Goal: Task Accomplishment & Management: Complete application form

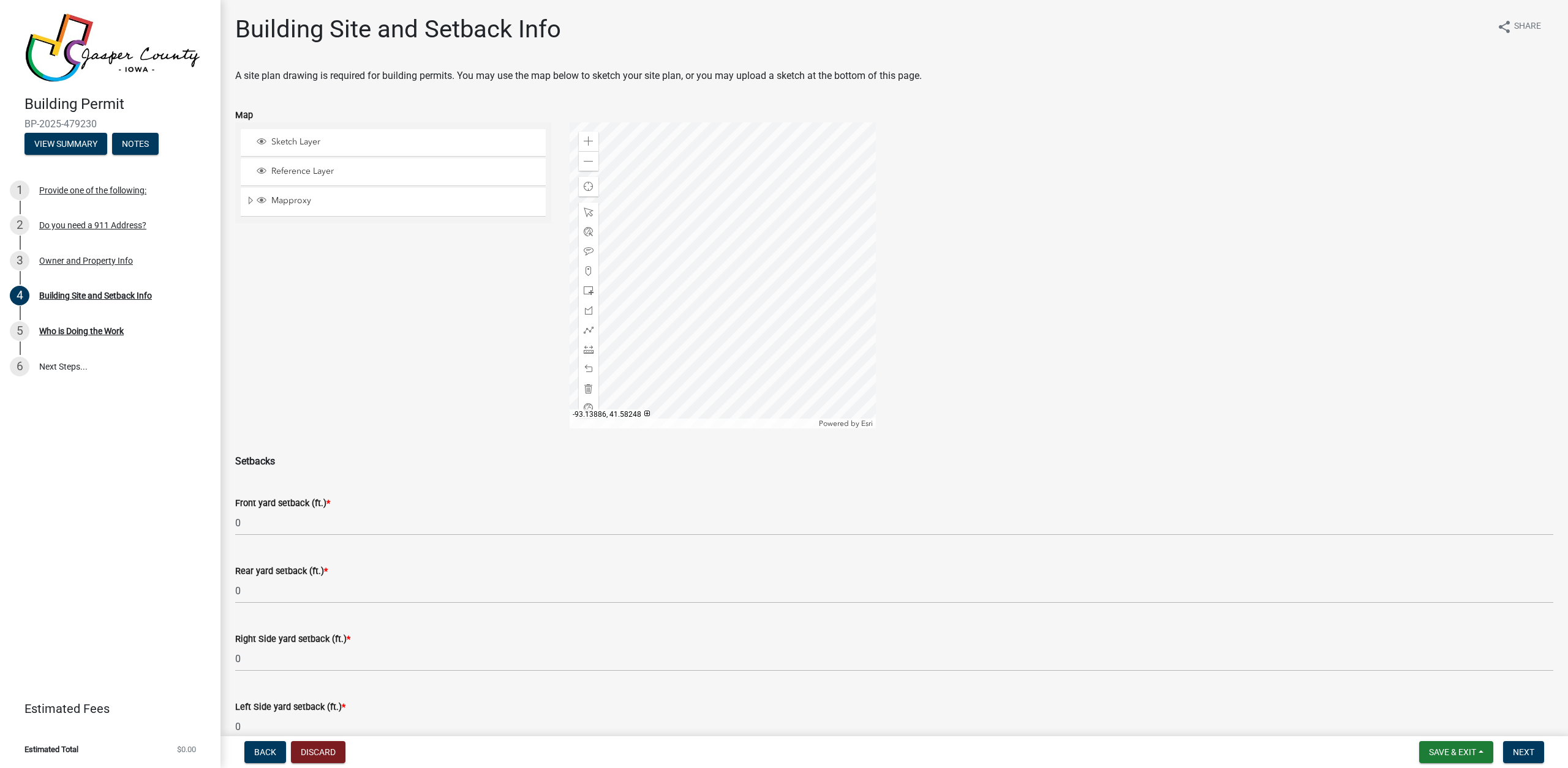
scroll to position [263, 0]
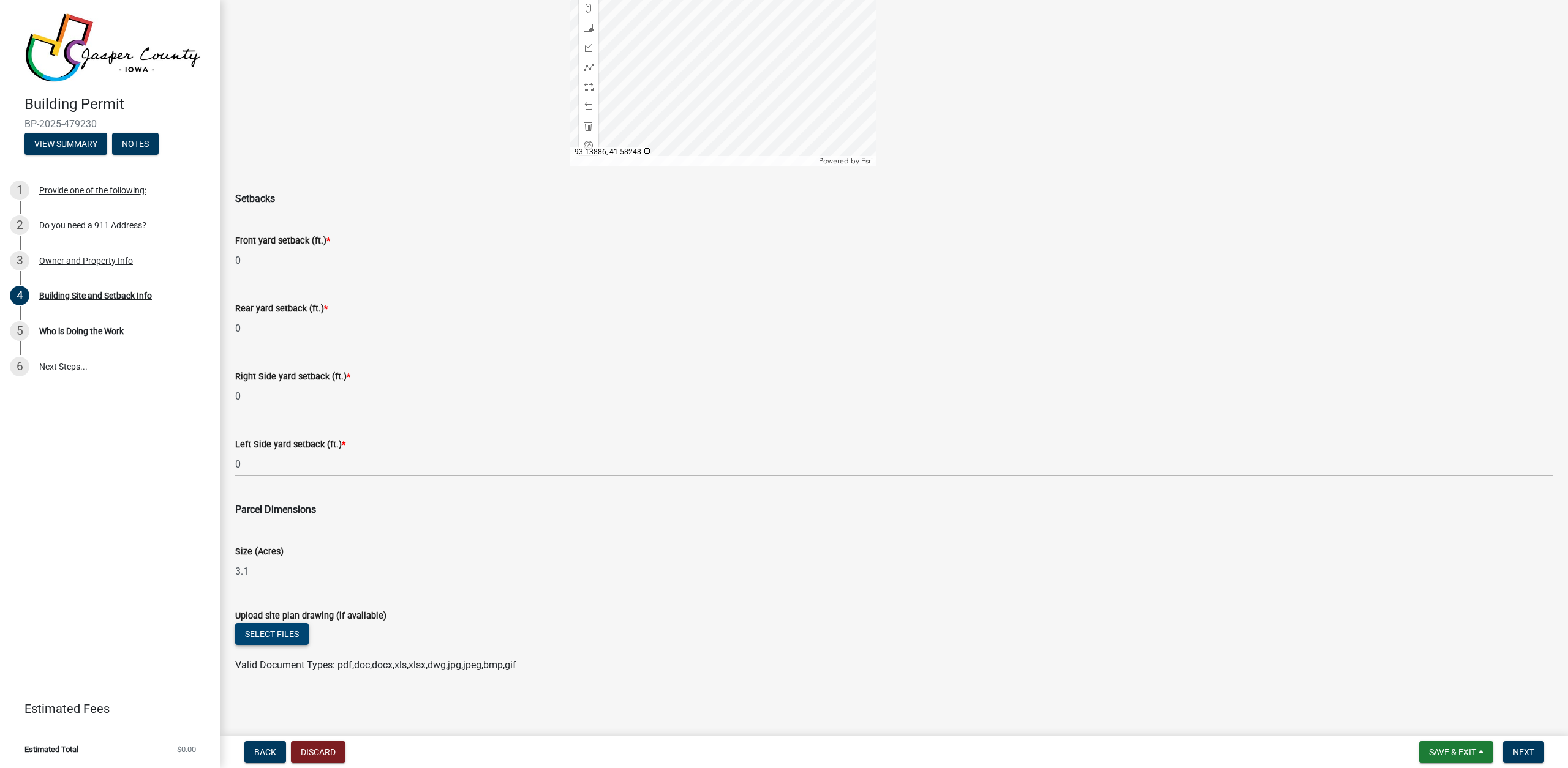
click at [301, 634] on button "Select files" at bounding box center [272, 634] width 74 height 22
click at [300, 634] on button "Select files" at bounding box center [272, 634] width 74 height 22
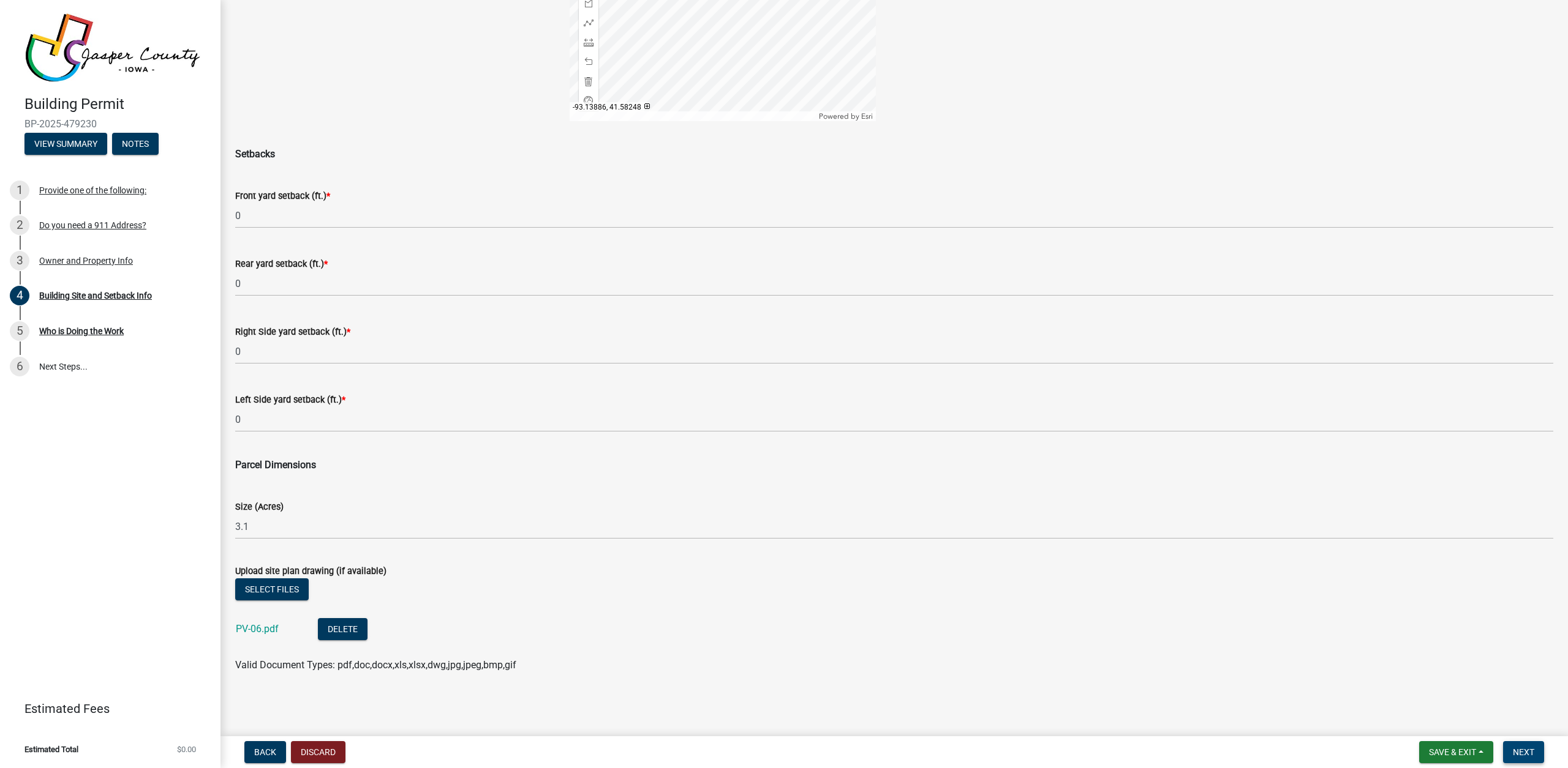
click at [1534, 752] on button "Next" at bounding box center [1523, 752] width 41 height 22
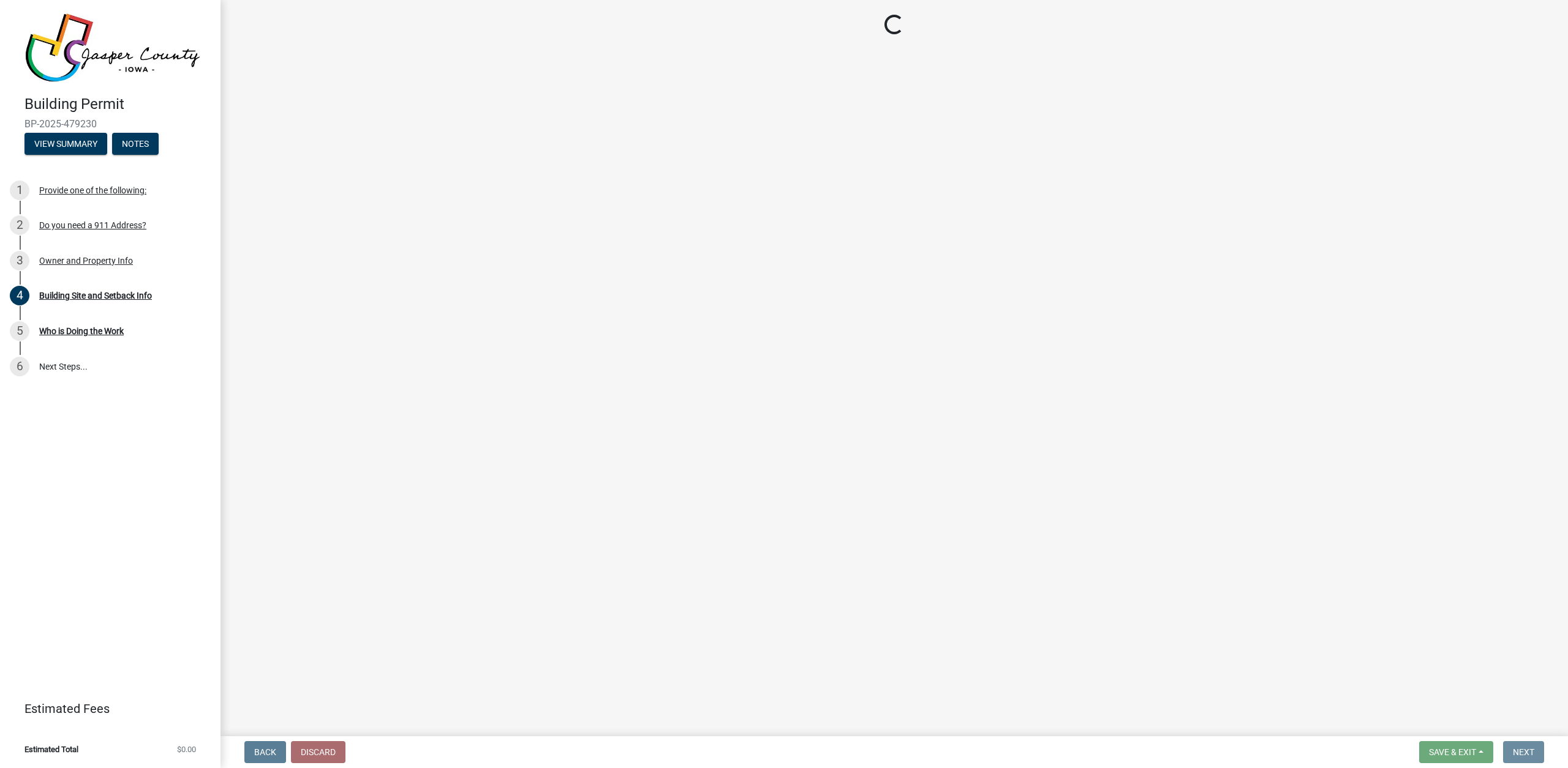
scroll to position [0, 0]
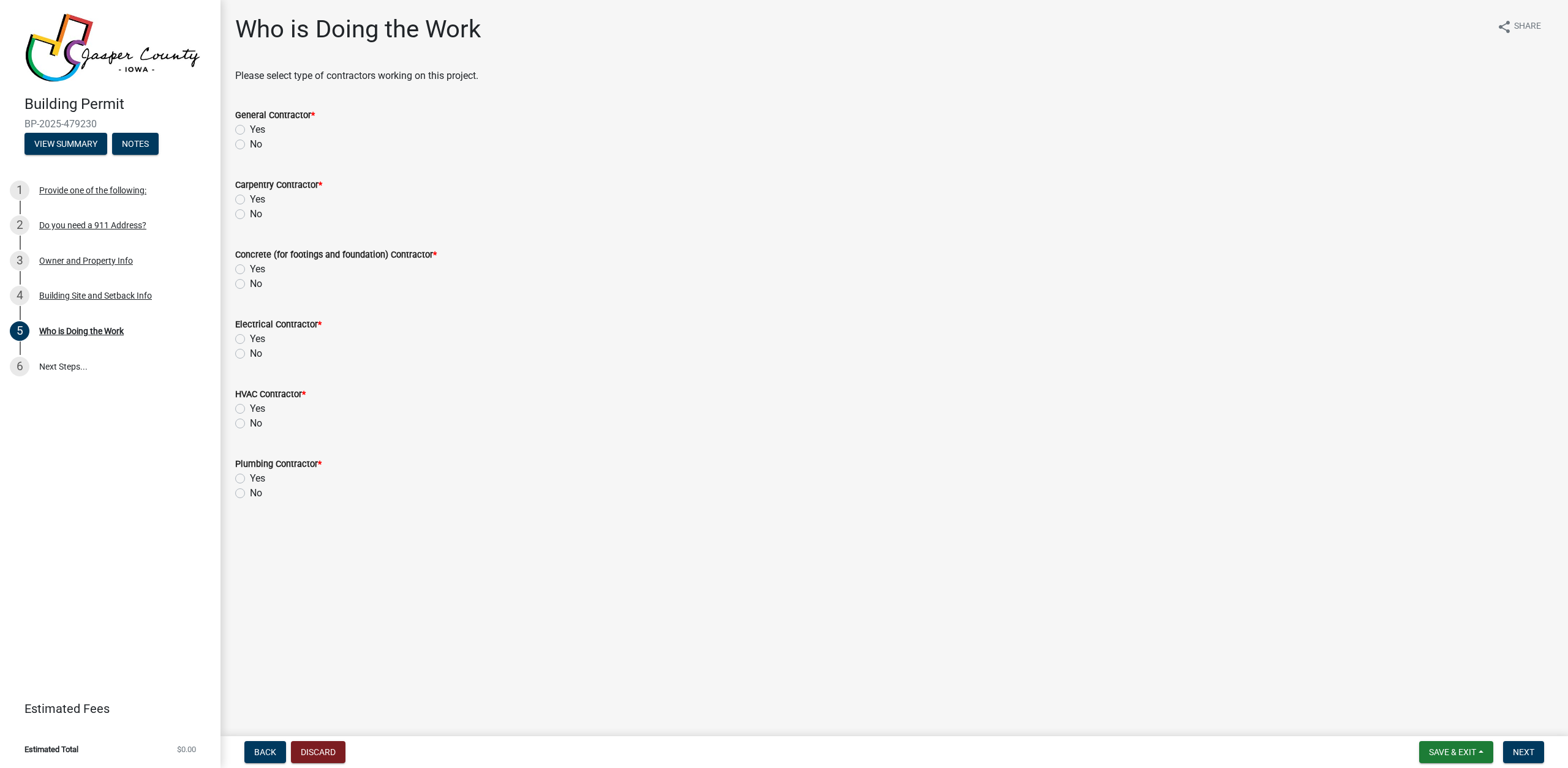
click at [250, 140] on label "No" at bounding box center [256, 144] width 13 height 15
click at [250, 140] on input "No" at bounding box center [254, 141] width 8 height 8
radio input "true"
click at [252, 220] on label "No" at bounding box center [256, 214] width 13 height 15
click at [252, 215] on input "No" at bounding box center [254, 211] width 8 height 8
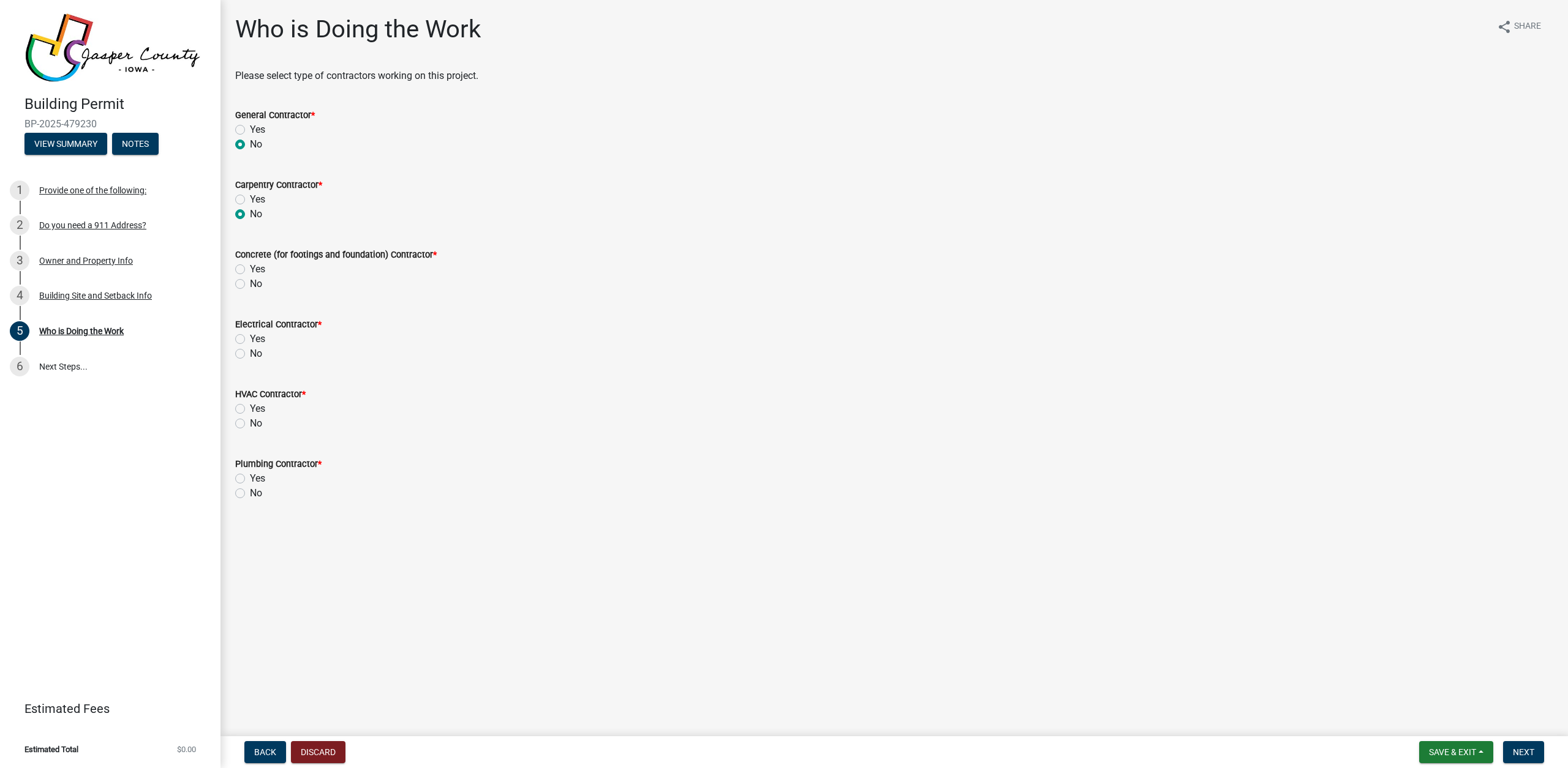
radio input "true"
click at [256, 217] on label "No" at bounding box center [256, 214] width 13 height 15
click at [256, 215] on input "No" at bounding box center [254, 211] width 8 height 8
click at [263, 286] on div "No" at bounding box center [894, 284] width 1318 height 15
click at [263, 284] on div "No" at bounding box center [894, 284] width 1318 height 15
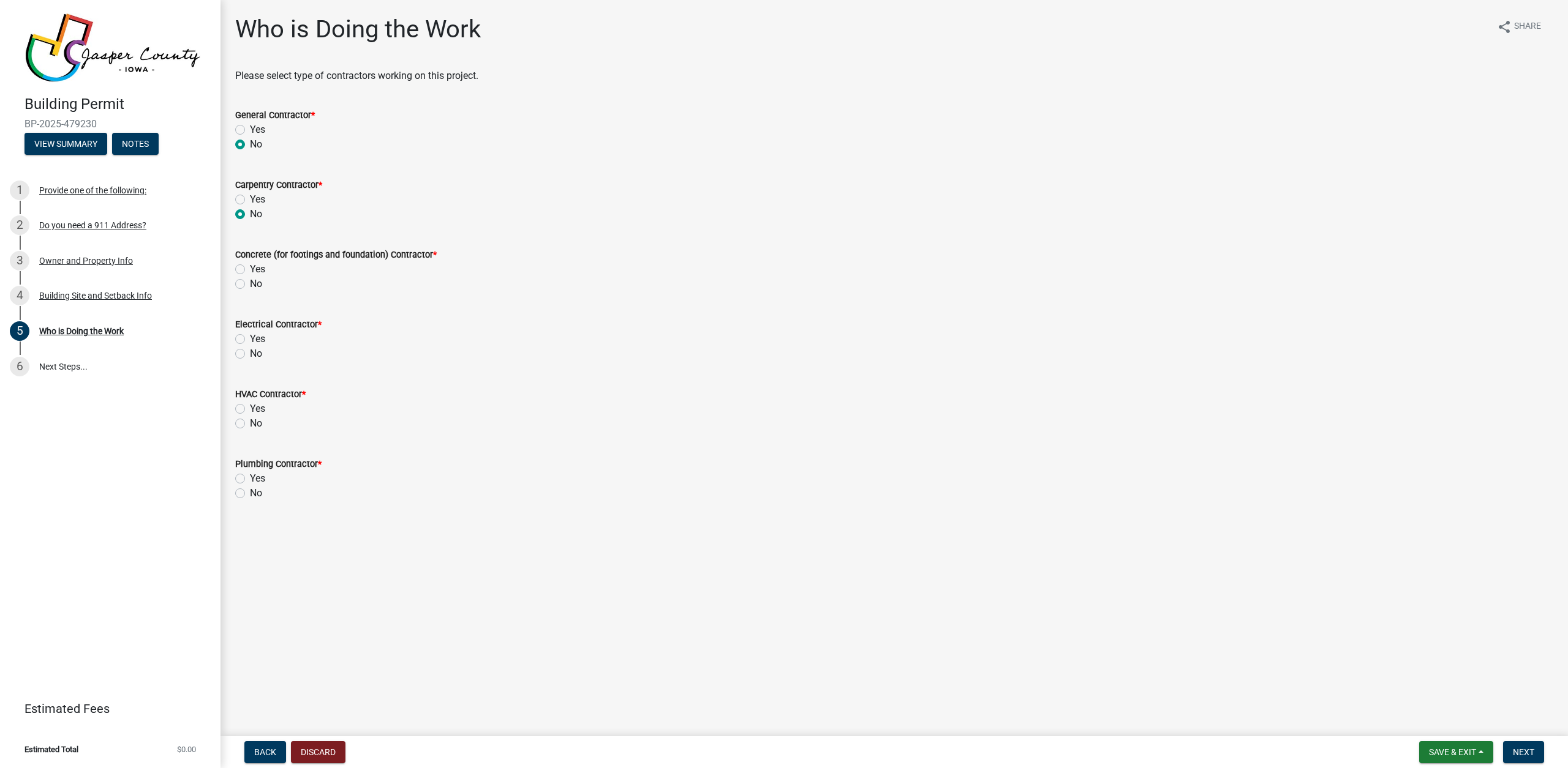
click at [259, 277] on label "No" at bounding box center [256, 284] width 13 height 15
click at [258, 277] on input "No" at bounding box center [254, 281] width 8 height 8
radio input "true"
click at [250, 335] on label "Yes" at bounding box center [258, 339] width 16 height 15
click at [250, 335] on input "Yes" at bounding box center [254, 335] width 8 height 8
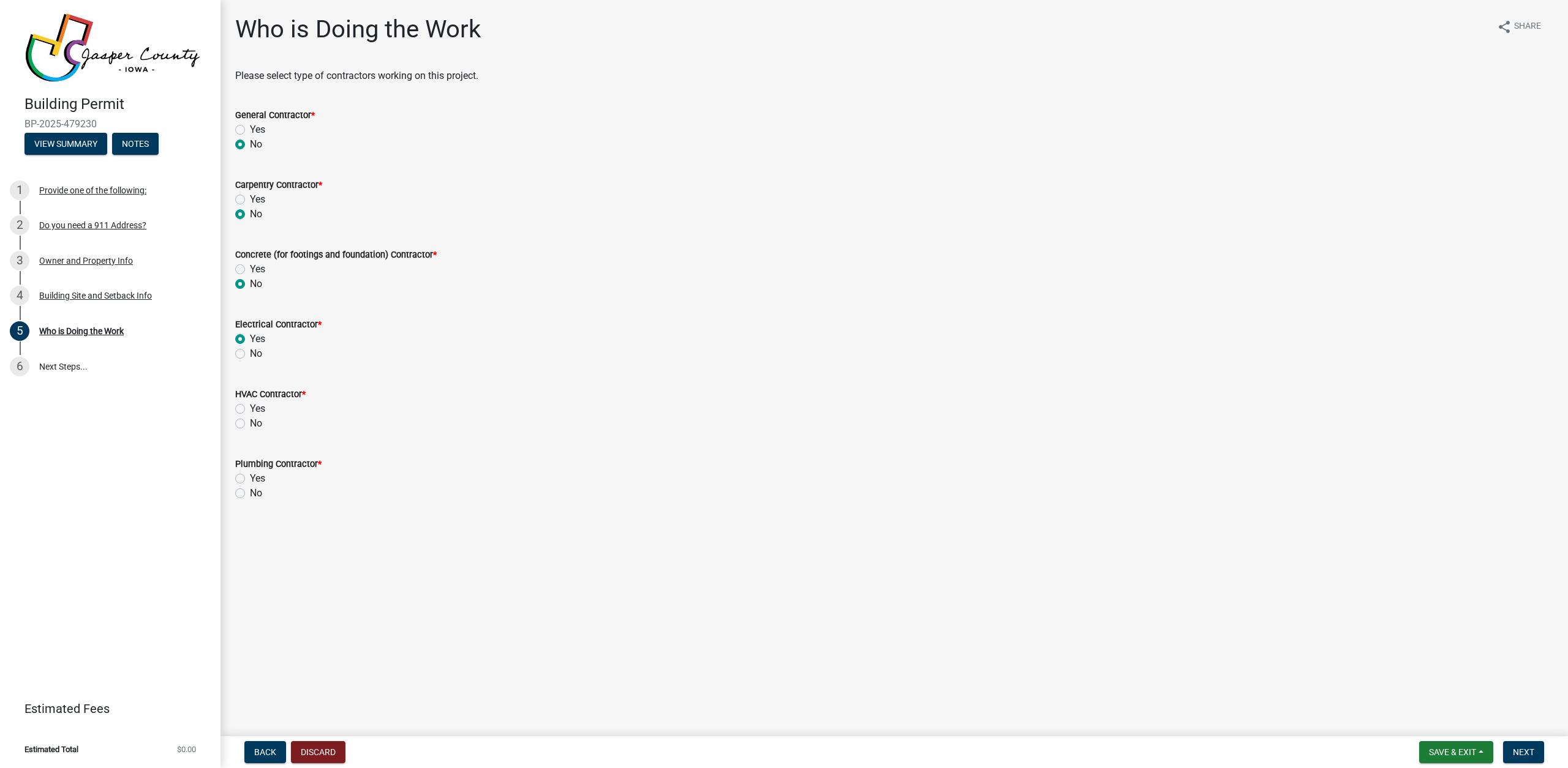
radio input "true"
click at [251, 429] on label "No" at bounding box center [256, 423] width 13 height 15
click at [251, 424] on input "No" at bounding box center [254, 420] width 8 height 8
radio input "true"
click at [253, 420] on label "No" at bounding box center [256, 423] width 13 height 15
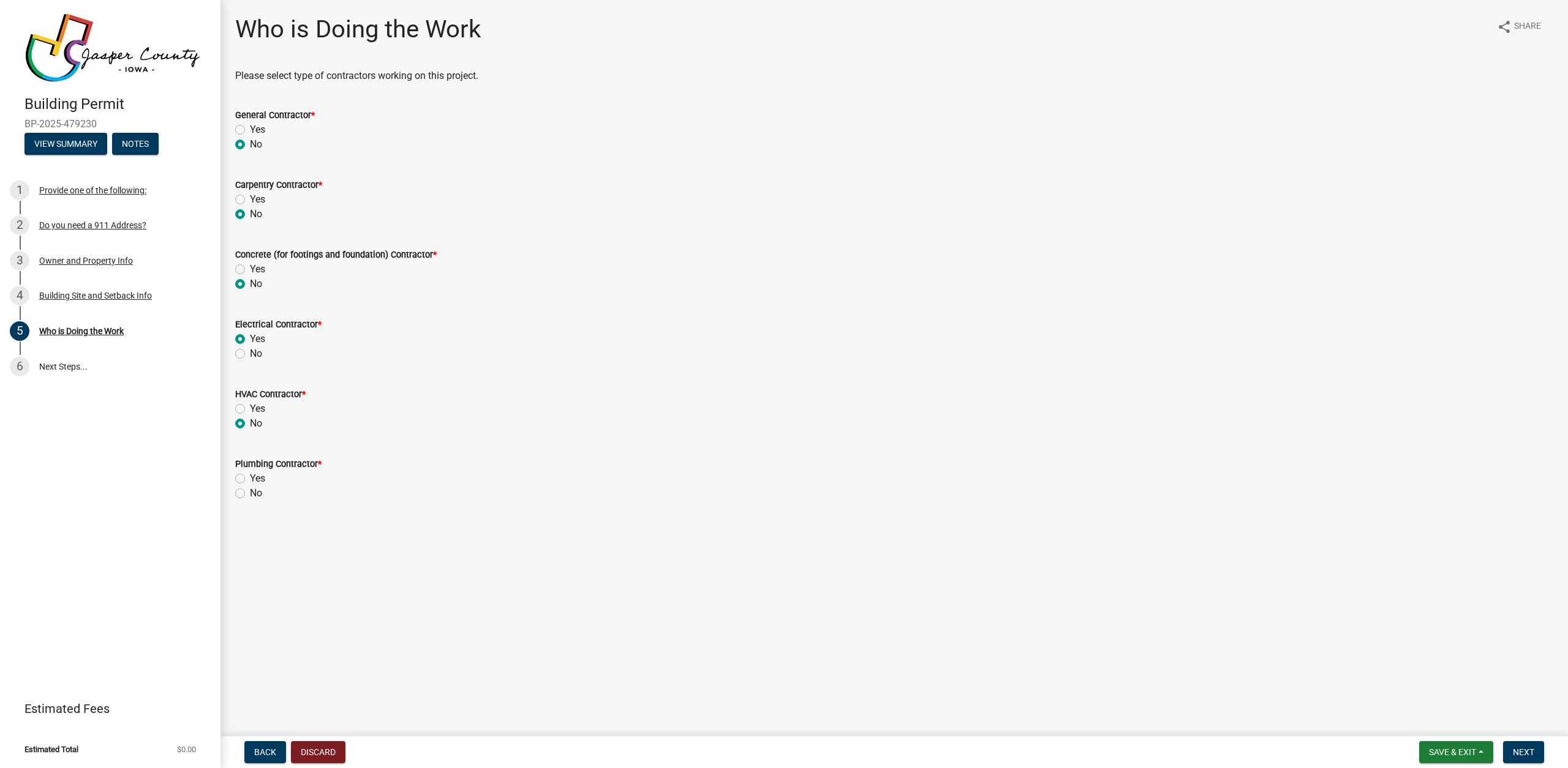
click at [253, 420] on input "No" at bounding box center [254, 420] width 8 height 8
click at [248, 500] on div "No" at bounding box center [894, 493] width 1318 height 15
click at [251, 497] on label "No" at bounding box center [256, 493] width 13 height 15
click at [251, 494] on input "No" at bounding box center [254, 490] width 8 height 8
radio input "true"
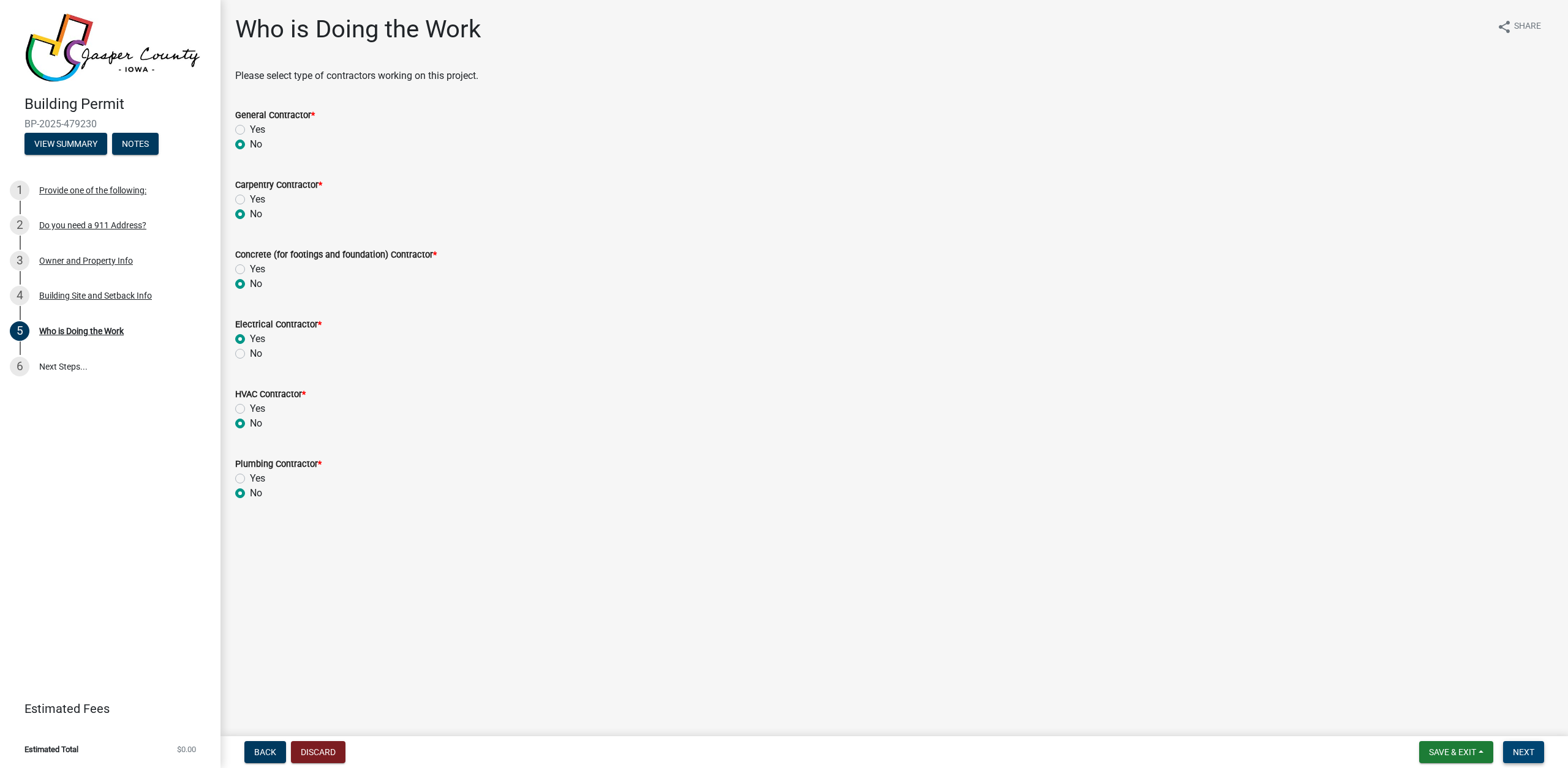
click at [1508, 751] on button "Next" at bounding box center [1523, 752] width 41 height 22
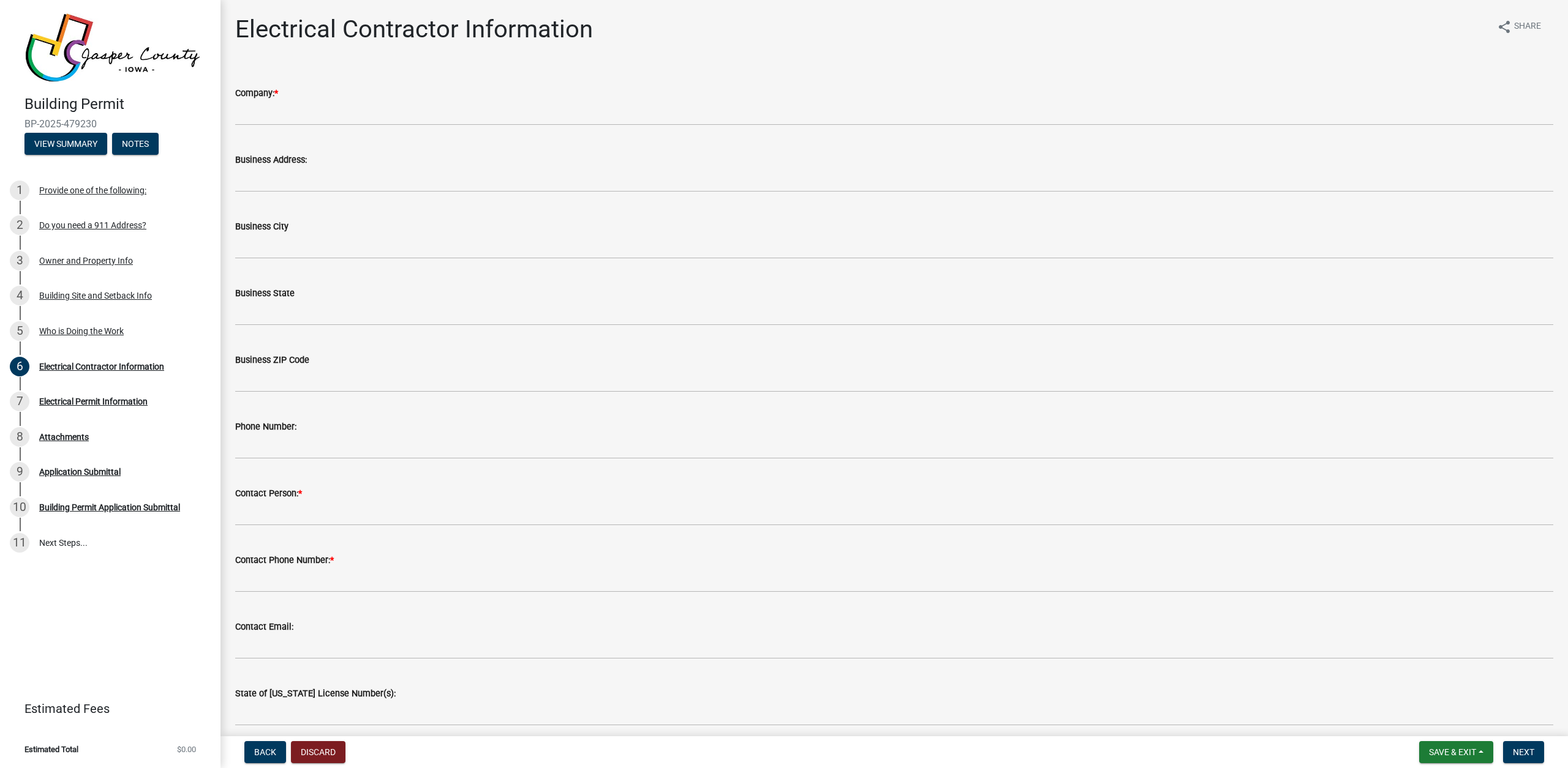
drag, startPoint x: 387, startPoint y: 133, endPoint x: 386, endPoint y: 123, distance: 10.0
click at [386, 125] on wm-data-entity-input "Company: *" at bounding box center [894, 101] width 1318 height 67
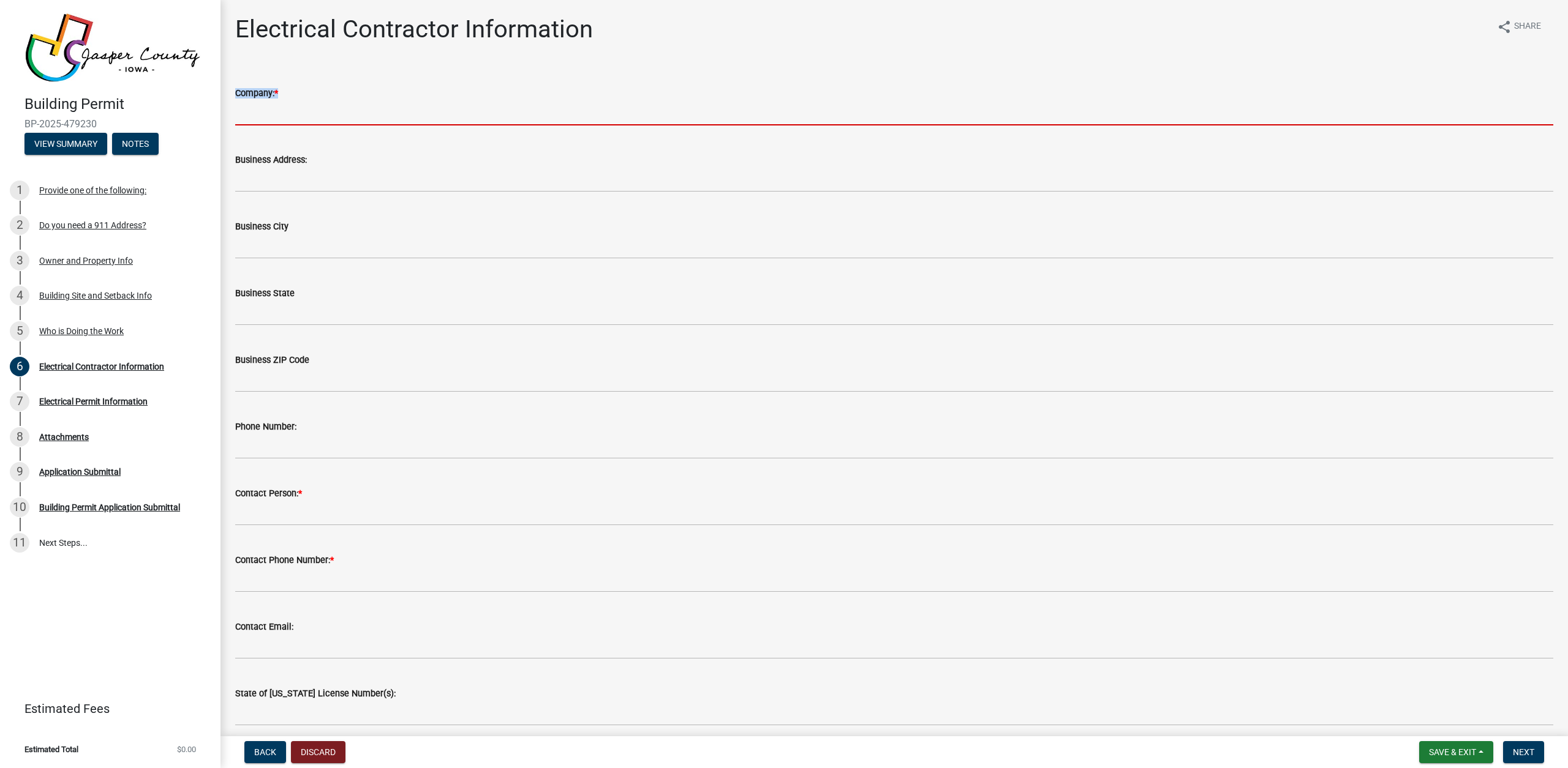
click at [386, 118] on input "Company: *" at bounding box center [894, 113] width 1318 height 25
type input "Purelight Power"
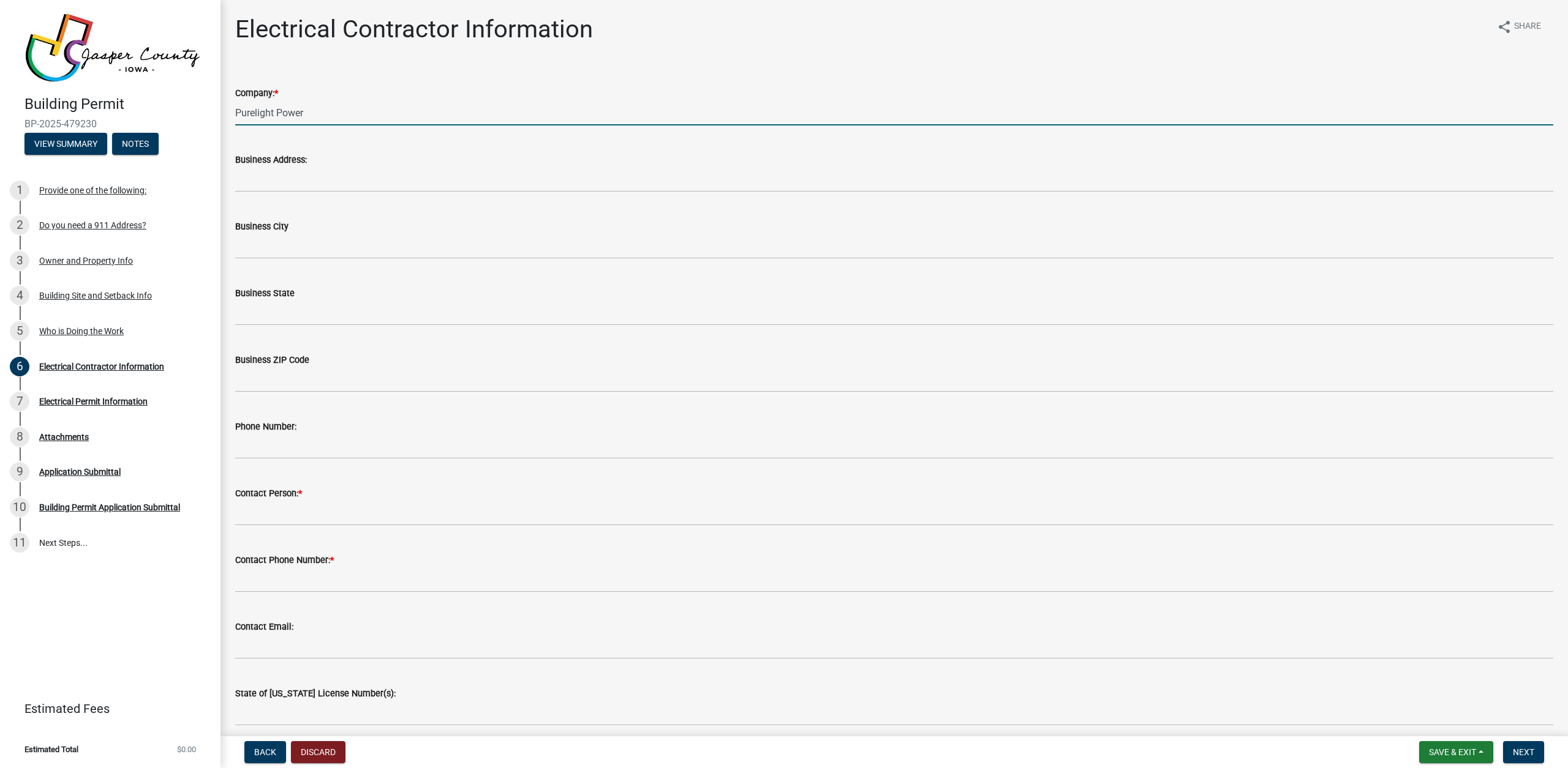
type input "4707 se rio Ct"
type input "Ankeny"
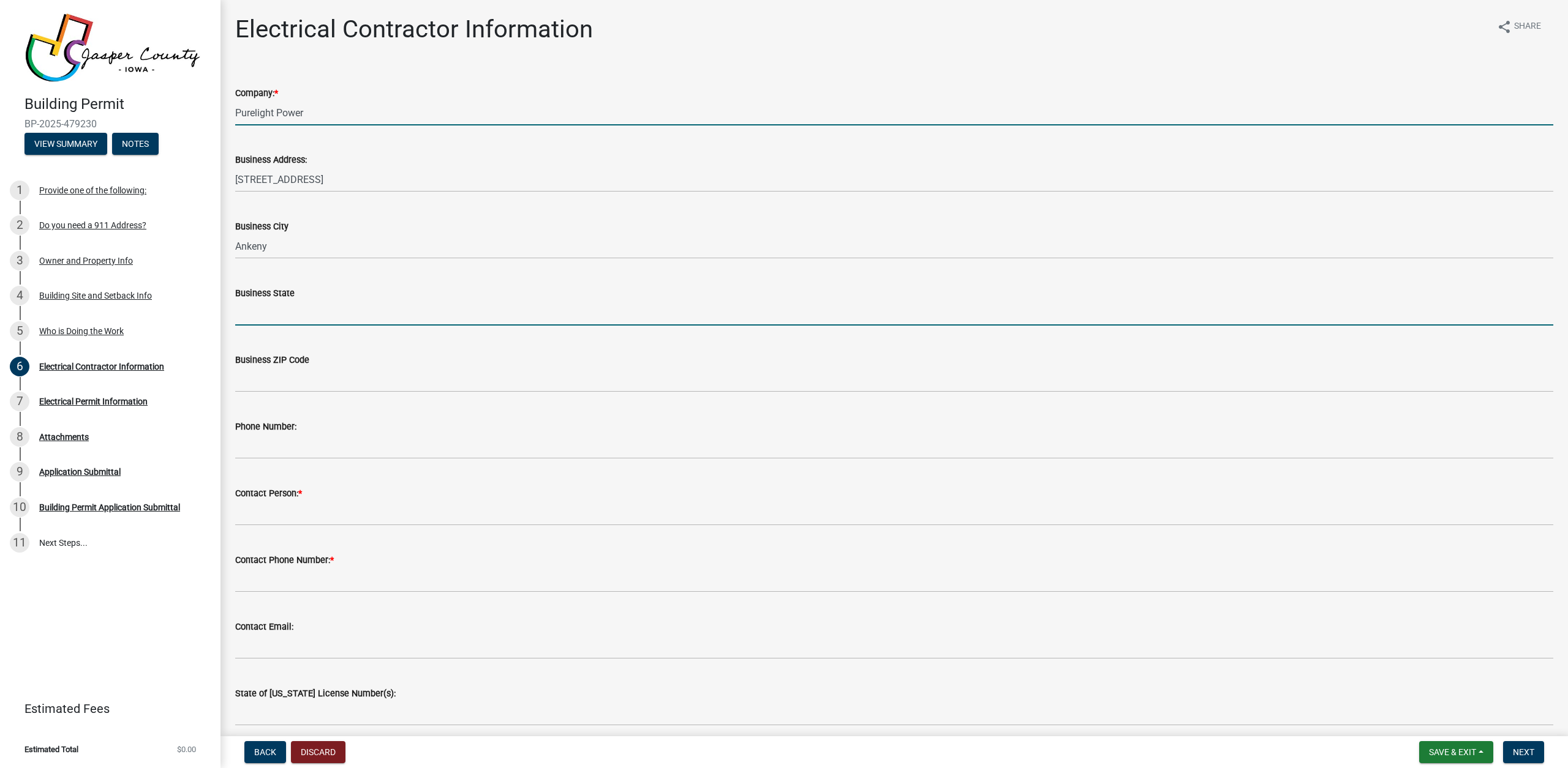
type input "IA"
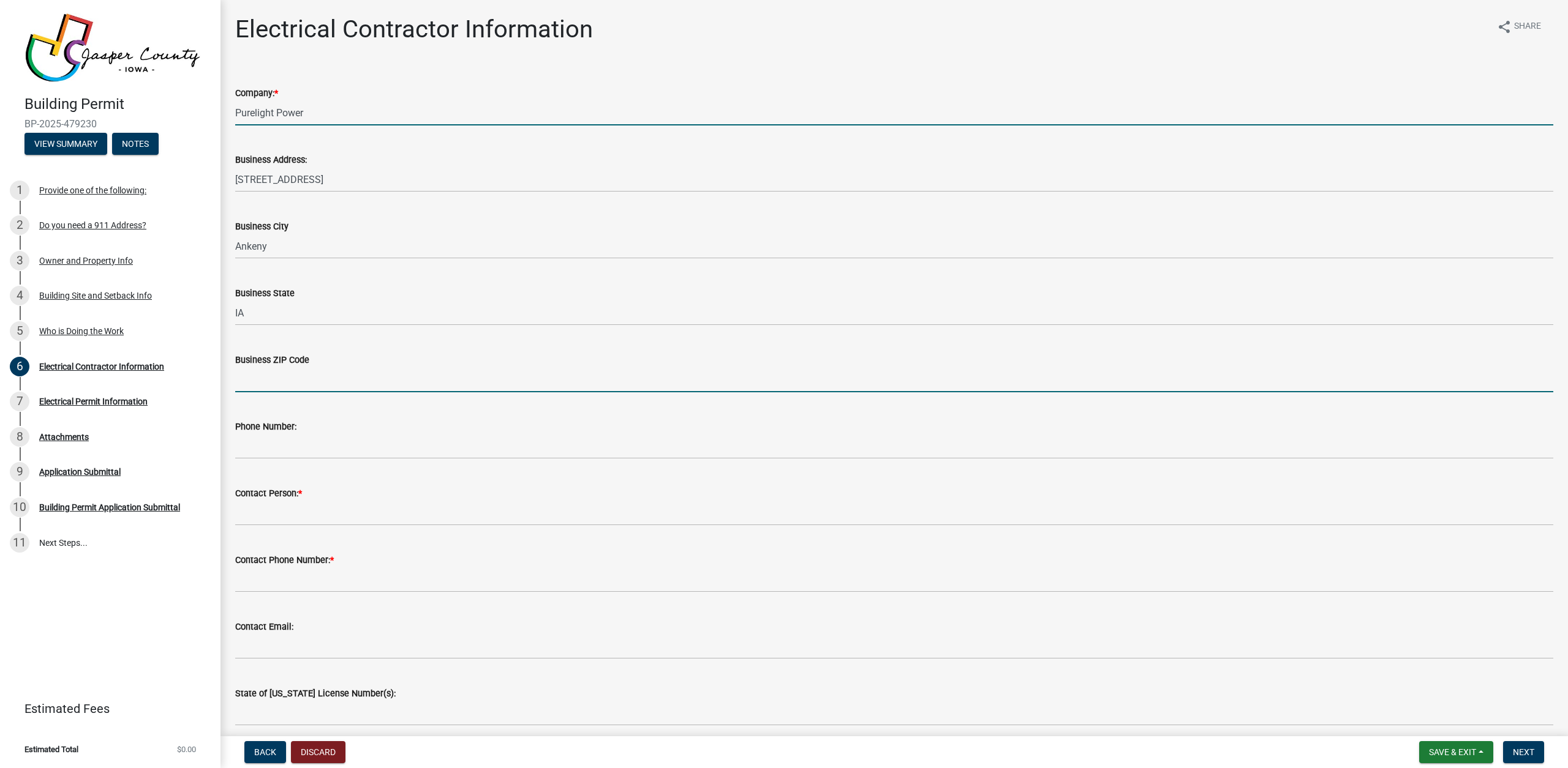
type input "50021"
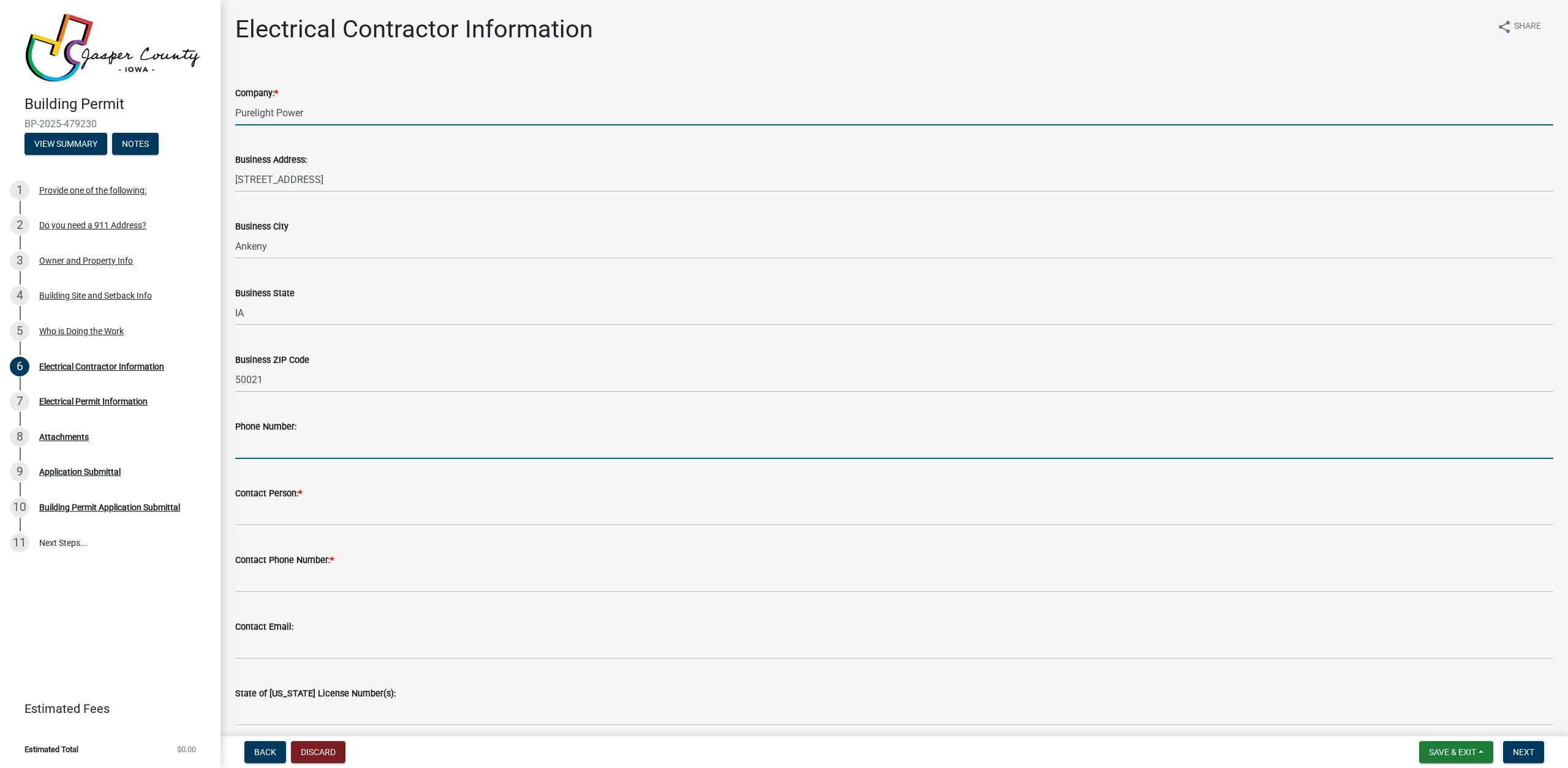
type input "5152766543"
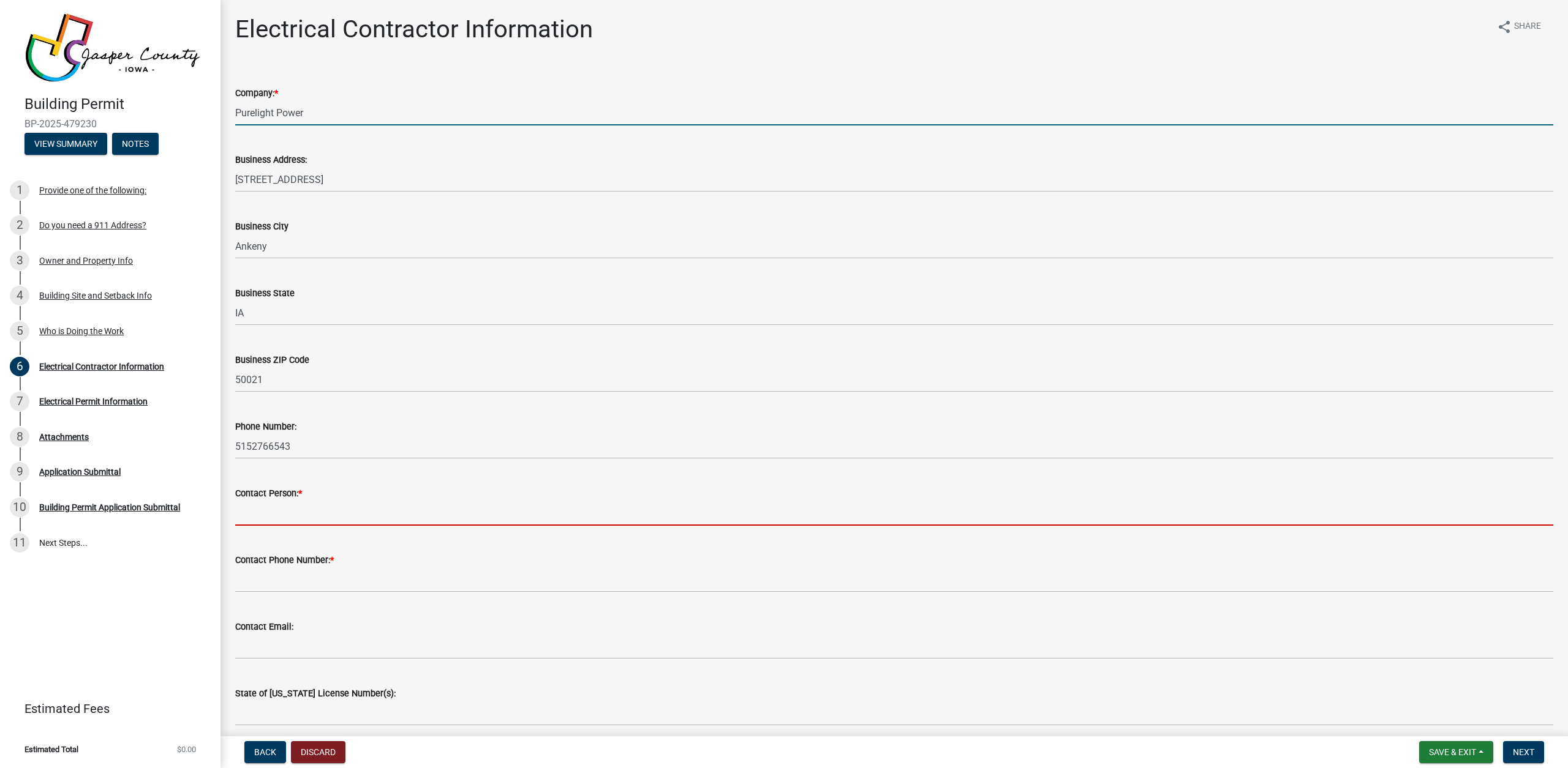
type input "Trevor Bailey"
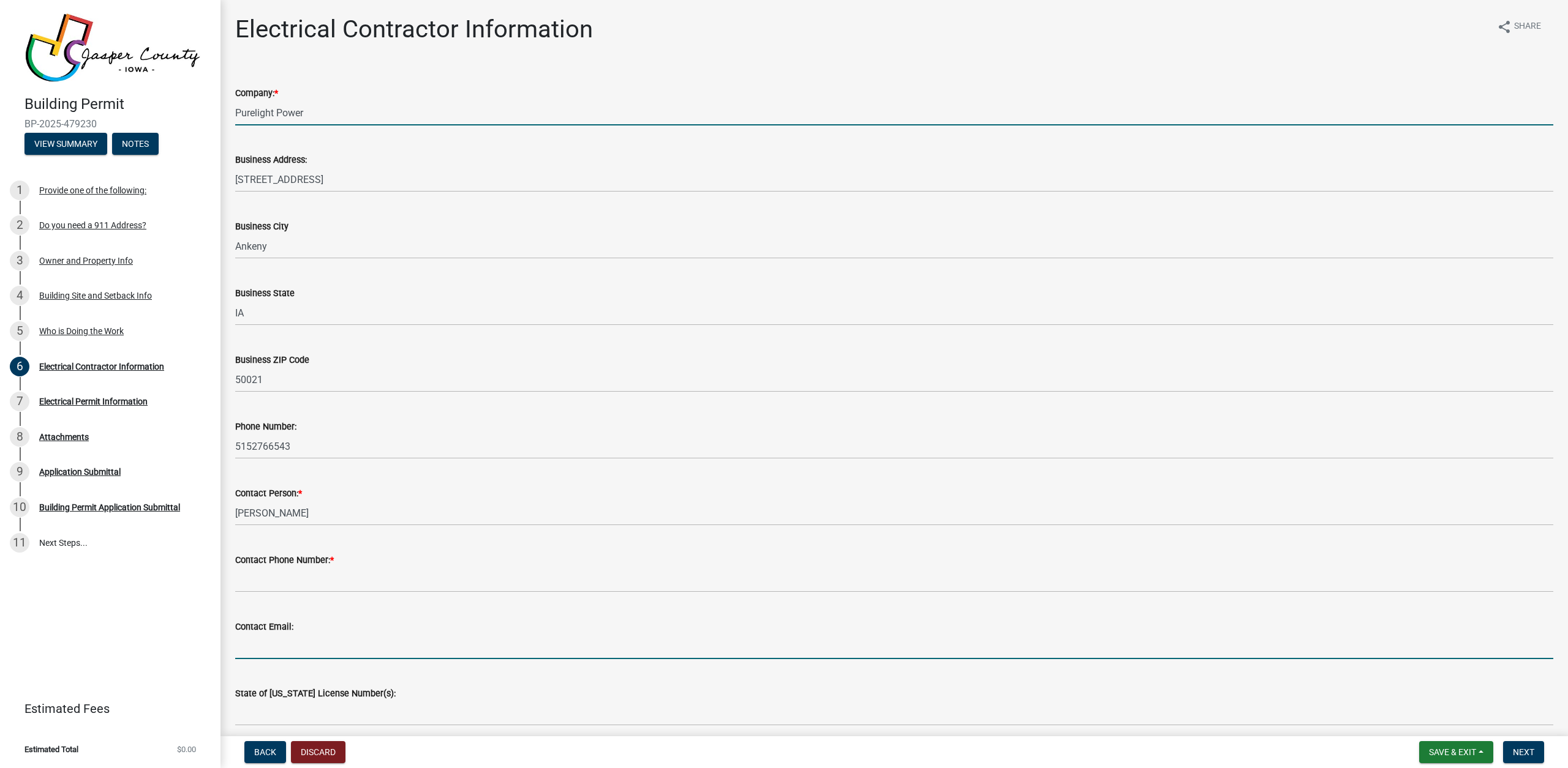
type input "picdesmoines@purelightpower.com"
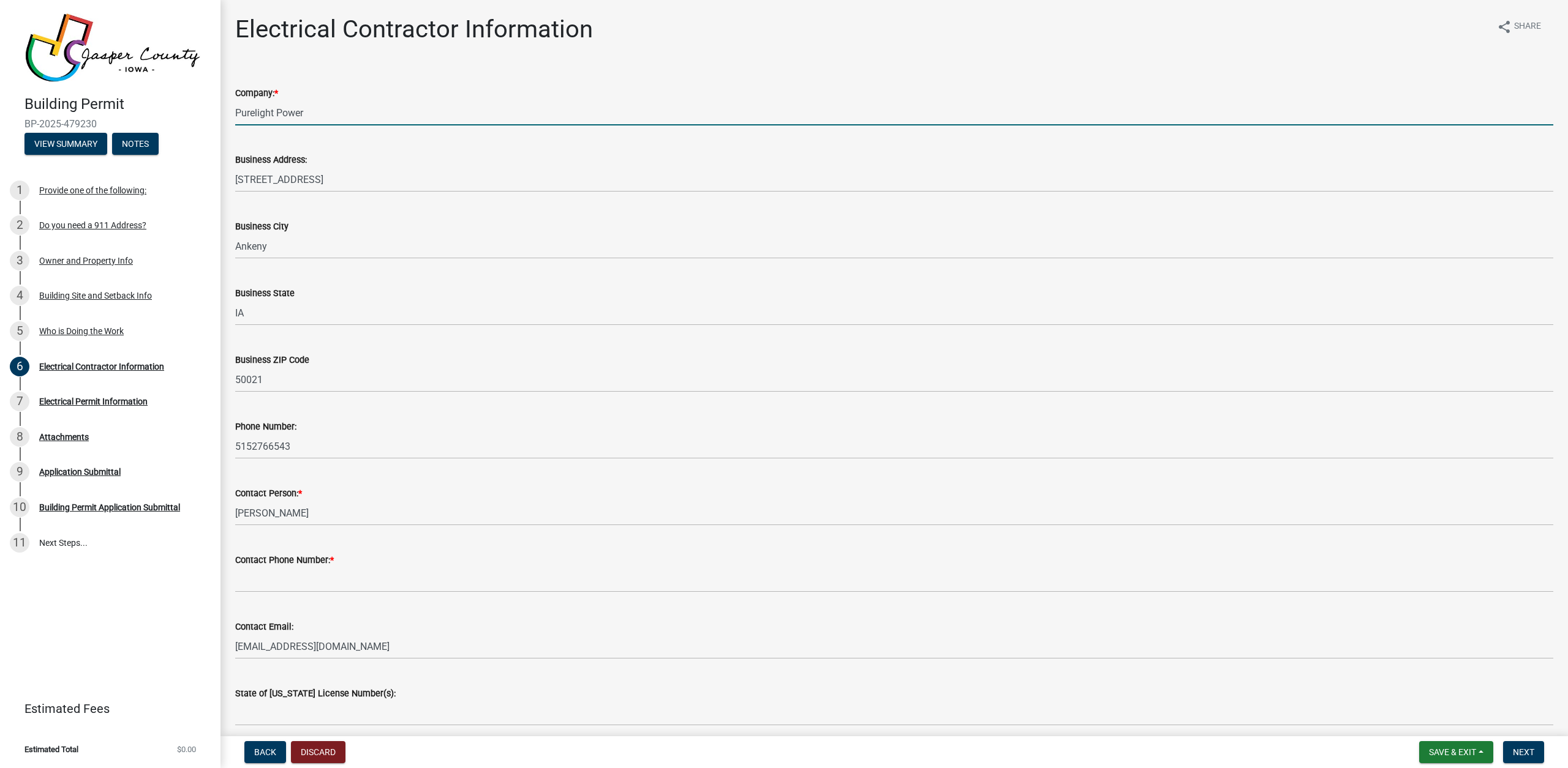
scroll to position [52, 0]
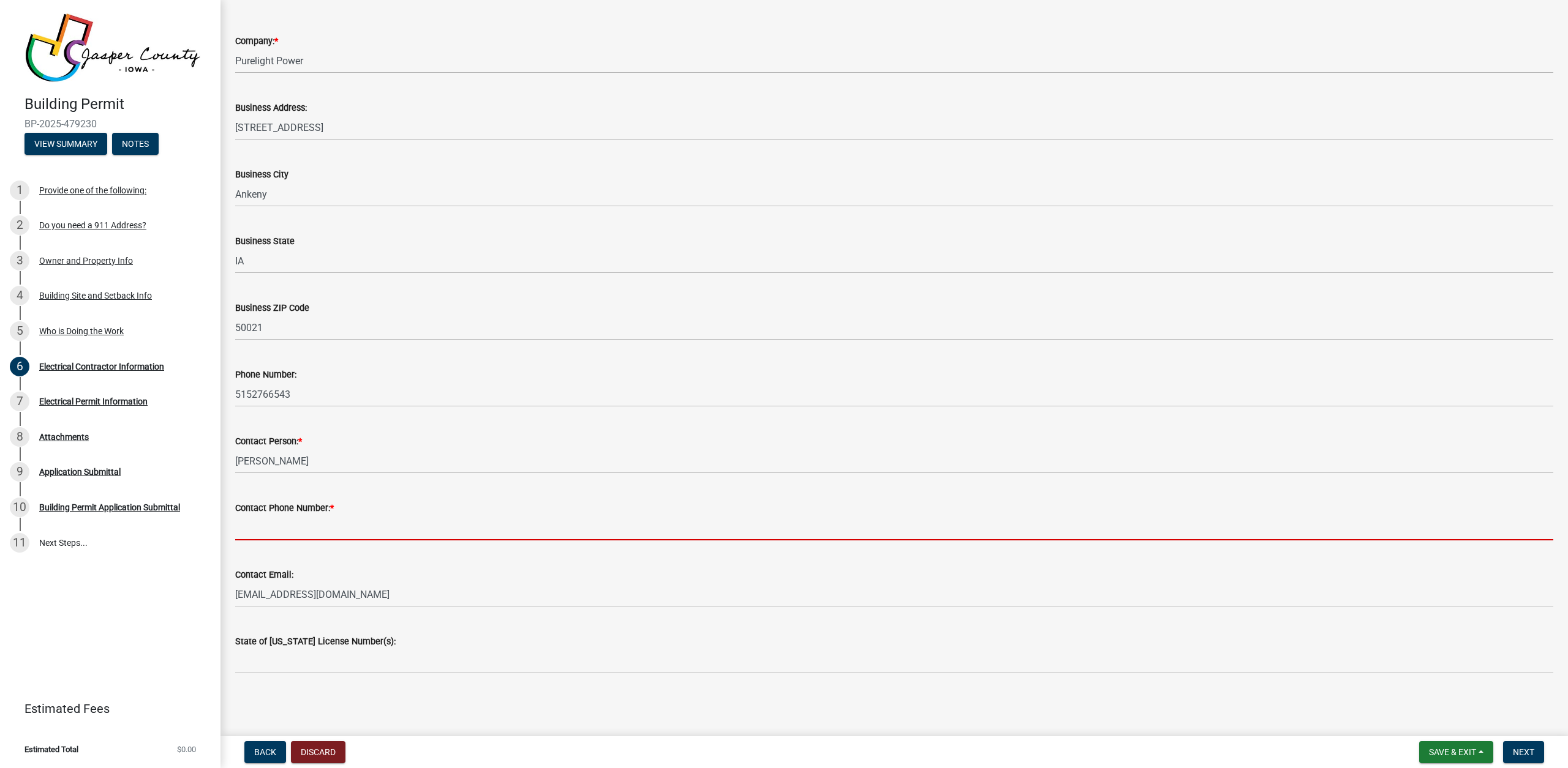
click at [426, 527] on input "Contact Phone Number: *" at bounding box center [894, 528] width 1318 height 25
type input "5152766543"
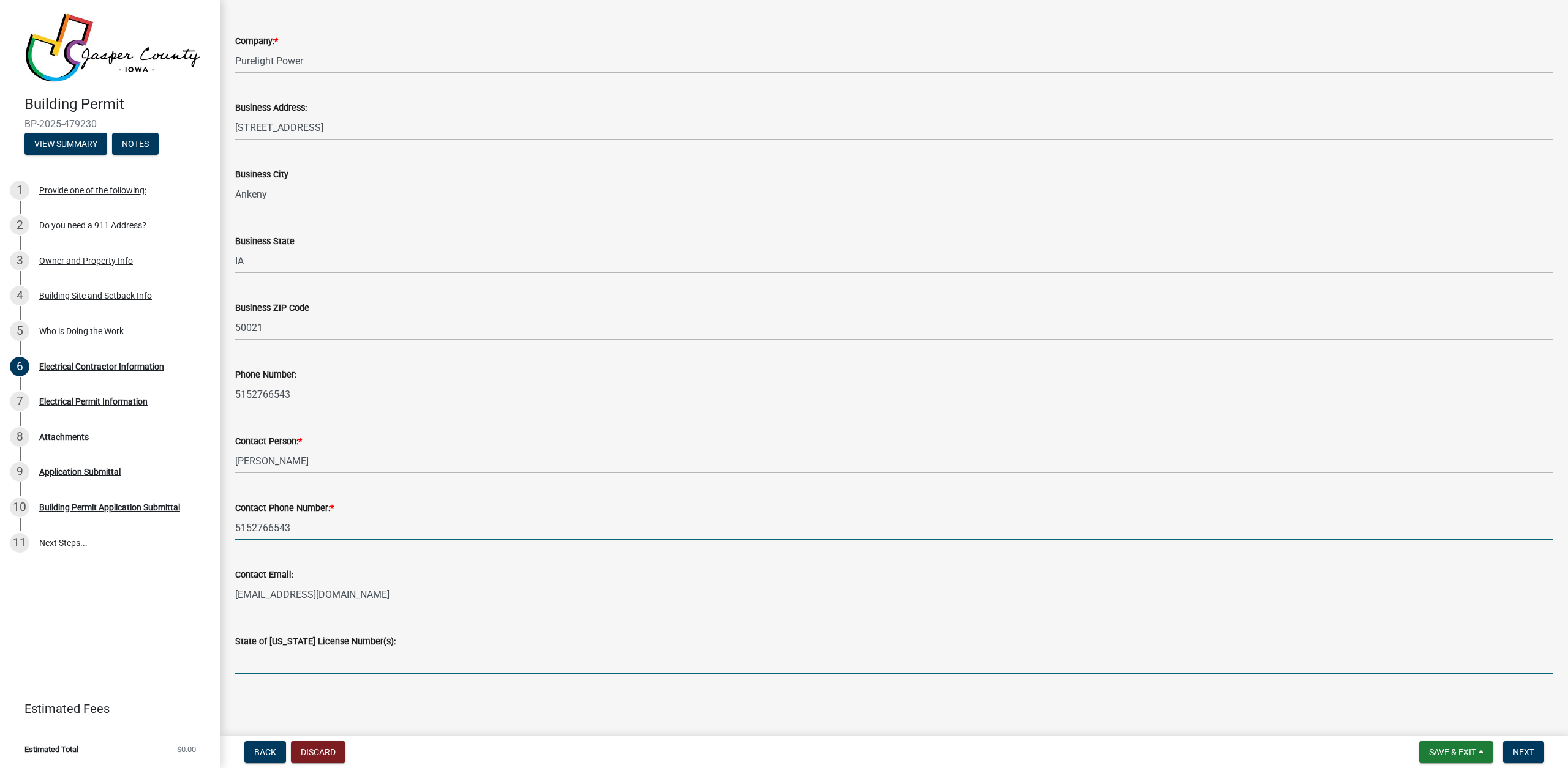
click at [354, 665] on input "State of Iowa License Number(s):" at bounding box center [894, 661] width 1318 height 25
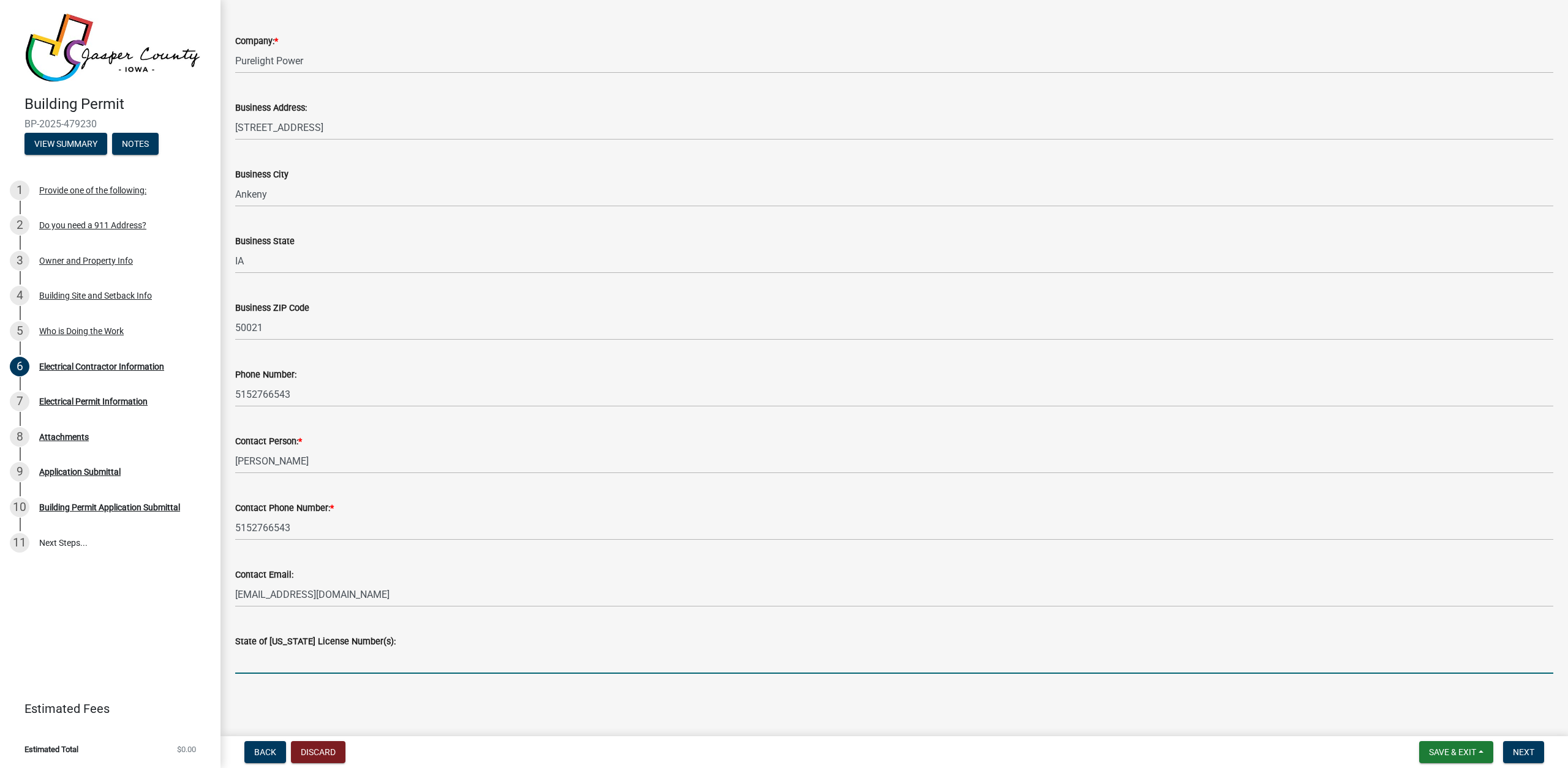
type input "e"
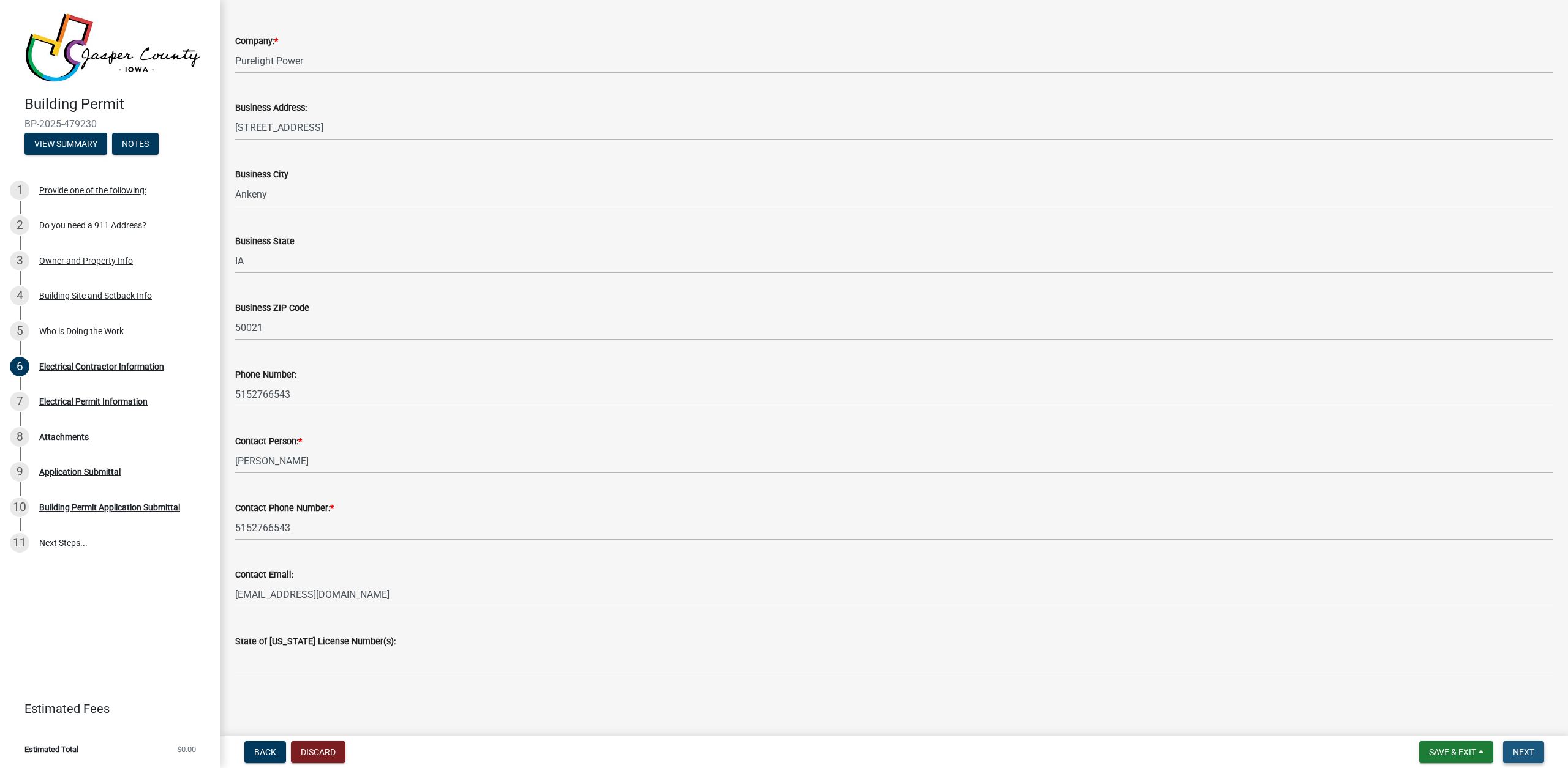
click at [1526, 761] on button "Next" at bounding box center [1523, 752] width 41 height 22
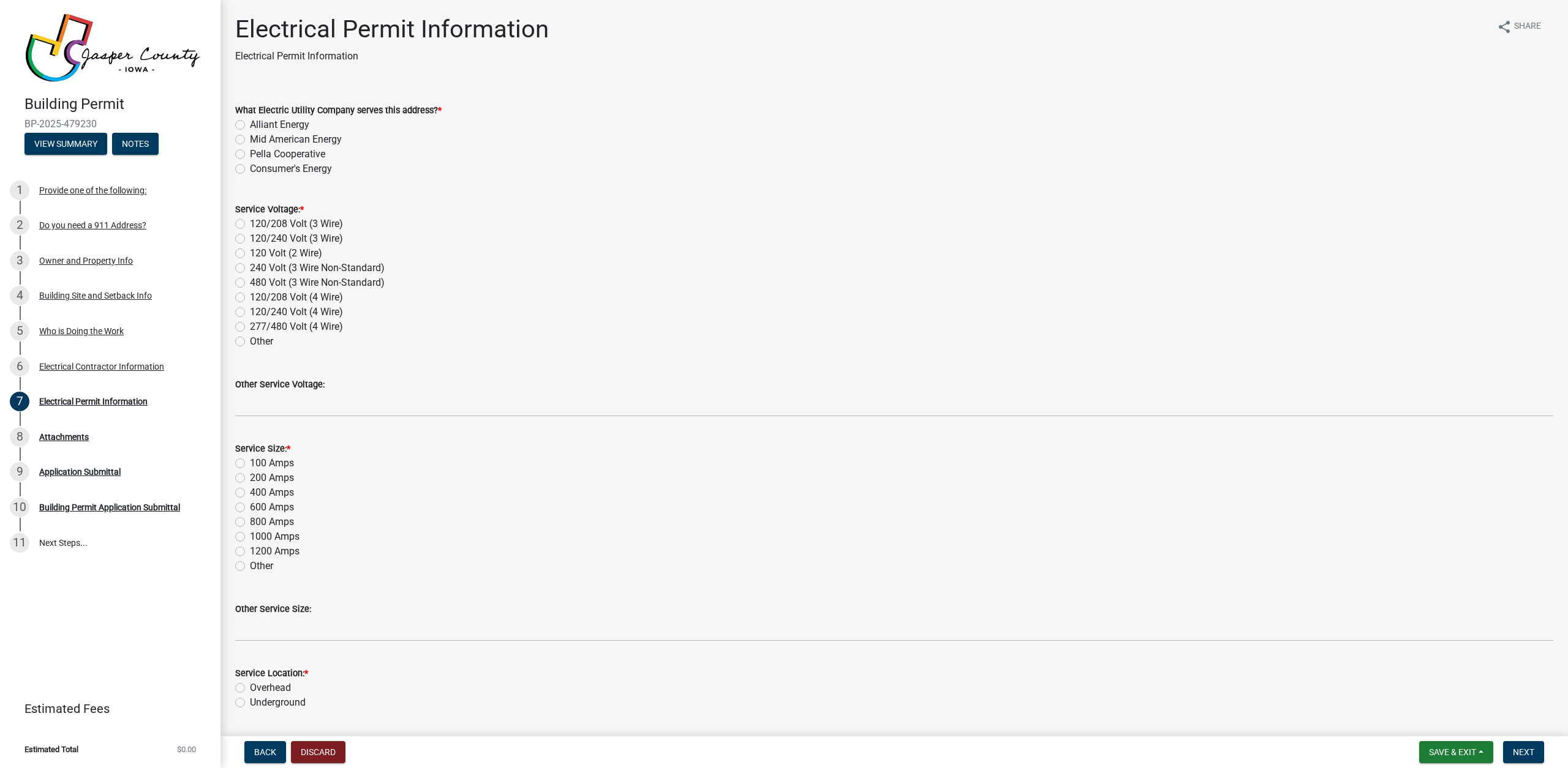
click at [289, 121] on label "Alliant Energy" at bounding box center [280, 125] width 60 height 15
click at [258, 121] on input "Alliant Energy" at bounding box center [254, 121] width 8 height 8
radio input "true"
click at [296, 238] on label "120/240 Volt (3 Wire)" at bounding box center [296, 238] width 93 height 15
click at [258, 238] on input "120/240 Volt (3 Wire)" at bounding box center [254, 235] width 8 height 8
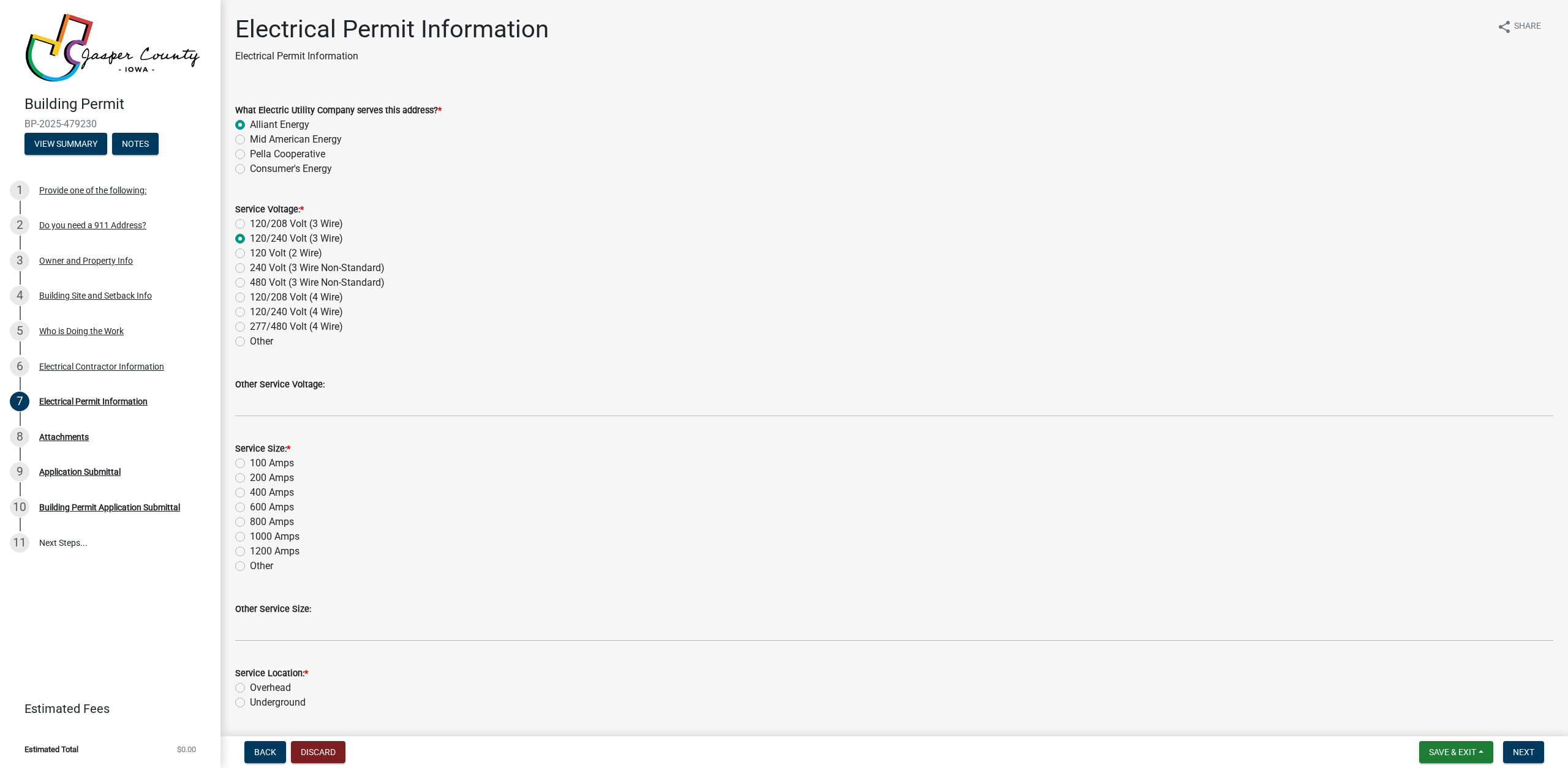
radio input "true"
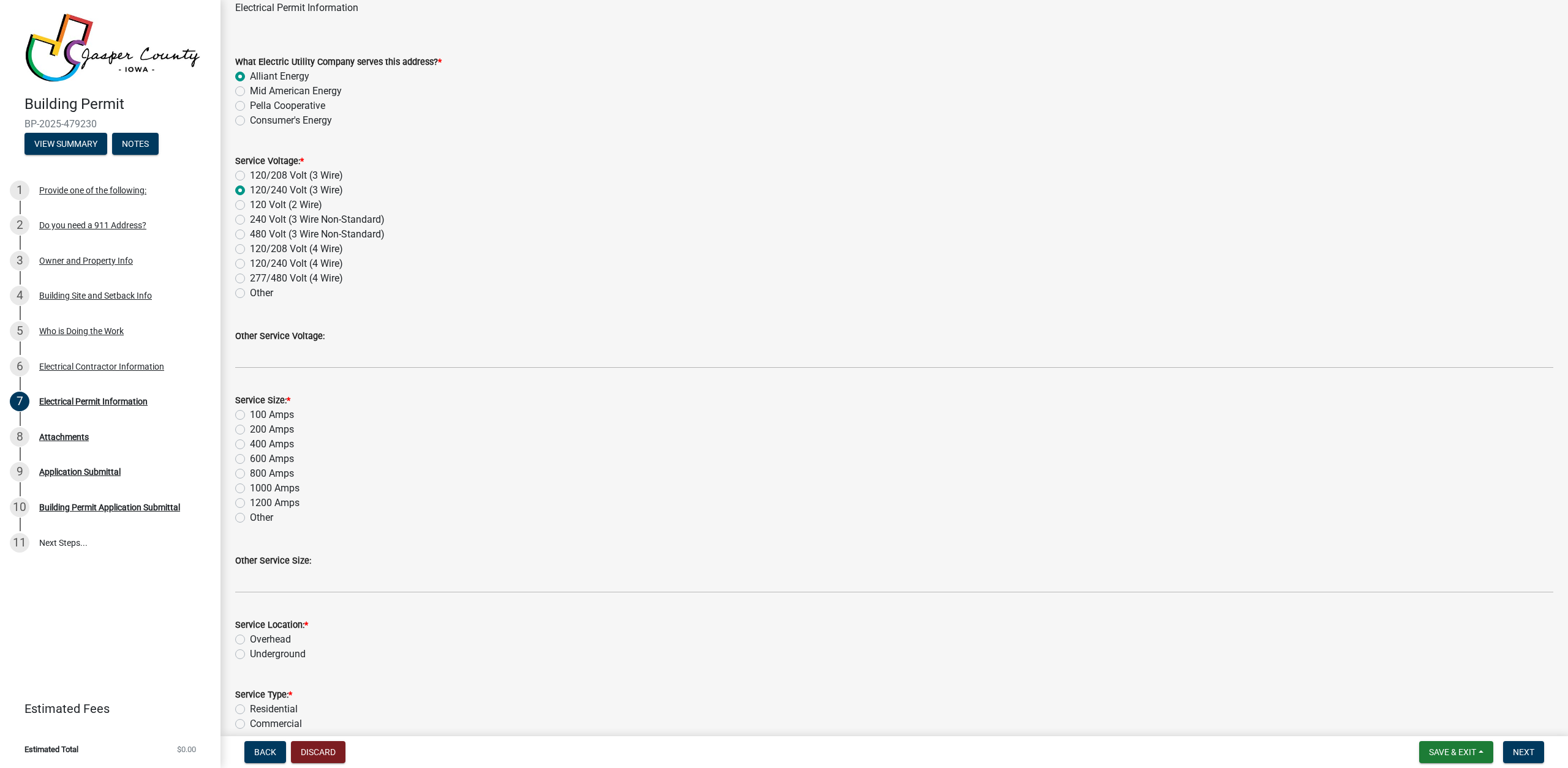
scroll to position [83, 0]
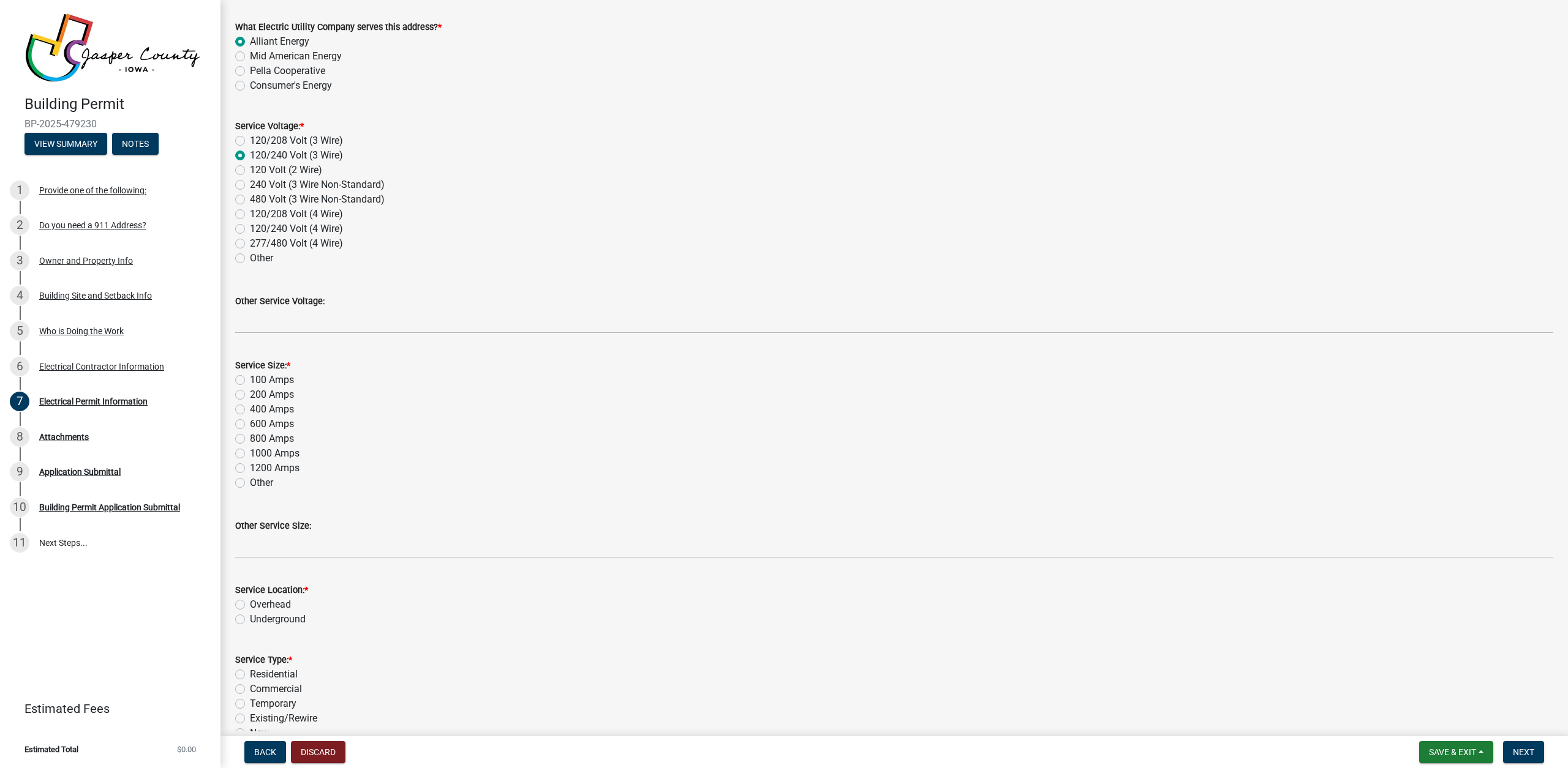
click at [268, 392] on label "200 Amps" at bounding box center [272, 394] width 44 height 15
click at [258, 392] on input "200 Amps" at bounding box center [254, 391] width 8 height 8
radio input "true"
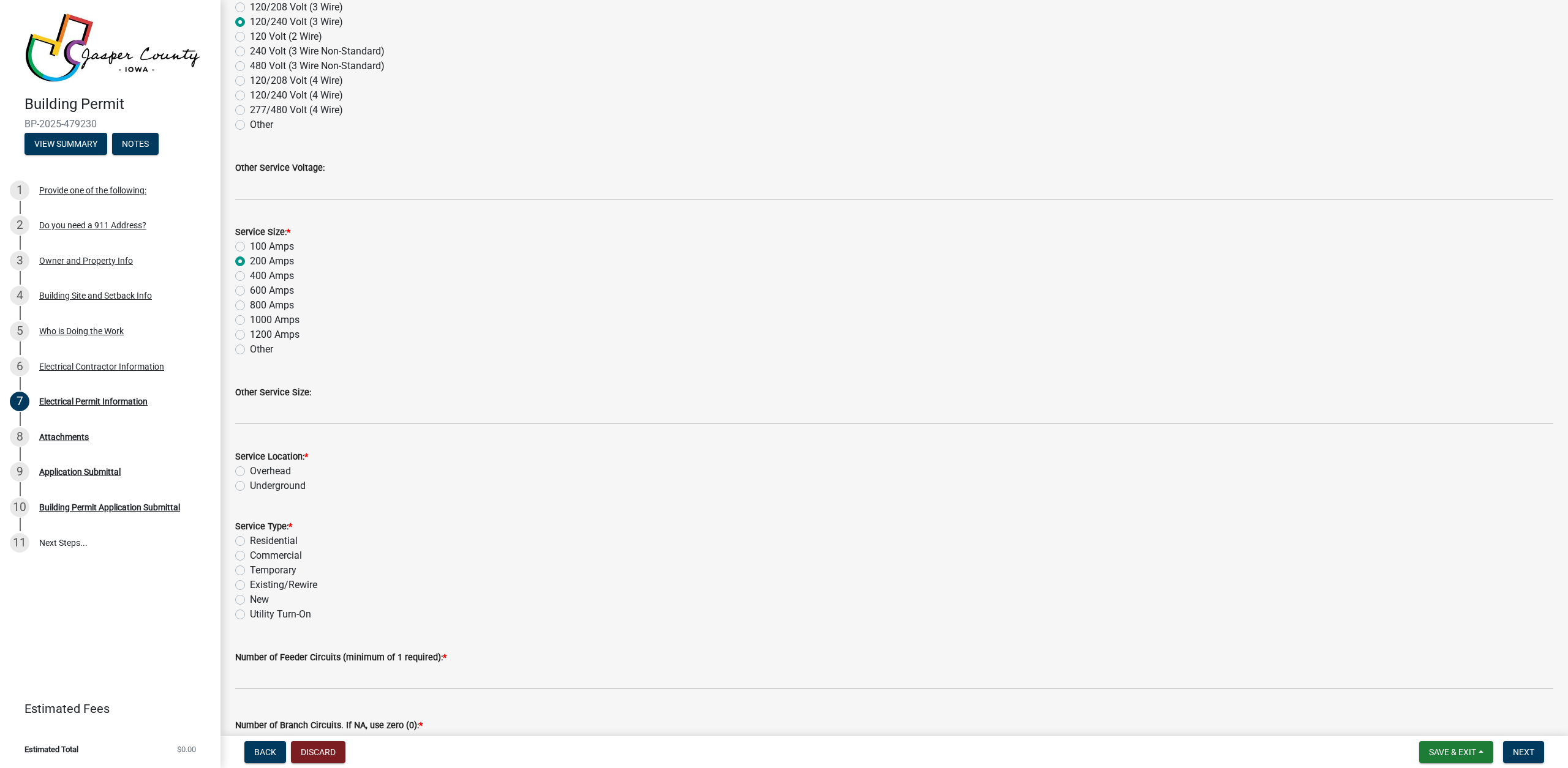
scroll to position [216, 0]
click at [262, 472] on label "Overhead" at bounding box center [270, 472] width 41 height 15
click at [258, 472] on input "Overhead" at bounding box center [254, 469] width 8 height 8
radio input "true"
click at [284, 542] on label "Residential" at bounding box center [274, 542] width 48 height 15
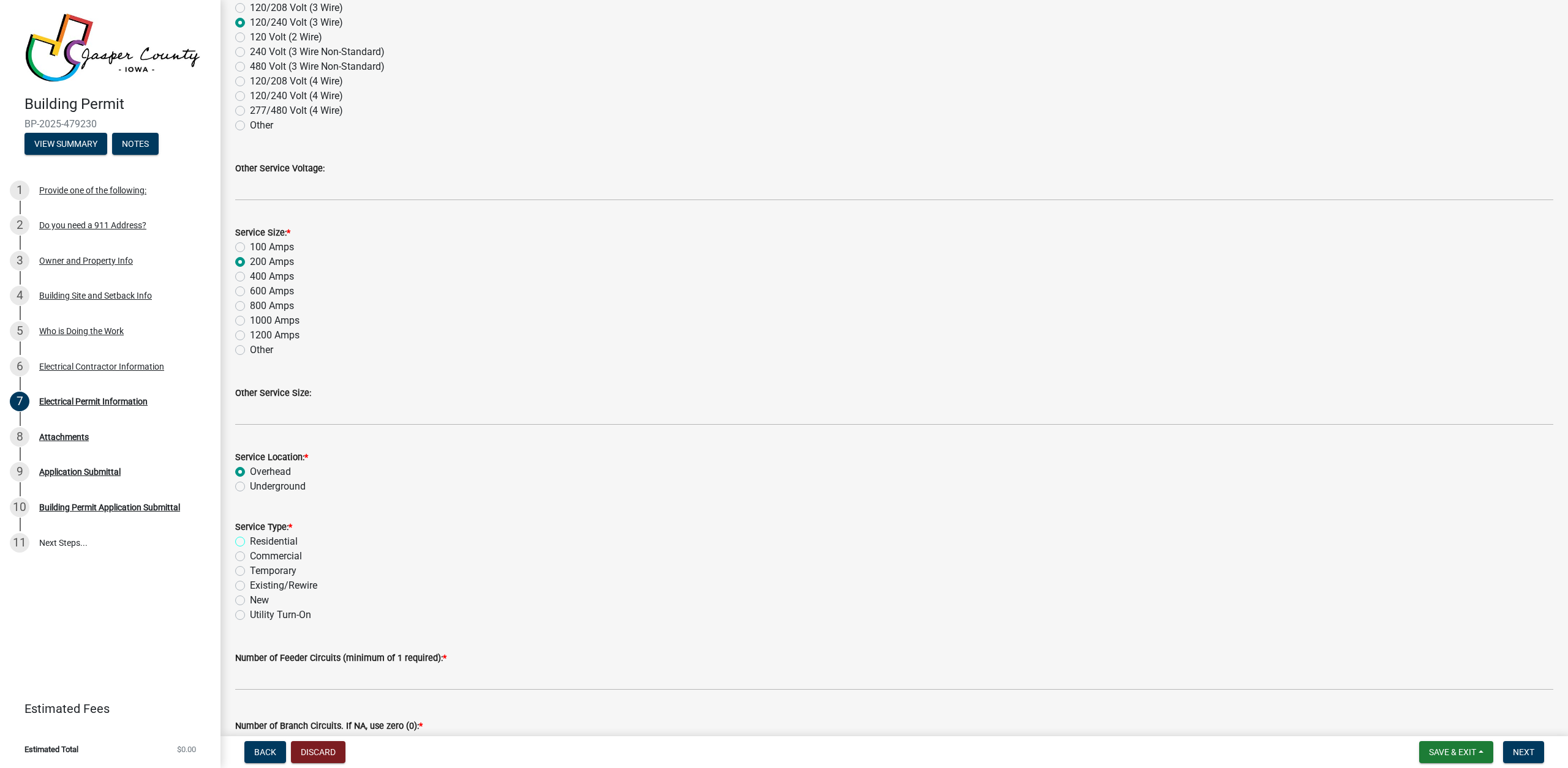
click at [258, 542] on input "Residential" at bounding box center [254, 538] width 8 height 8
radio input "true"
click at [263, 600] on label "New" at bounding box center [260, 599] width 19 height 15
click at [258, 600] on input "New" at bounding box center [254, 596] width 8 height 8
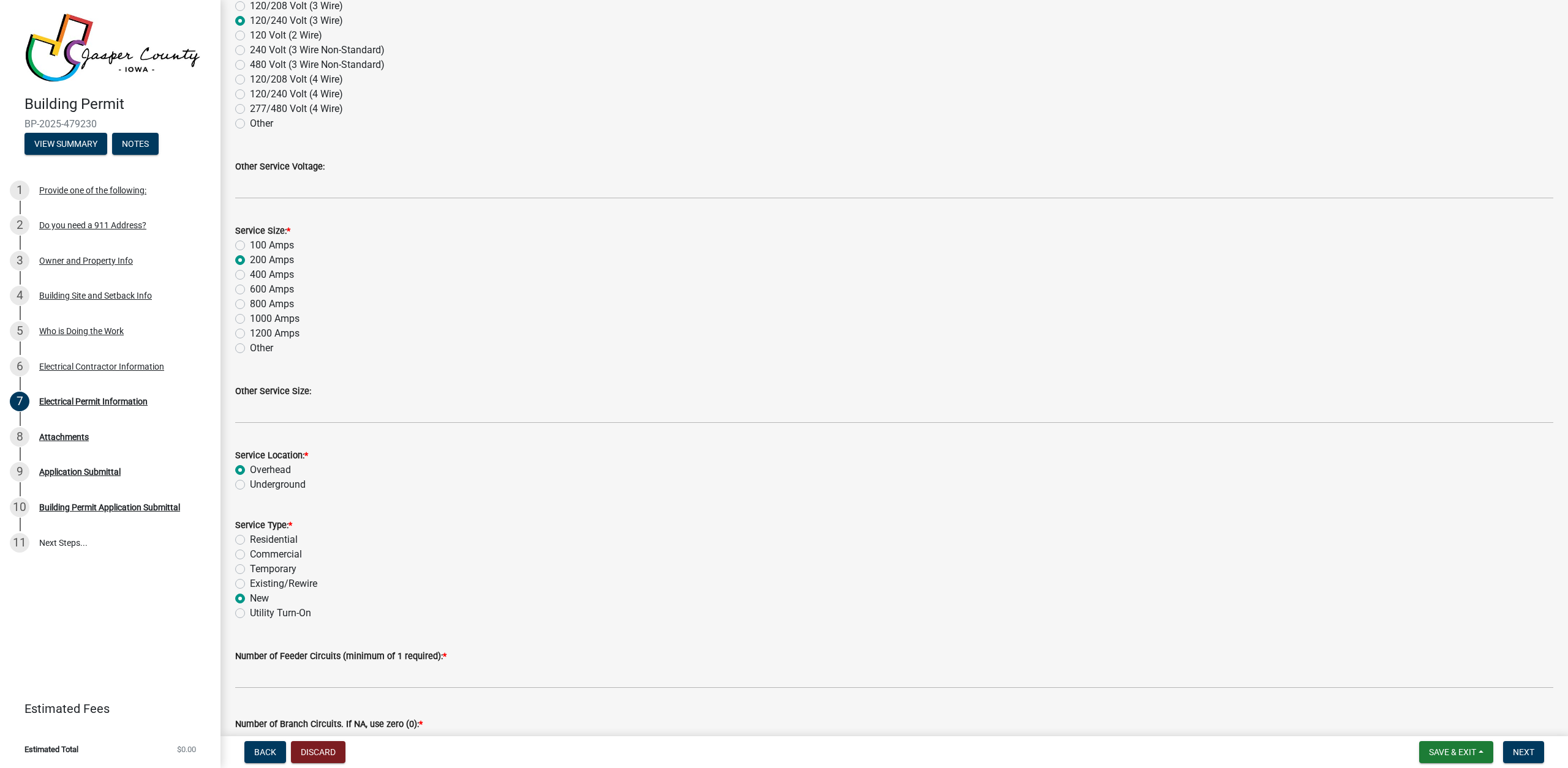
radio input "true"
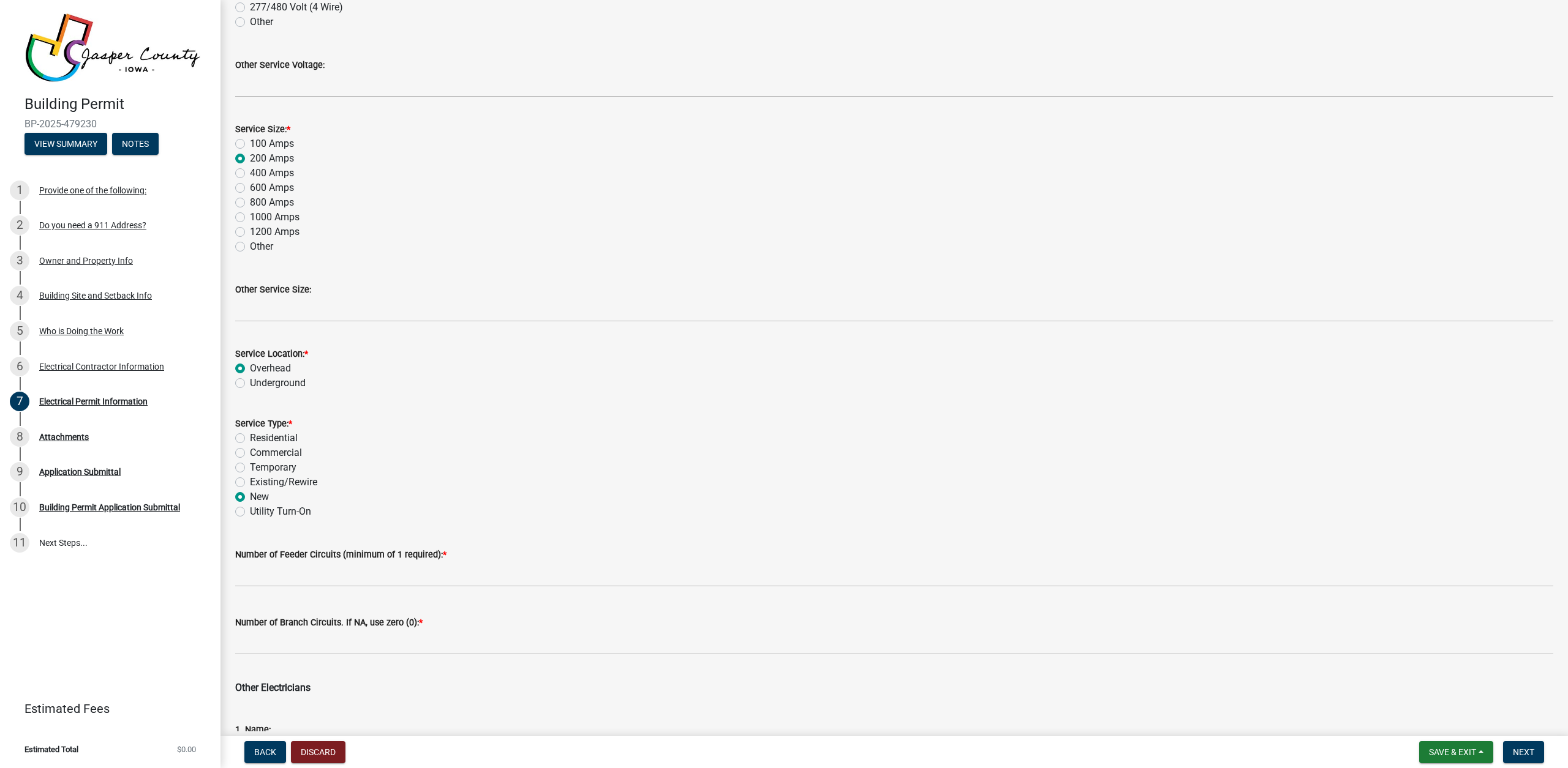
scroll to position [321, 0]
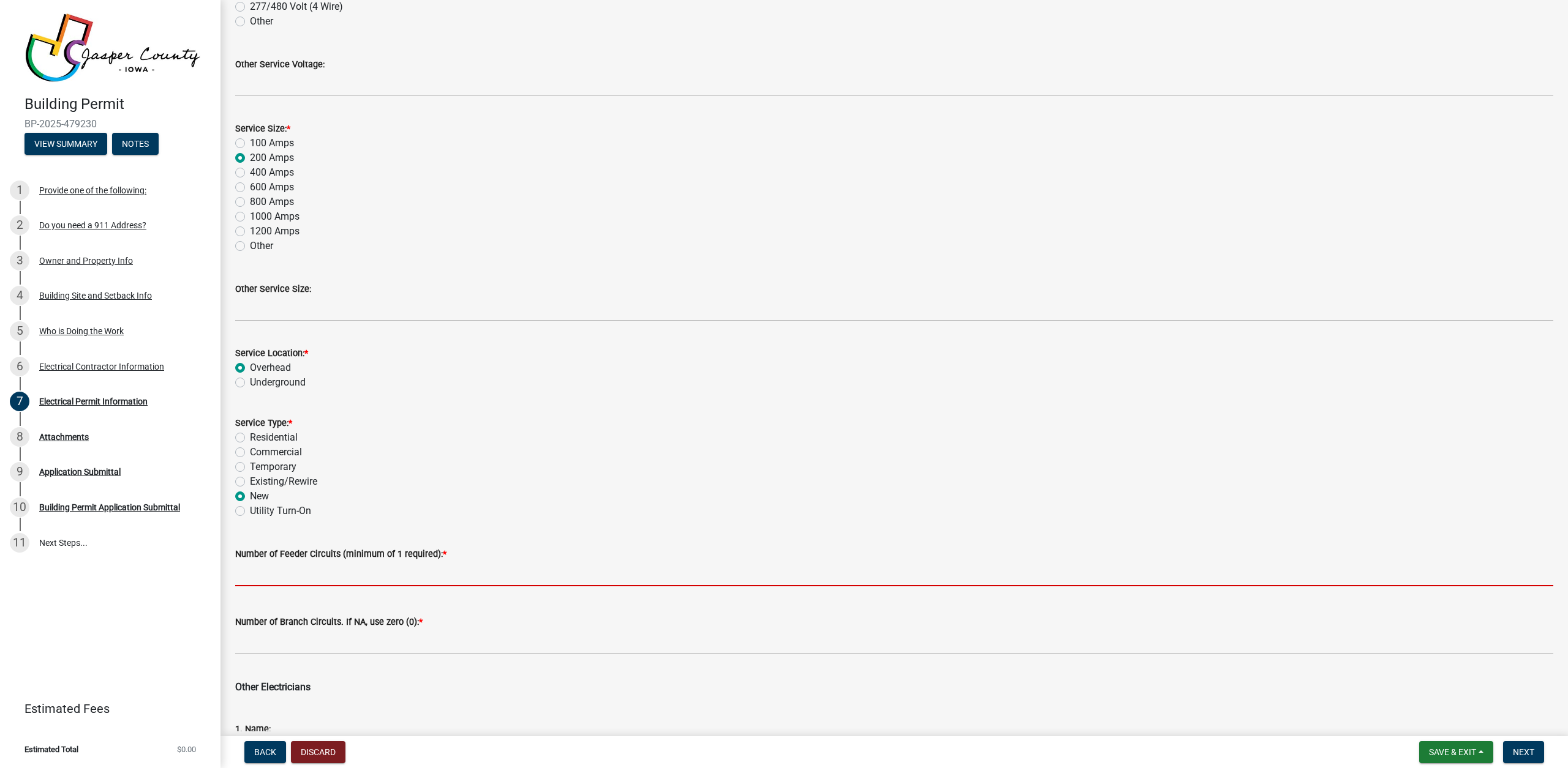
click at [334, 574] on input "text" at bounding box center [894, 574] width 1318 height 25
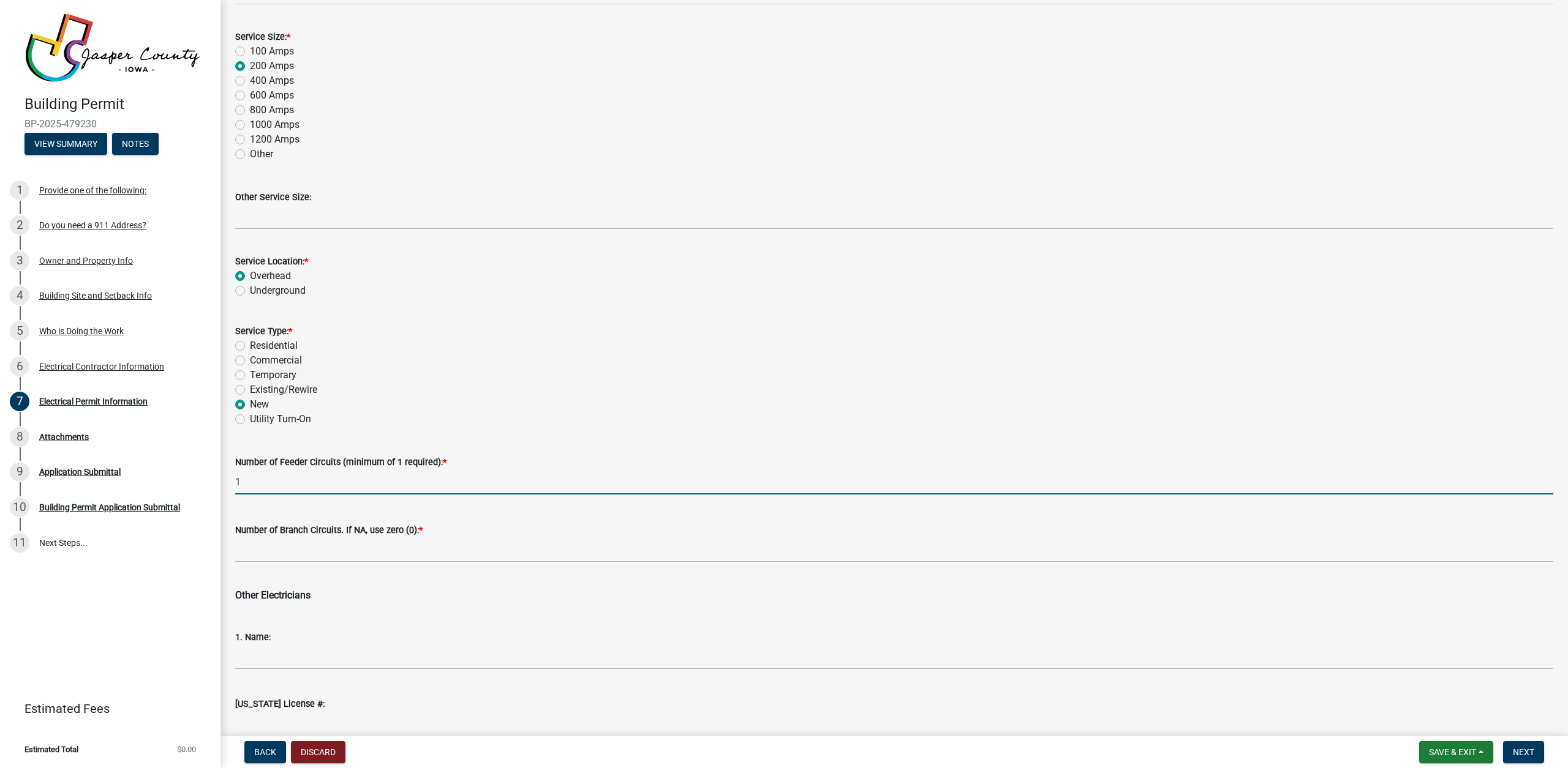
scroll to position [418, 0]
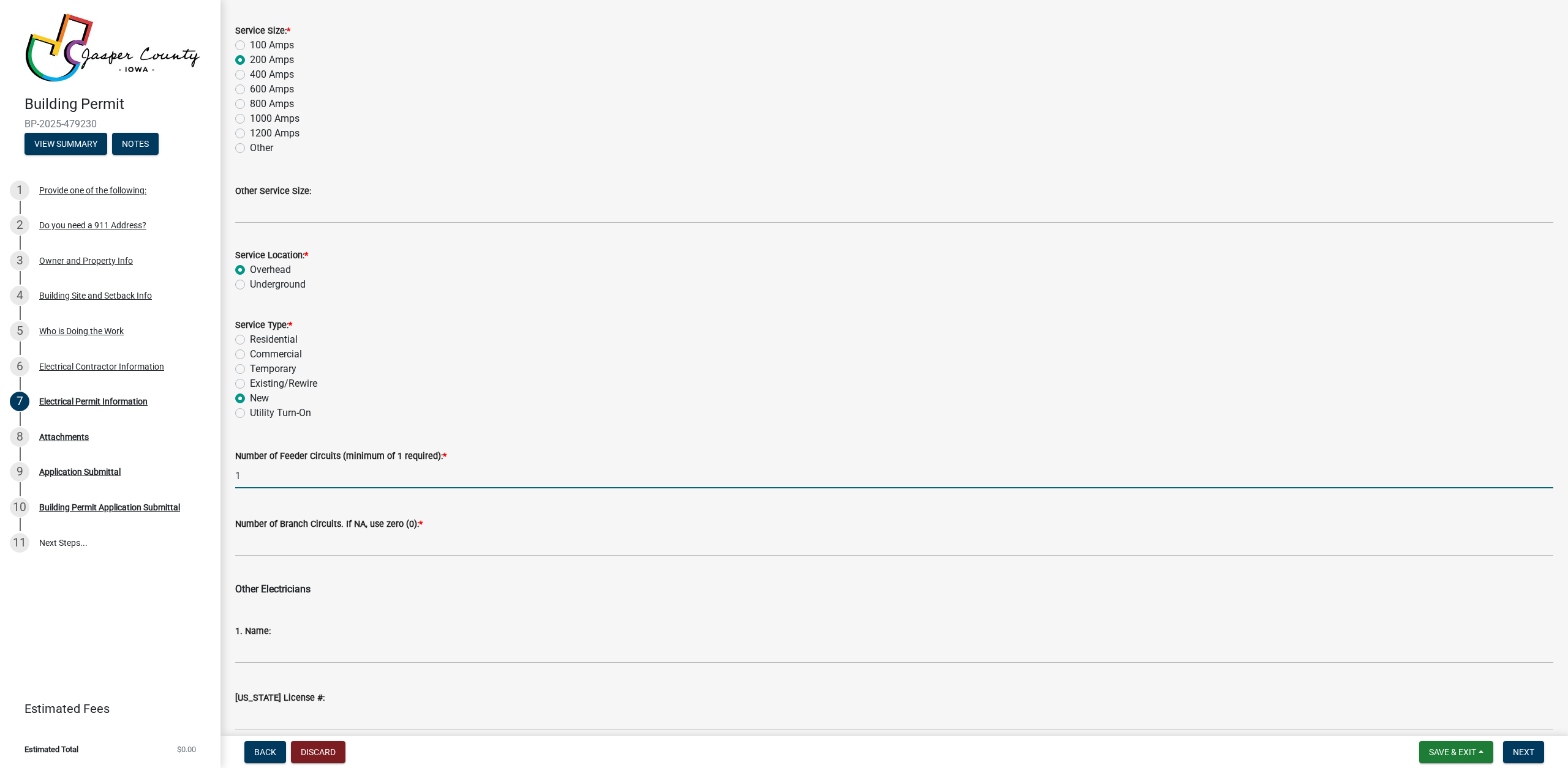
type input "1"
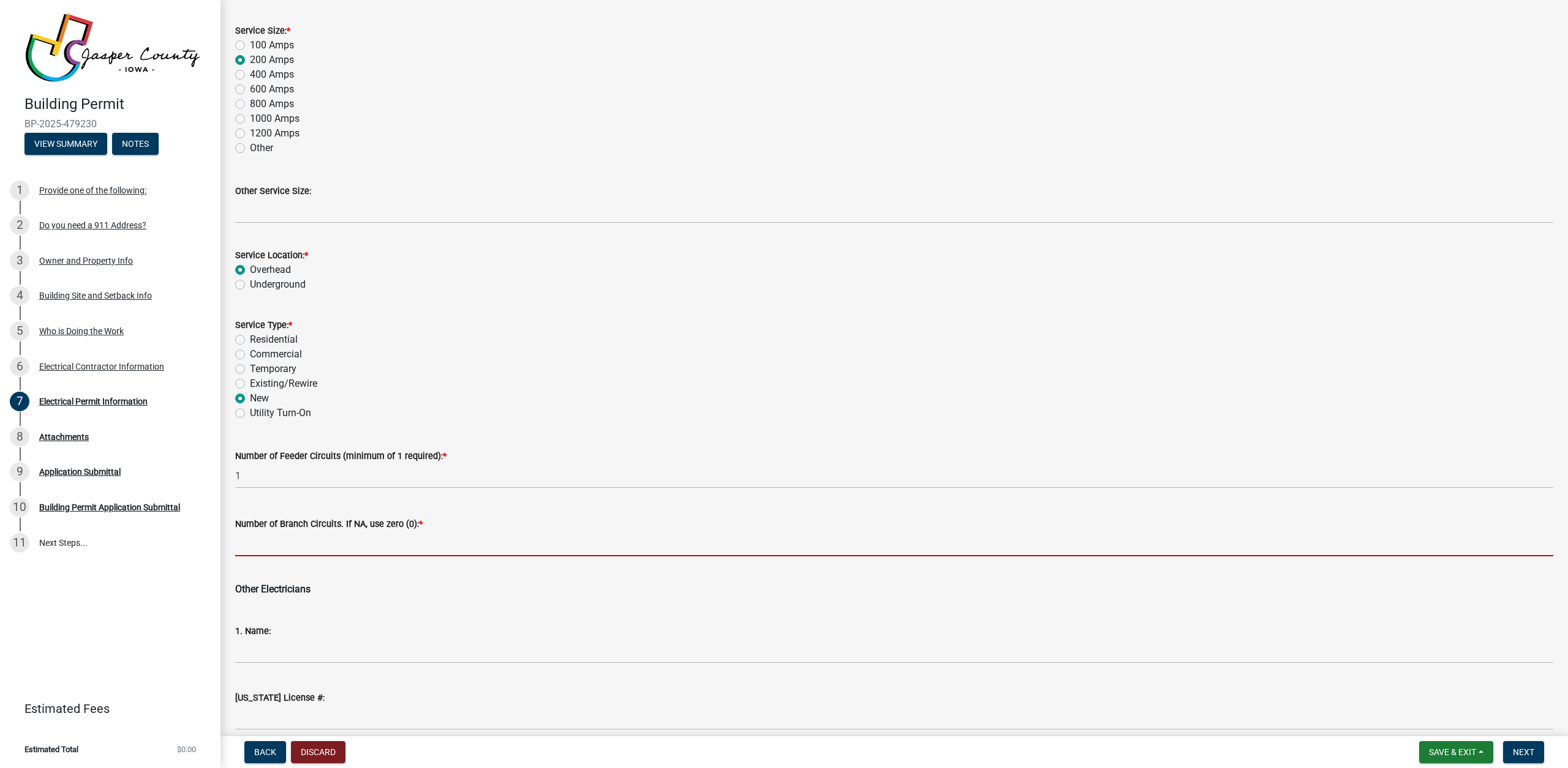
click at [335, 546] on input "text" at bounding box center [894, 544] width 1318 height 25
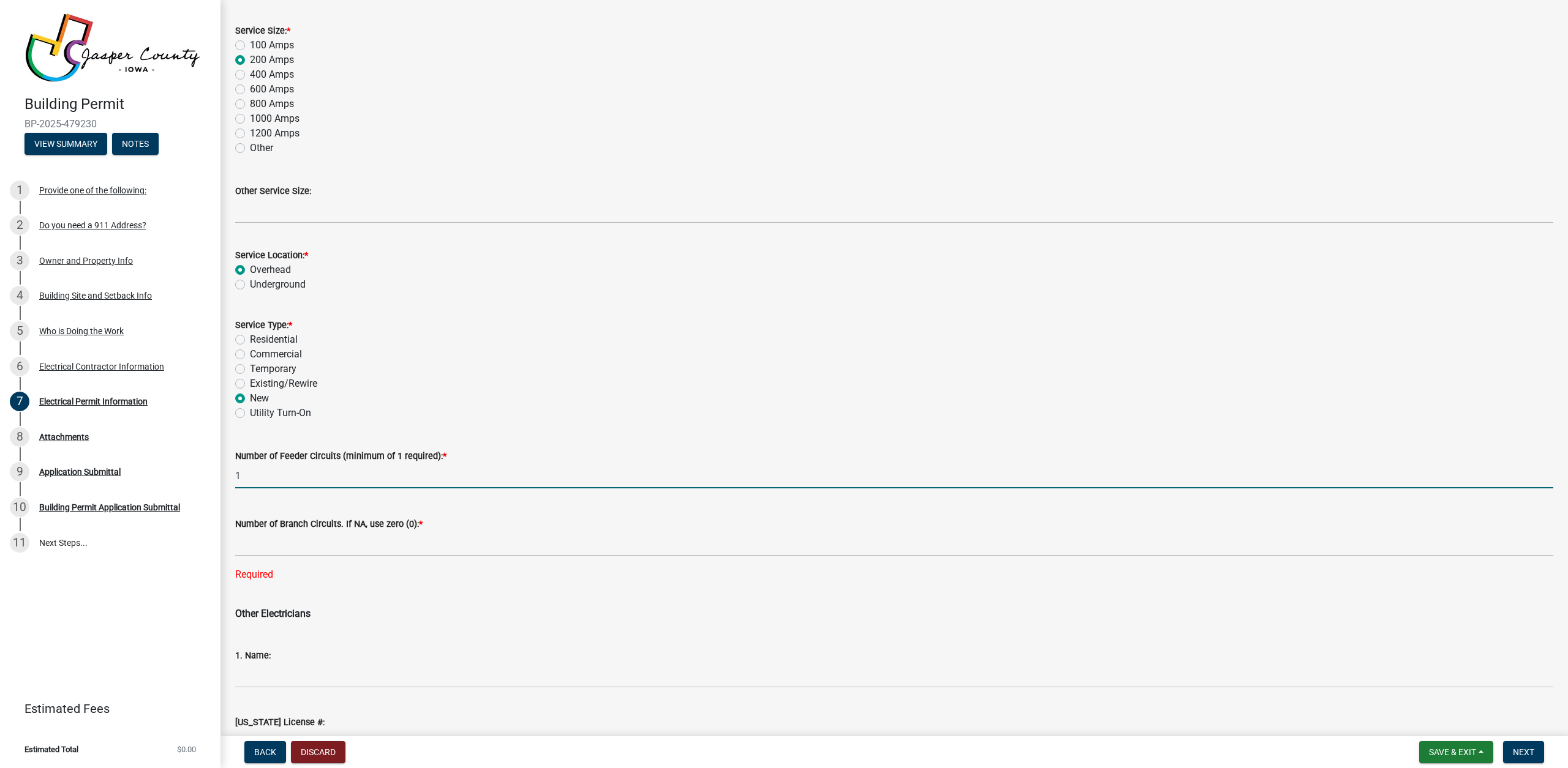
click at [328, 481] on input "1" at bounding box center [894, 476] width 1318 height 25
click at [328, 482] on input "1" at bounding box center [894, 476] width 1318 height 25
click at [327, 482] on input "1" at bounding box center [894, 476] width 1318 height 25
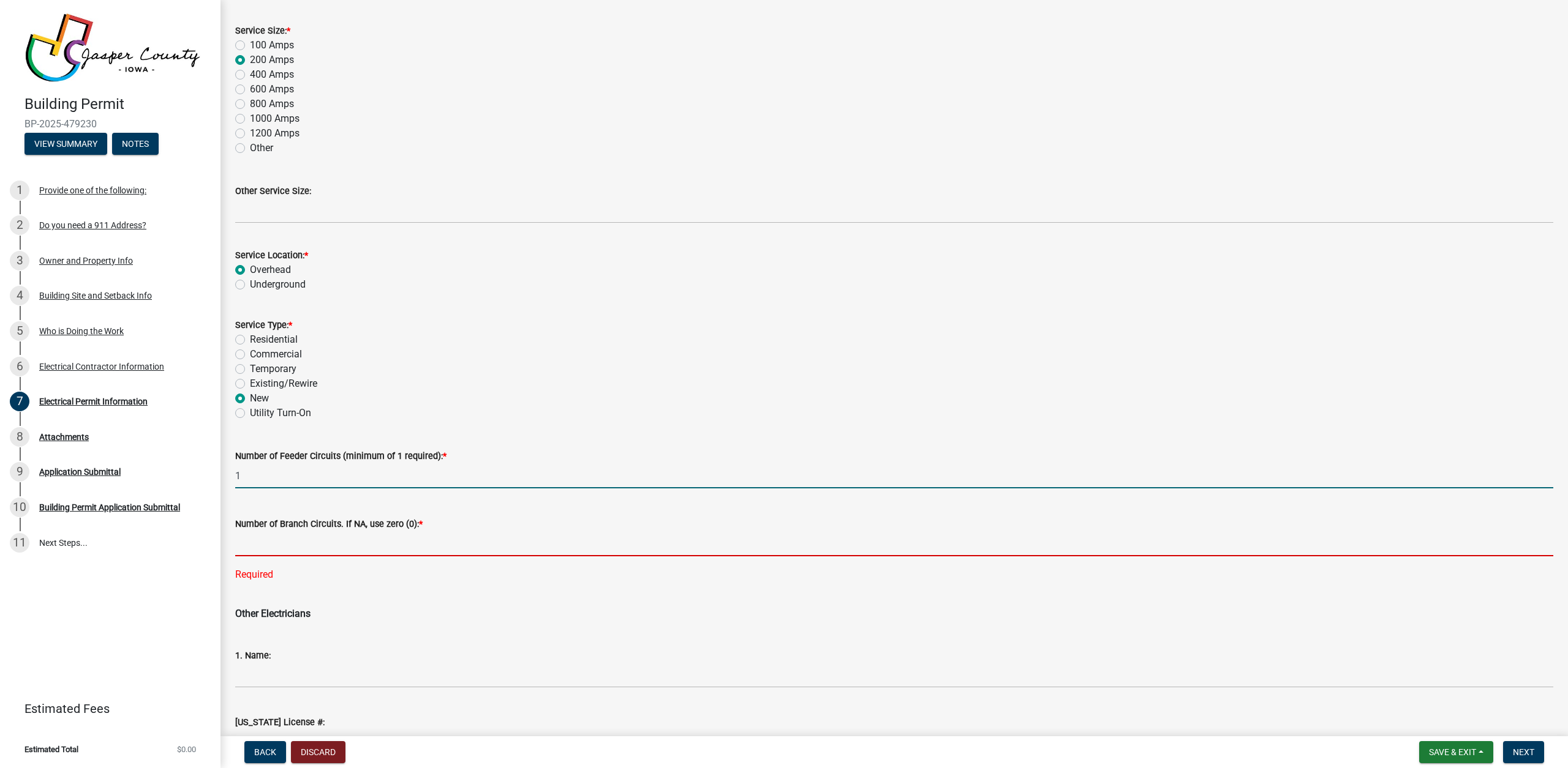
click at [347, 542] on input "text" at bounding box center [894, 544] width 1318 height 25
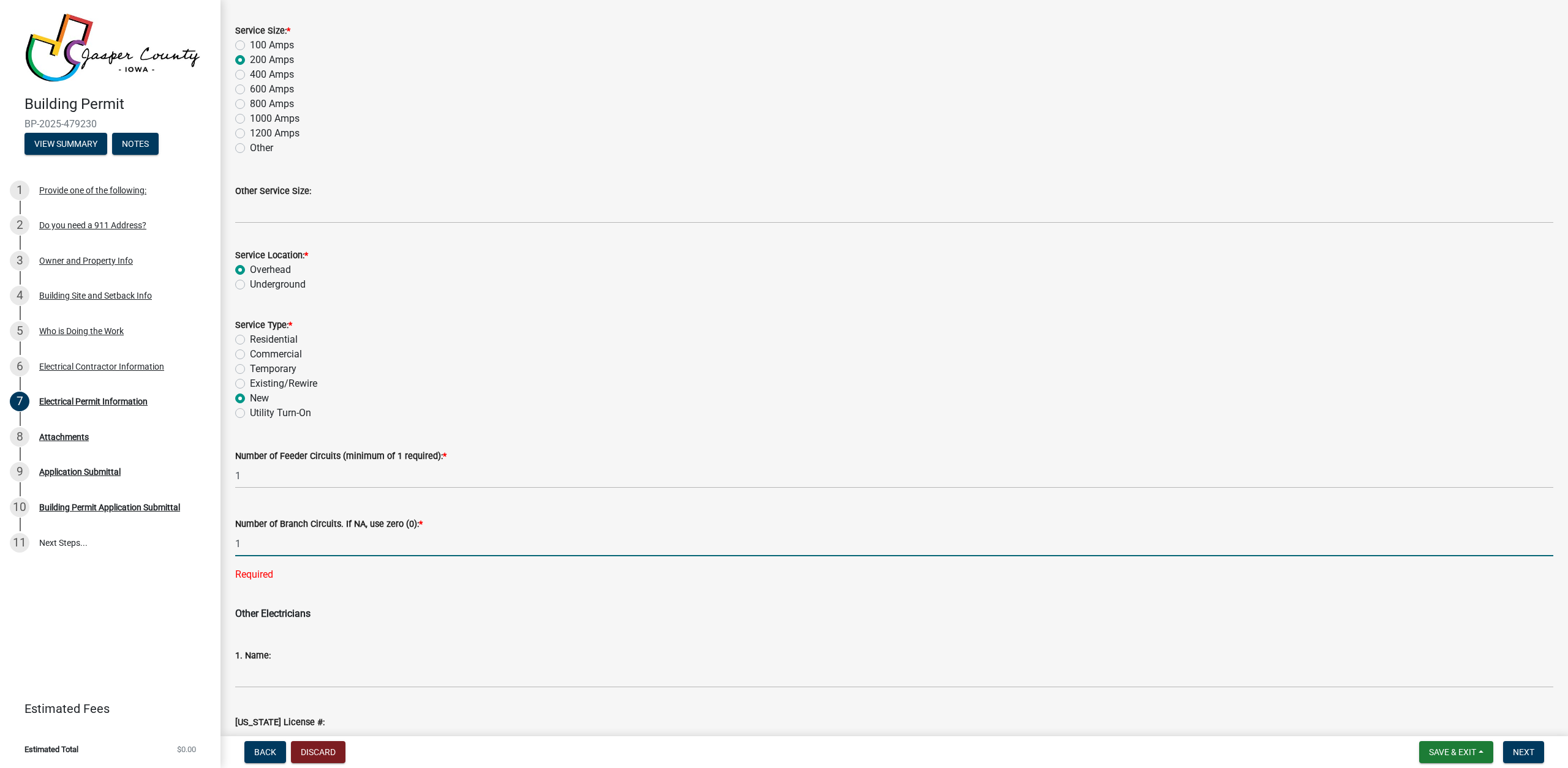
type input "1"
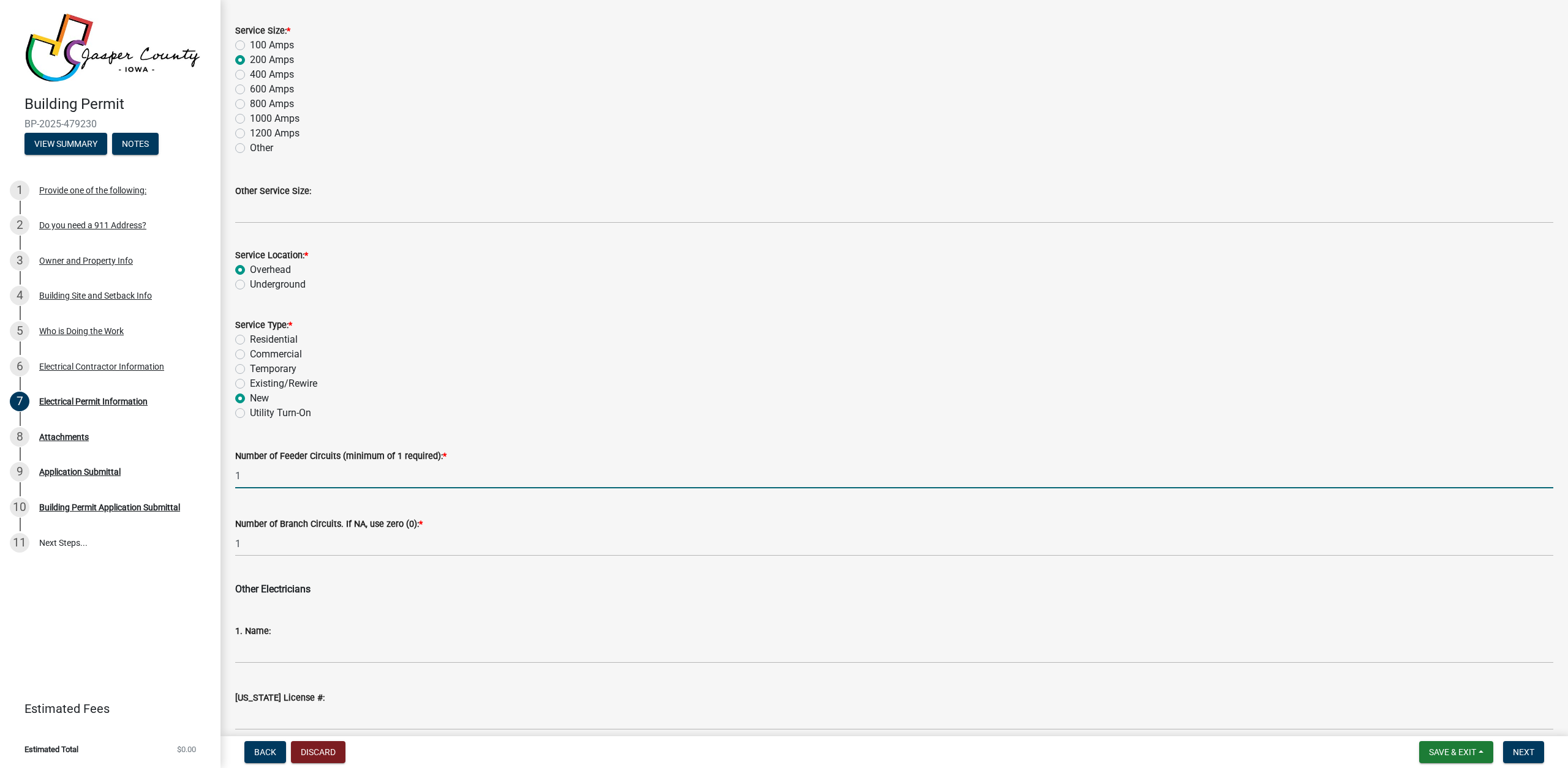
click at [336, 485] on input "1" at bounding box center [894, 476] width 1318 height 25
click at [332, 480] on input "1" at bounding box center [894, 476] width 1318 height 25
click at [332, 480] on input "1" at bounding box center [894, 476] width 1318 height 25
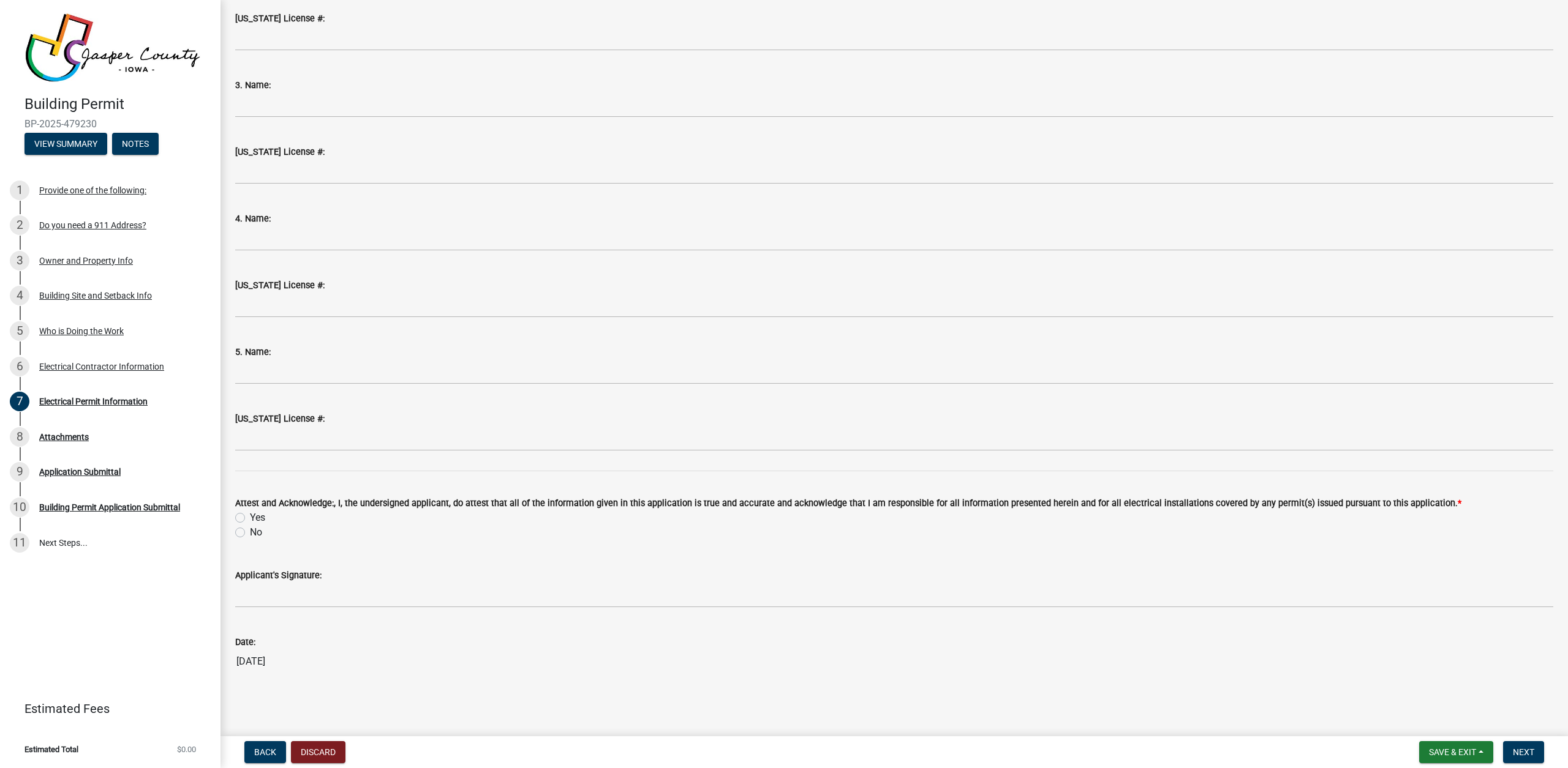
scroll to position [1255, 0]
click at [264, 516] on label "Yes" at bounding box center [258, 518] width 16 height 15
click at [258, 516] on input "Yes" at bounding box center [254, 515] width 8 height 8
radio input "true"
click at [1509, 752] on button "Next" at bounding box center [1523, 752] width 41 height 22
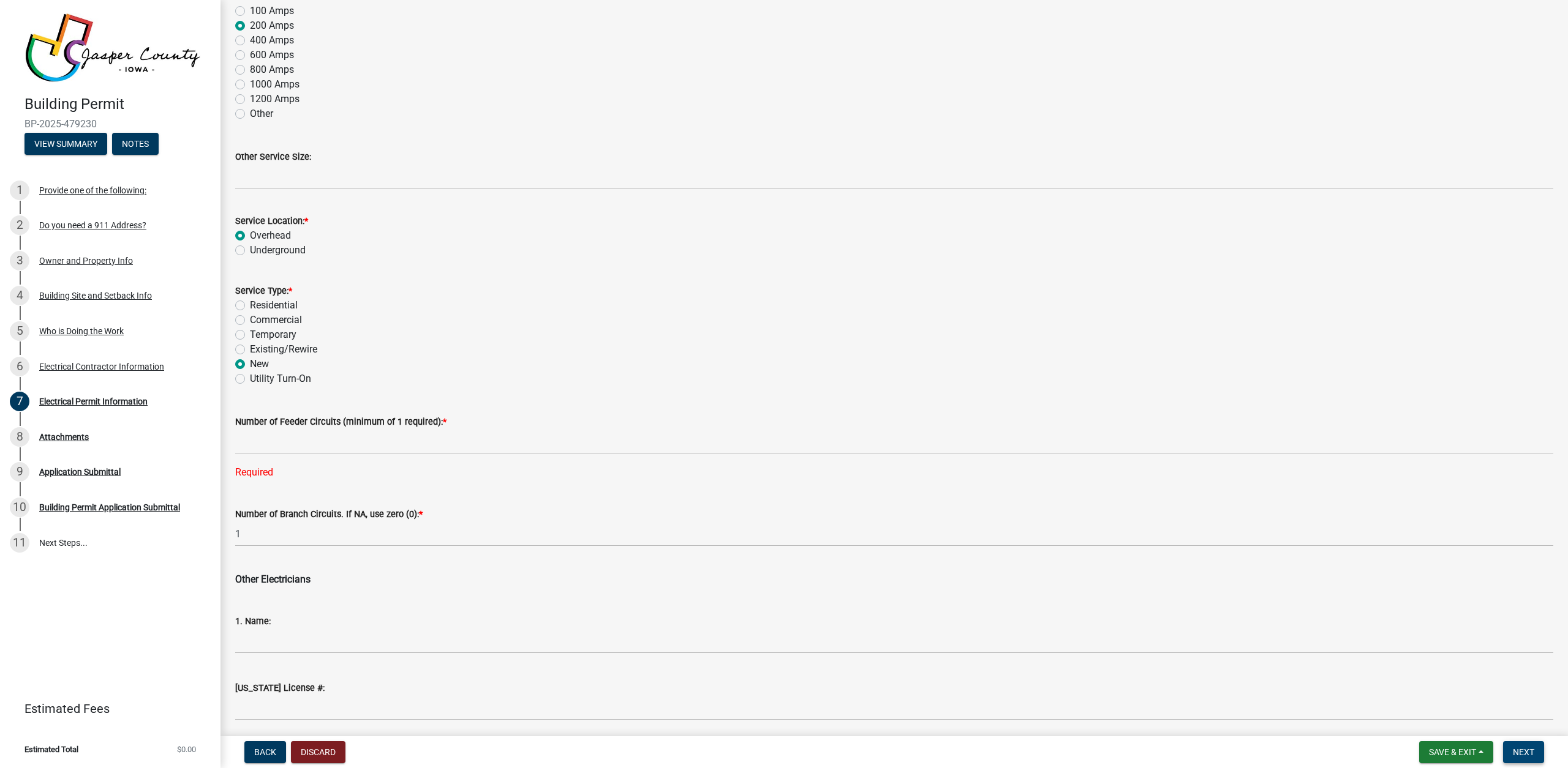
scroll to position [462, 0]
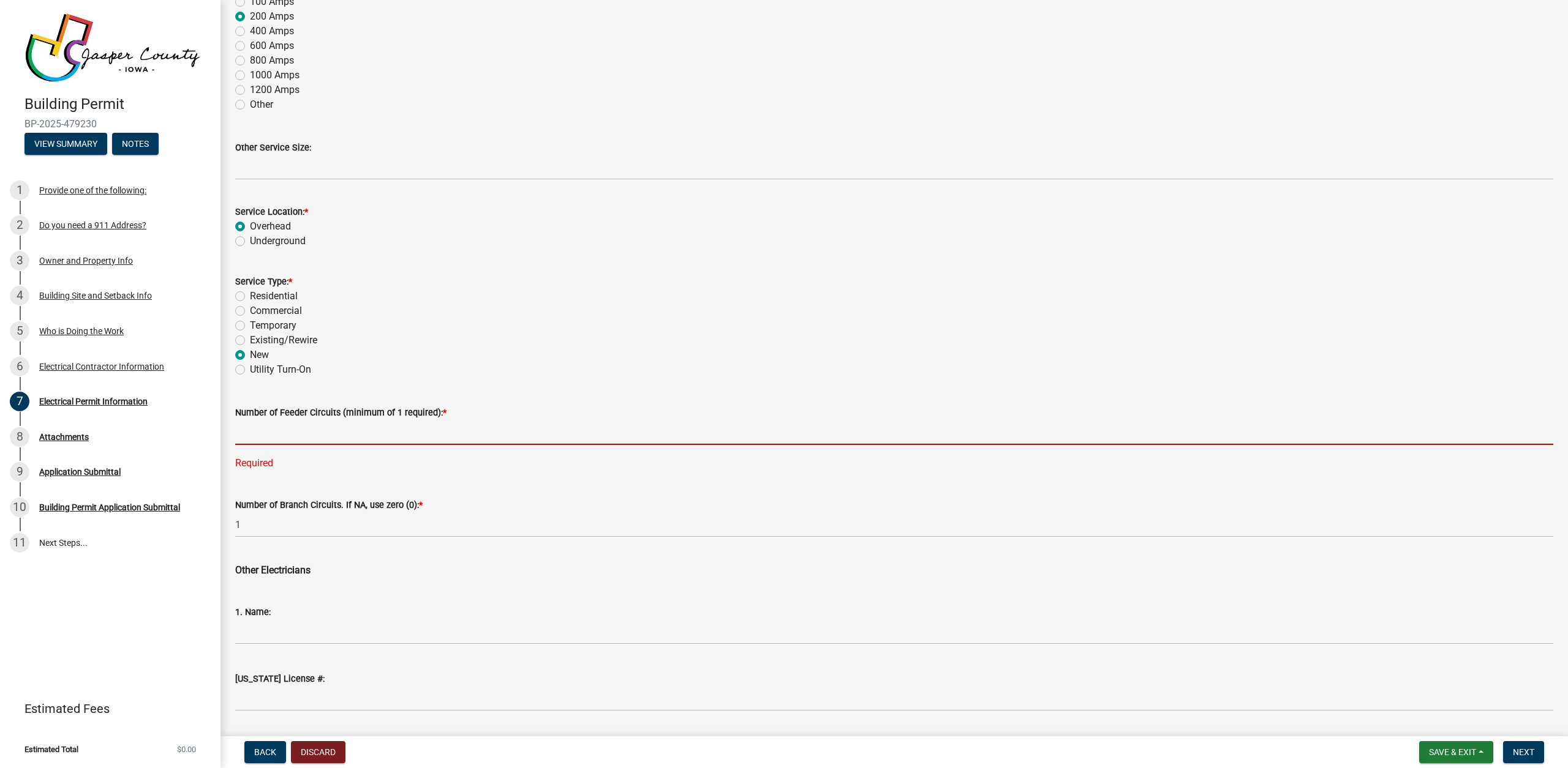
click at [369, 422] on input "text" at bounding box center [894, 433] width 1318 height 25
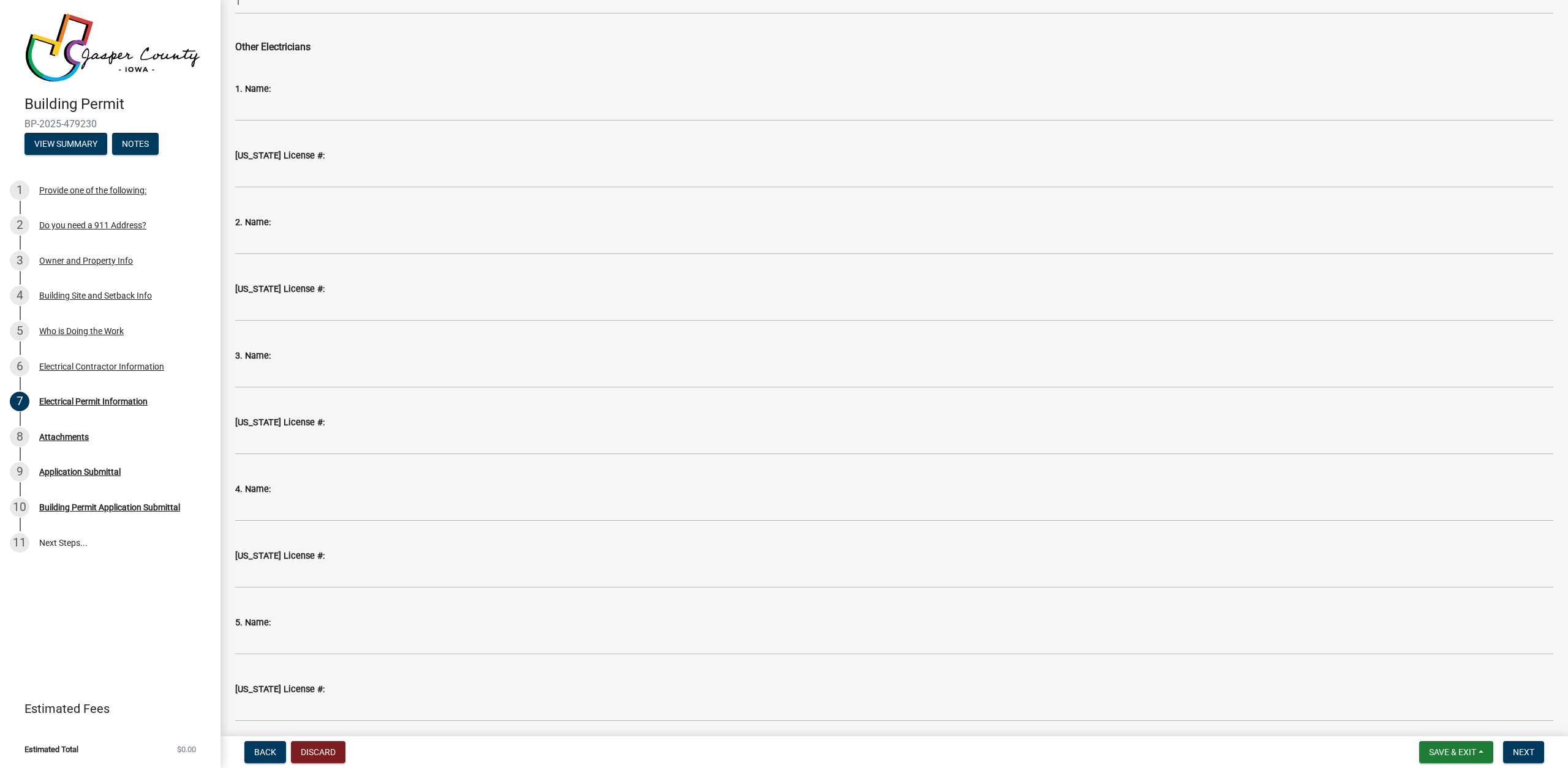
scroll to position [1255, 0]
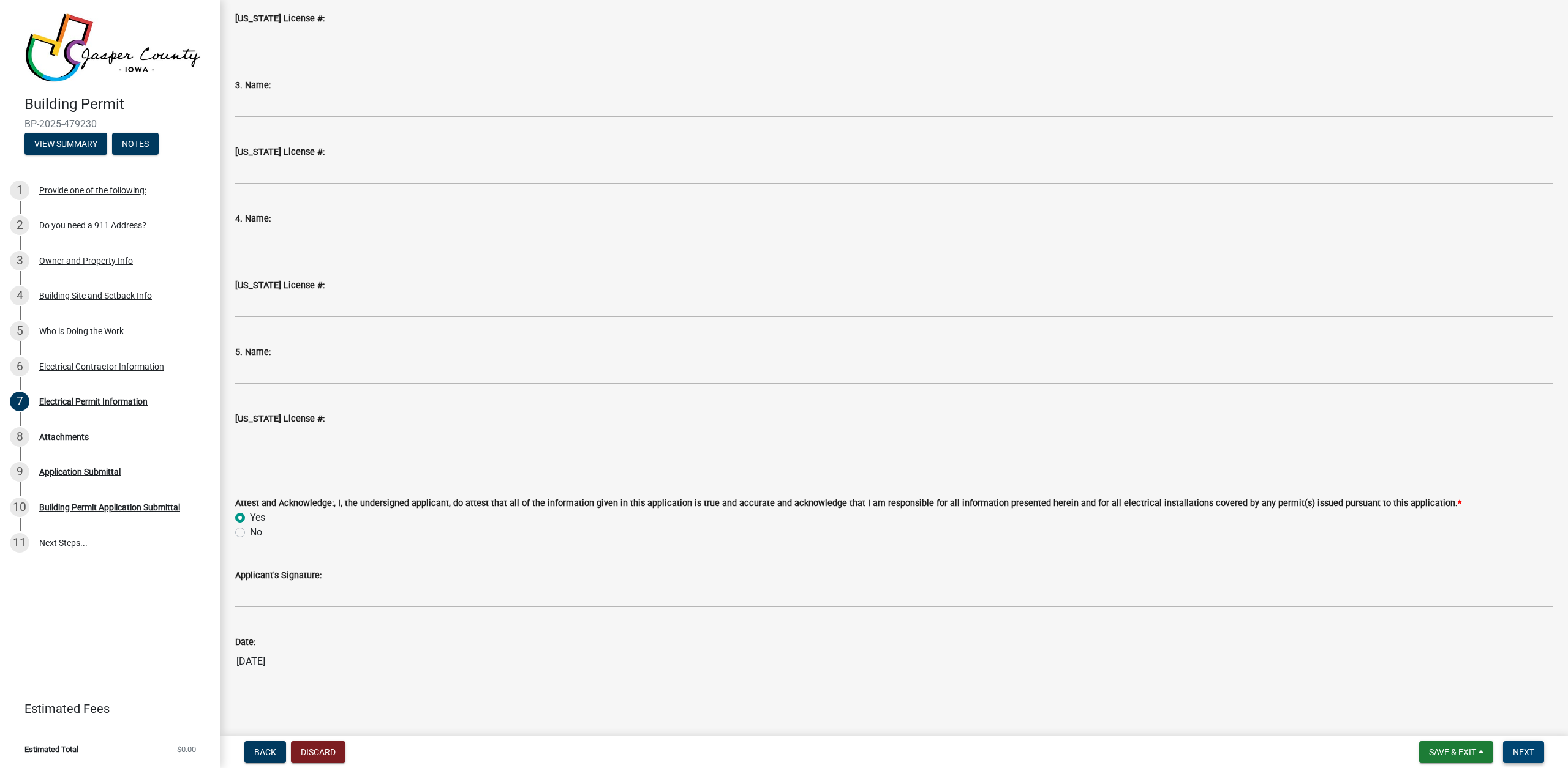
type input "1"
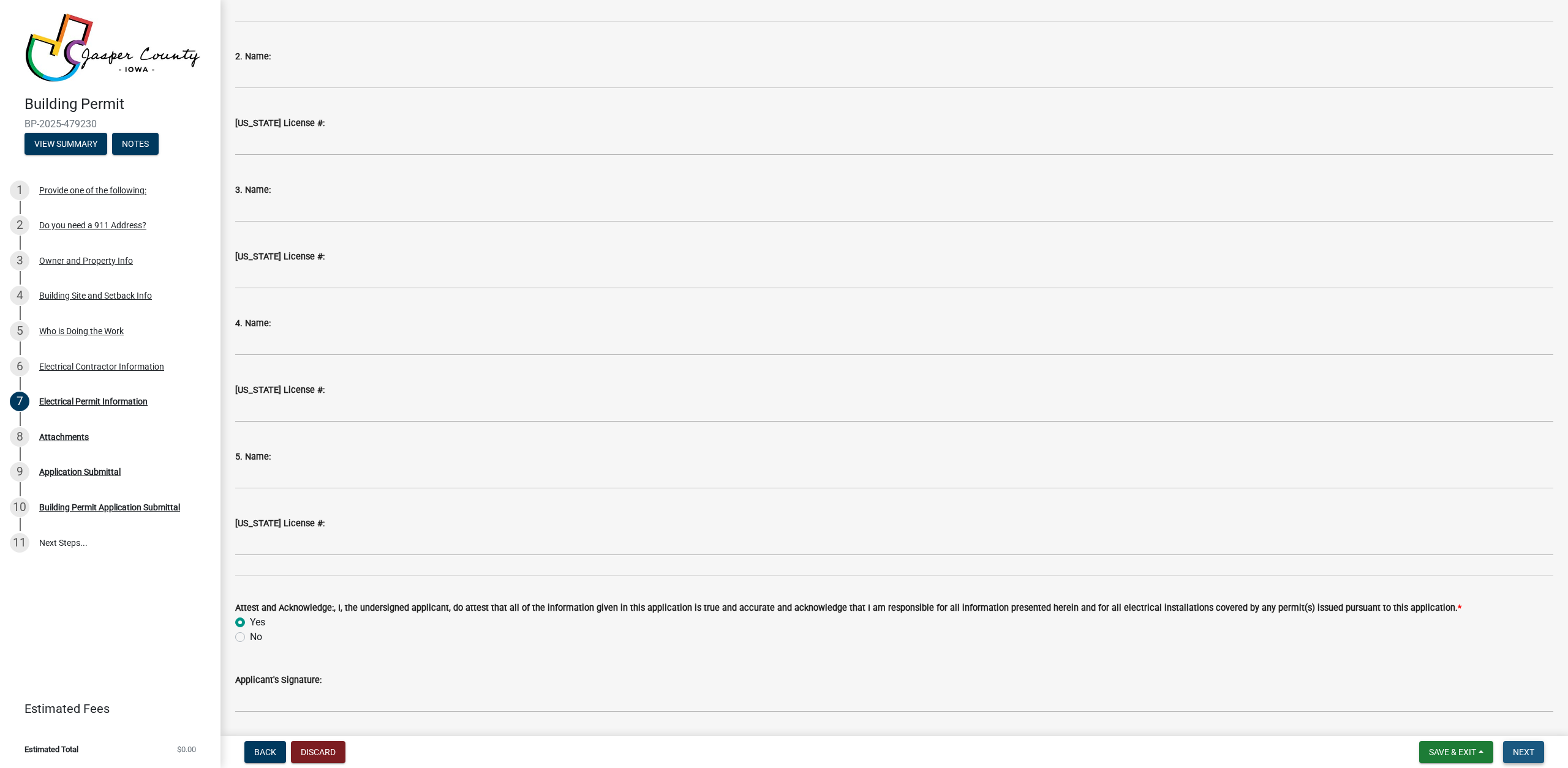
click at [1515, 750] on span "Next" at bounding box center [1523, 752] width 21 height 9
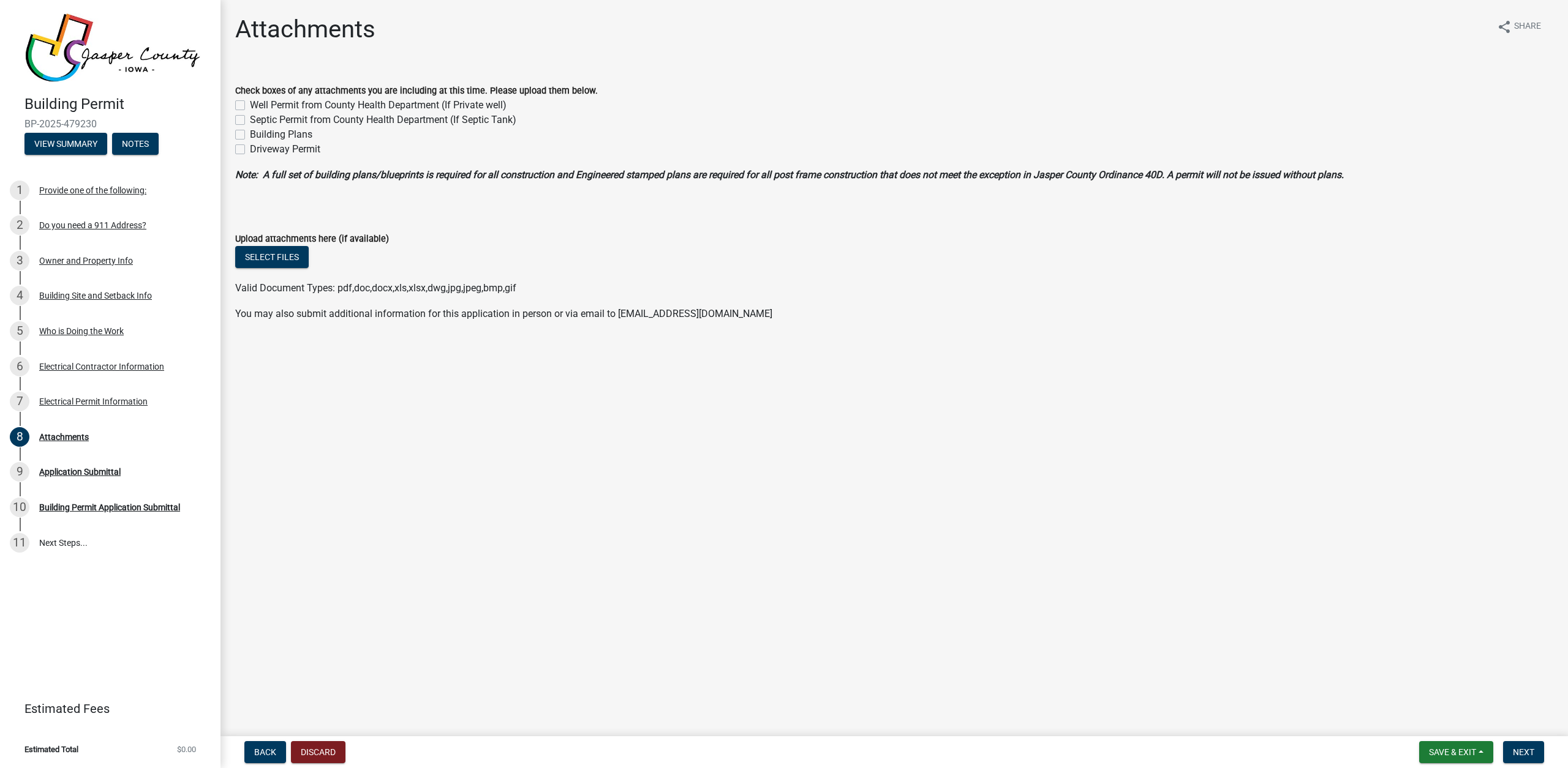
click at [285, 130] on label "Building Plans" at bounding box center [281, 134] width 63 height 15
click at [258, 130] on input "Building Plans" at bounding box center [254, 131] width 8 height 8
checkbox input "true"
checkbox input "false"
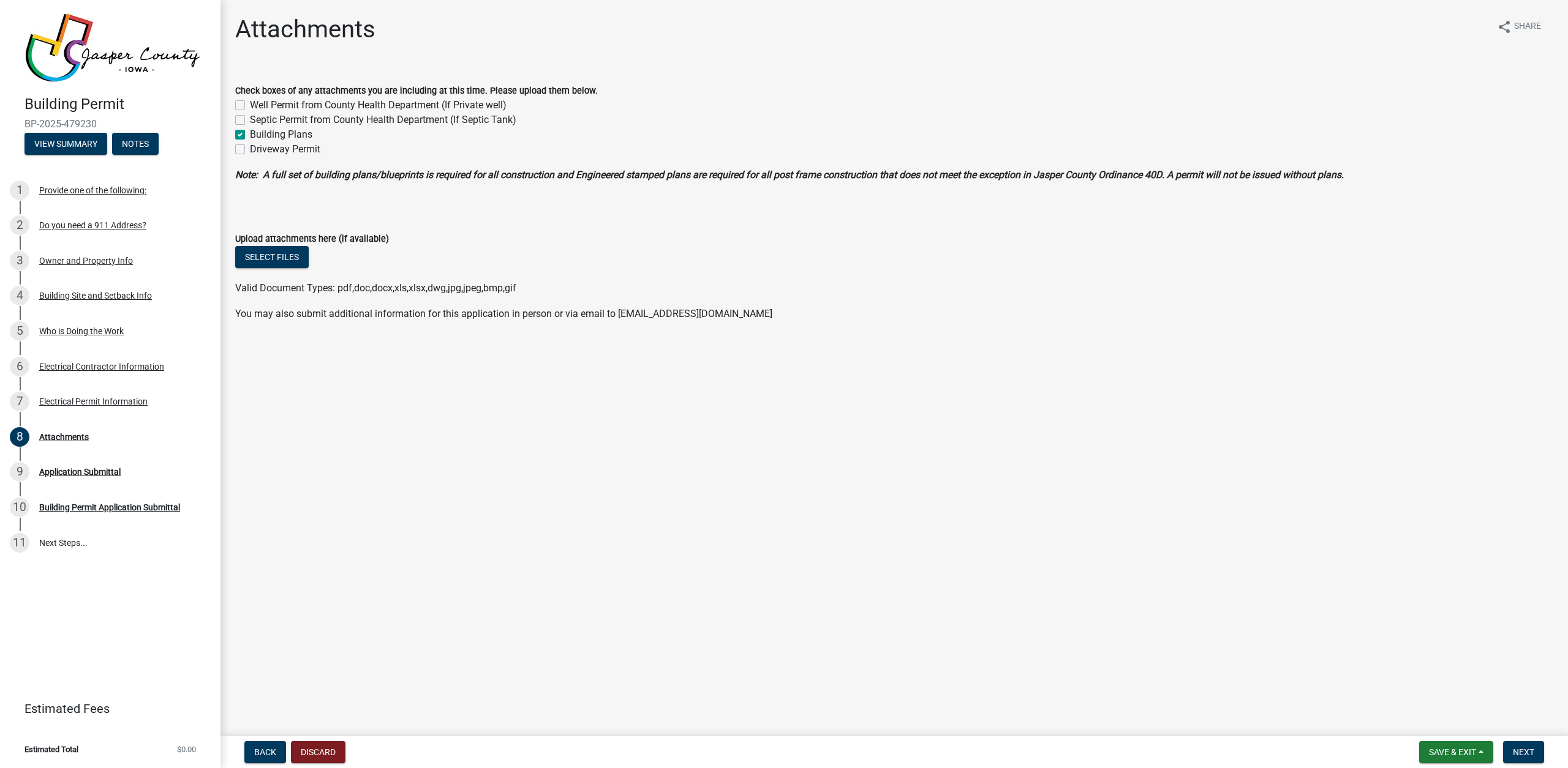
checkbox input "true"
checkbox input "false"
click at [278, 255] on button "Select files" at bounding box center [272, 257] width 74 height 22
click at [270, 254] on button "Select files" at bounding box center [272, 257] width 74 height 22
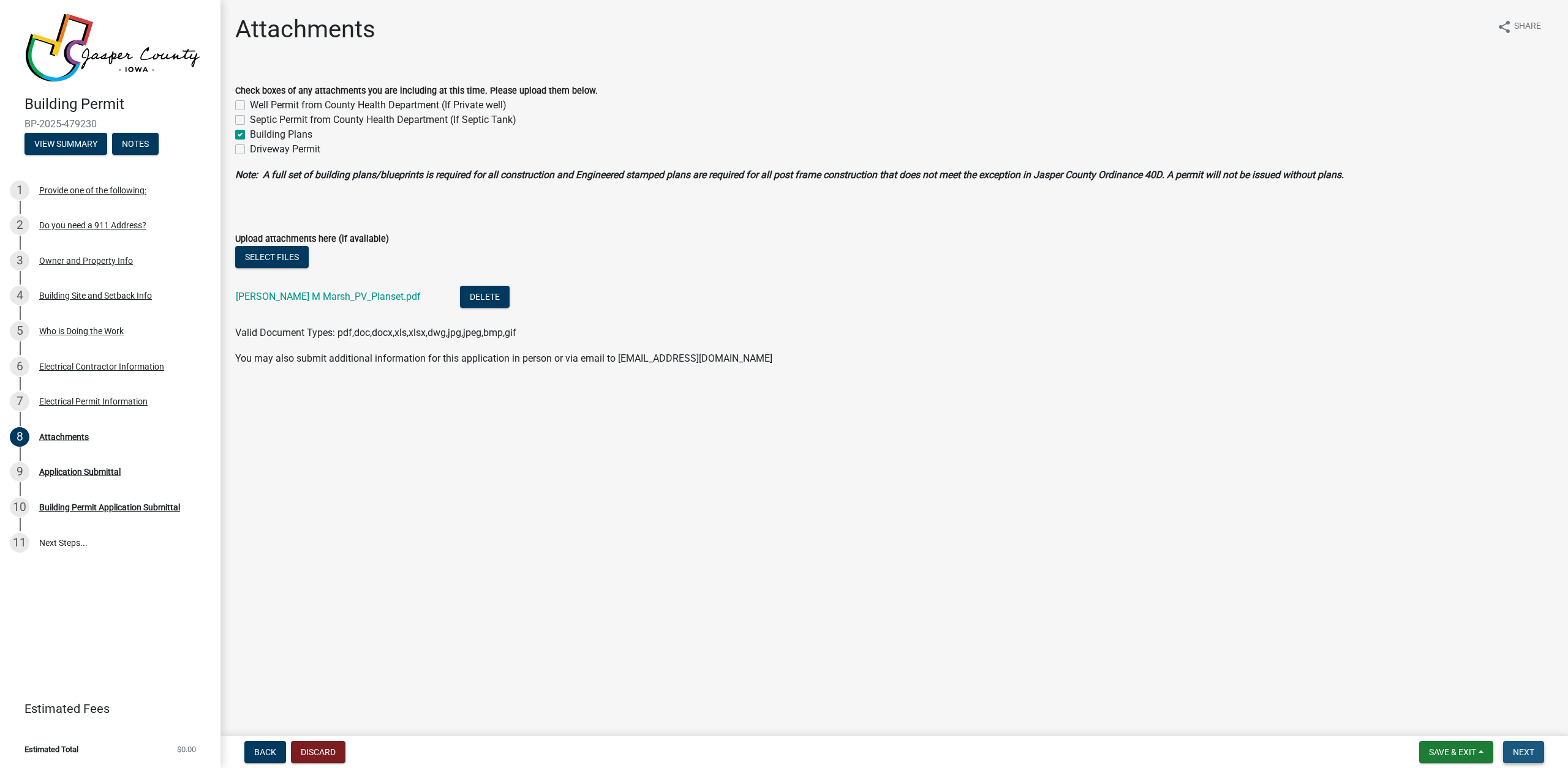
click at [1535, 748] on button "Next" at bounding box center [1523, 752] width 41 height 22
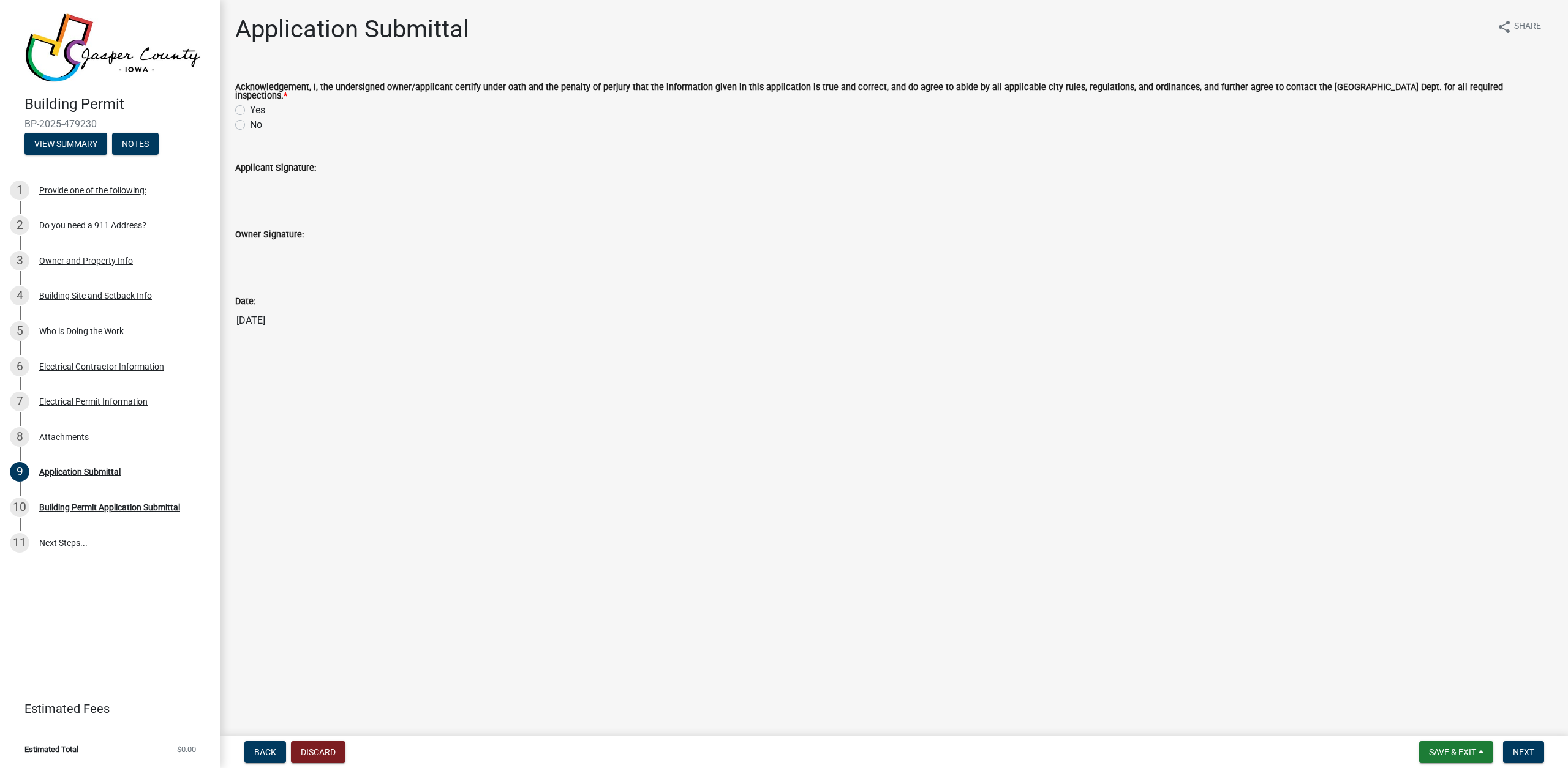
click at [254, 109] on label "Yes" at bounding box center [258, 110] width 16 height 15
click at [254, 109] on input "Yes" at bounding box center [254, 107] width 8 height 8
radio input "true"
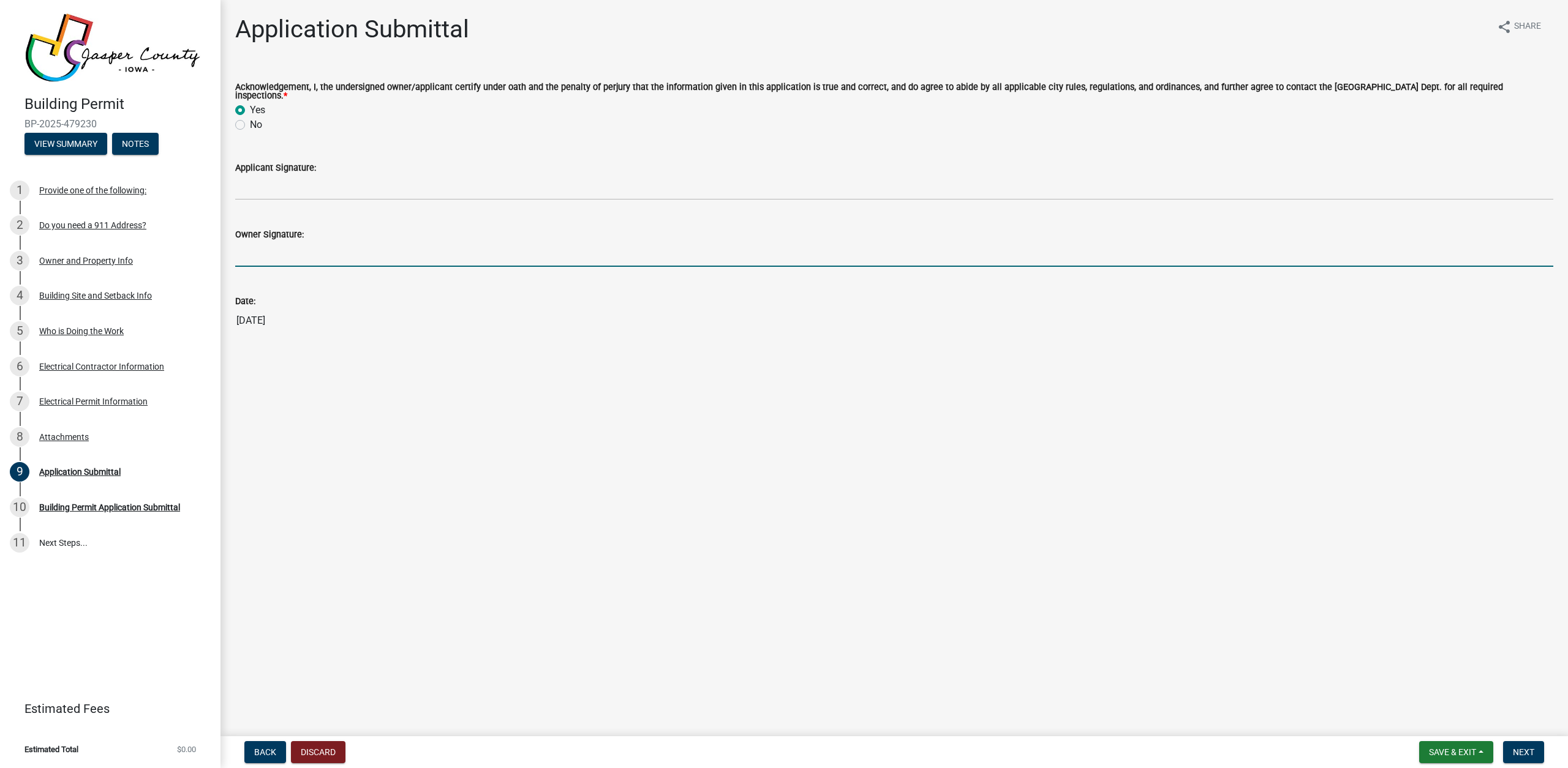
click at [293, 253] on input "Owner Signature:" at bounding box center [894, 255] width 1318 height 25
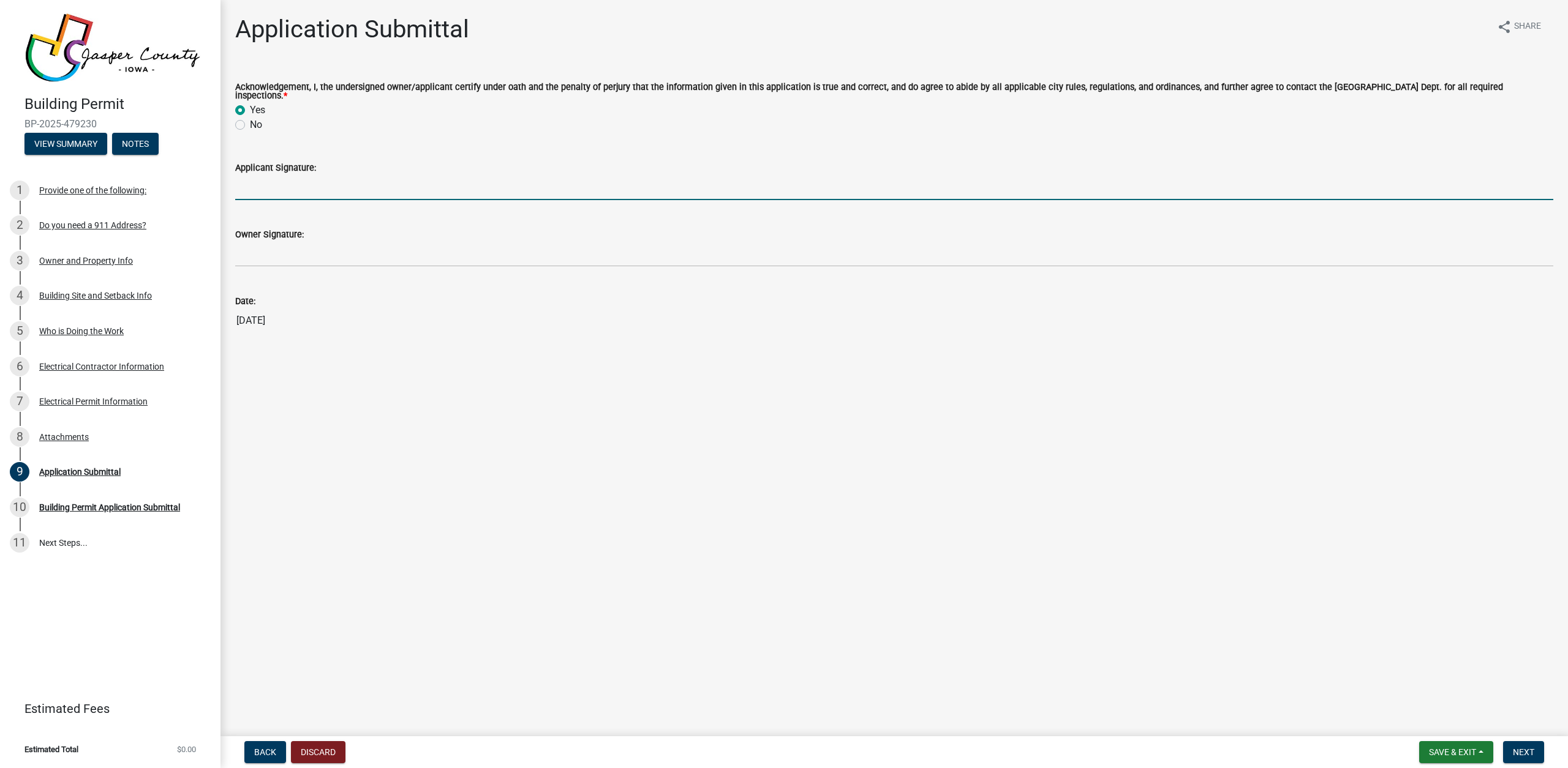
drag, startPoint x: 371, startPoint y: 178, endPoint x: 364, endPoint y: 178, distance: 7.0
click at [371, 178] on input "Applicant Signature:" at bounding box center [894, 187] width 1318 height 25
type input "Trevor Bailey"
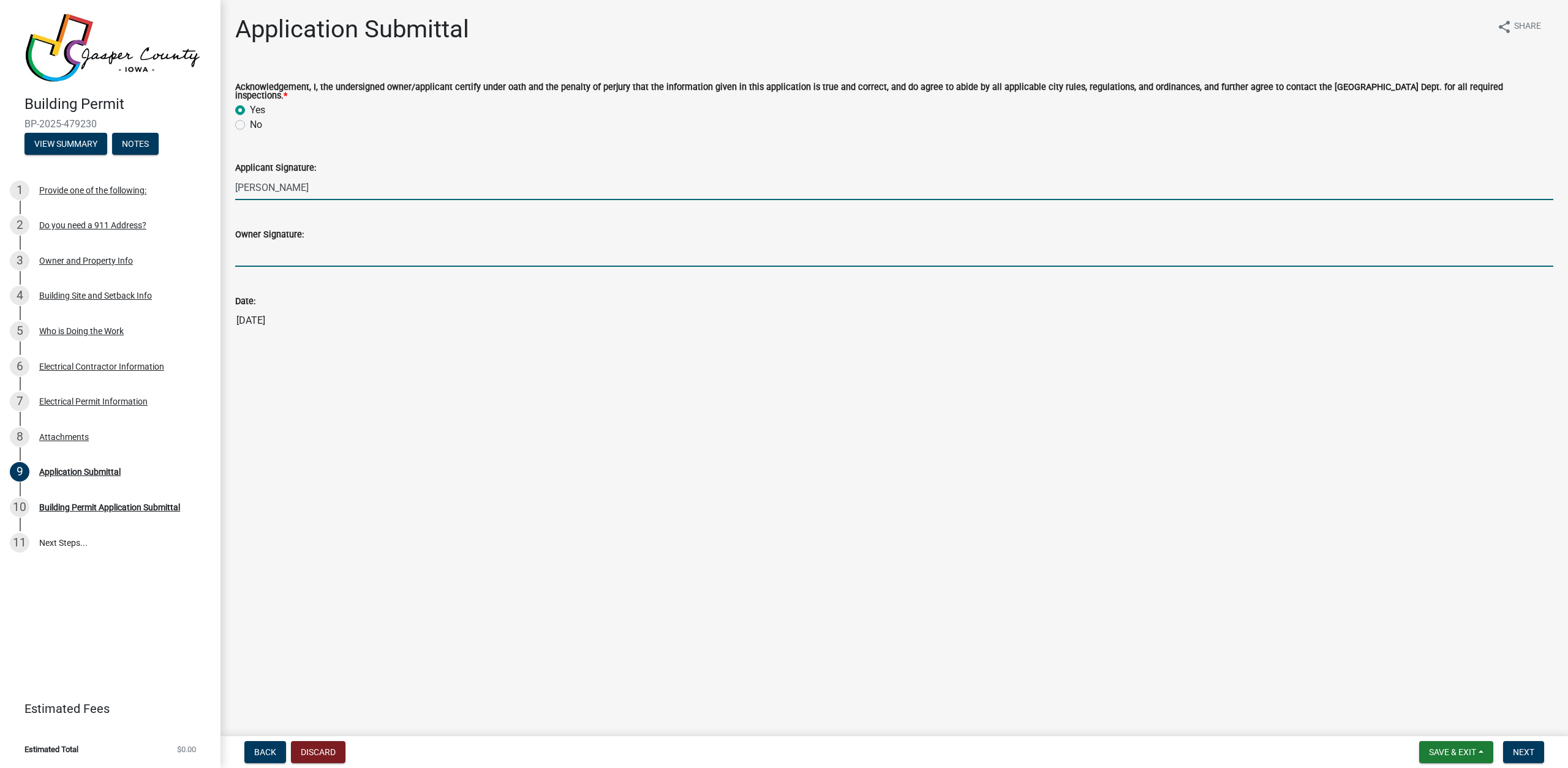
type input "Trevor Bailey"
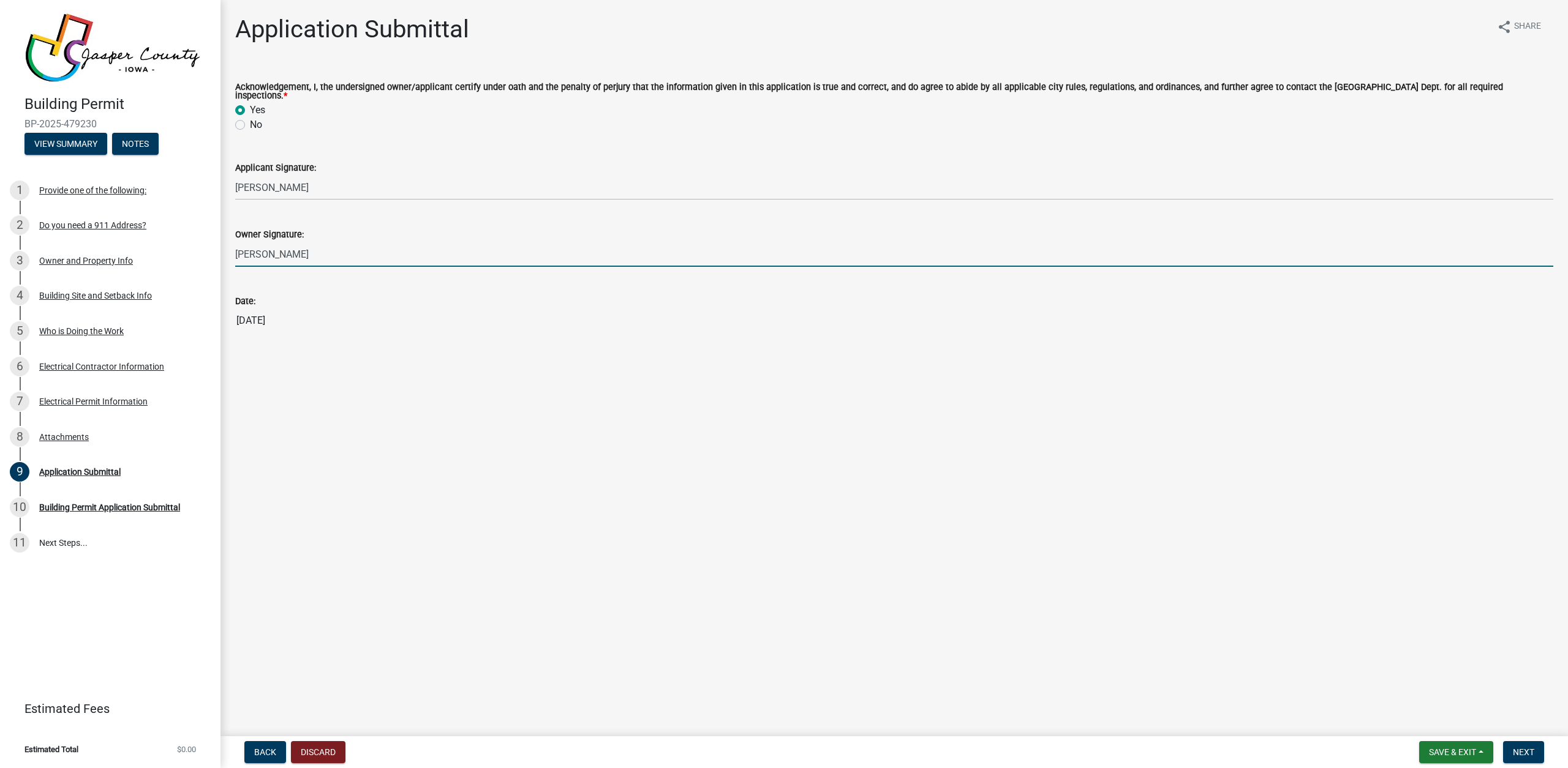
click at [340, 251] on input "Trevor Bailey" at bounding box center [894, 255] width 1318 height 25
click at [339, 251] on input "Trevor Bailey" at bounding box center [894, 255] width 1318 height 25
click at [1515, 745] on button "Next" at bounding box center [1523, 752] width 41 height 22
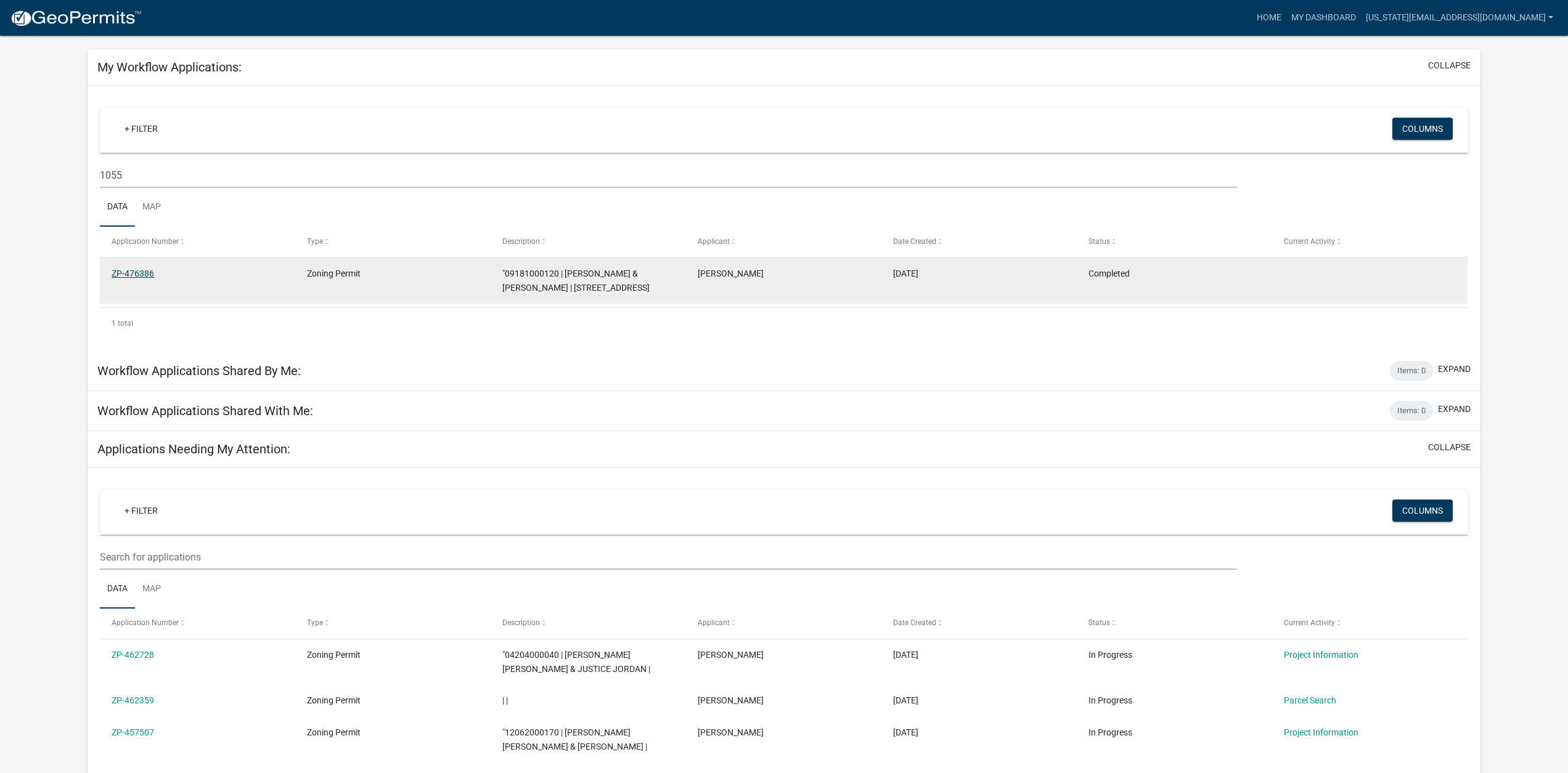
scroll to position [49, 0]
click at [124, 269] on link "ZP-476386" at bounding box center [133, 272] width 43 height 9
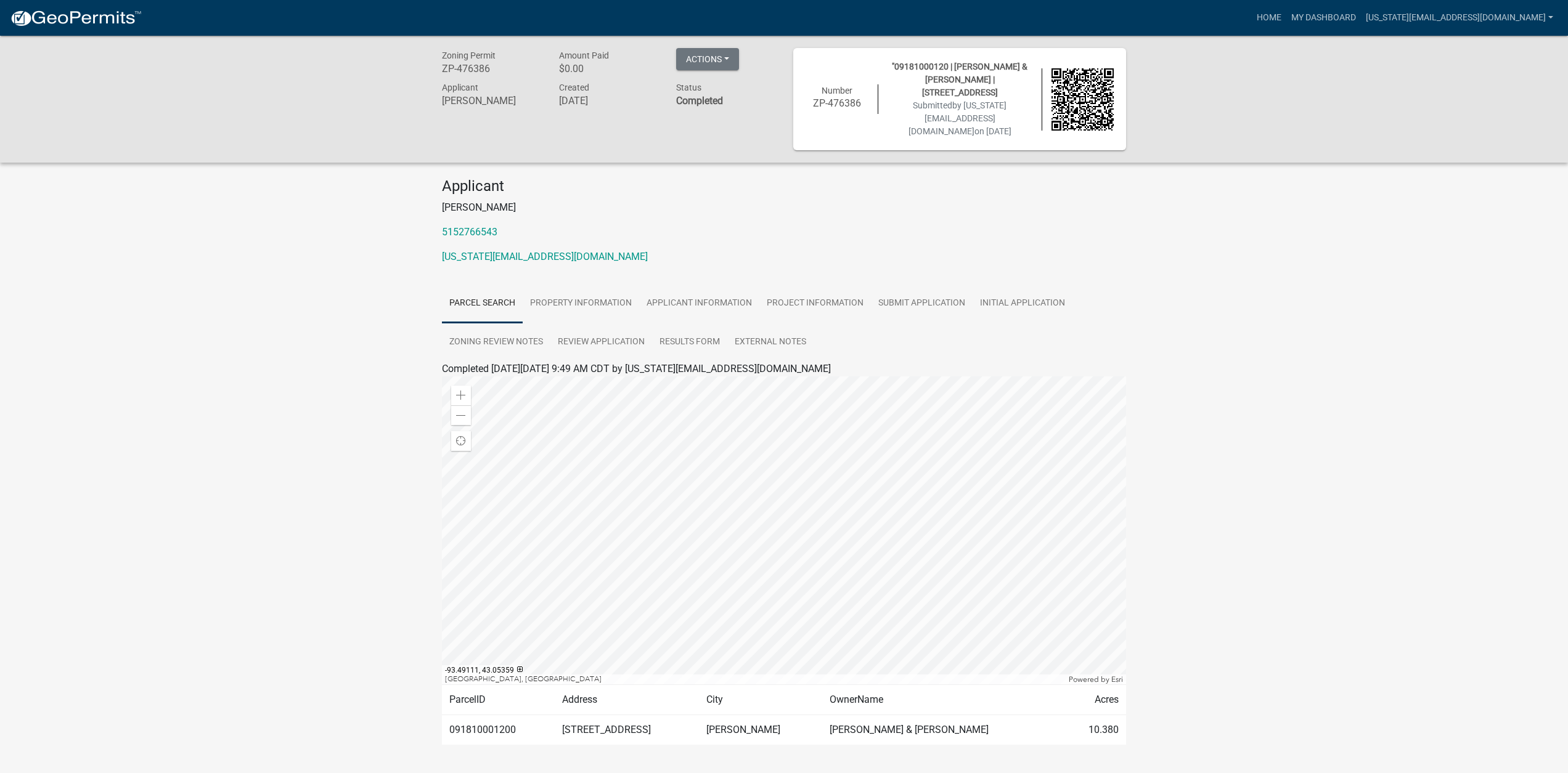
scroll to position [35, 0]
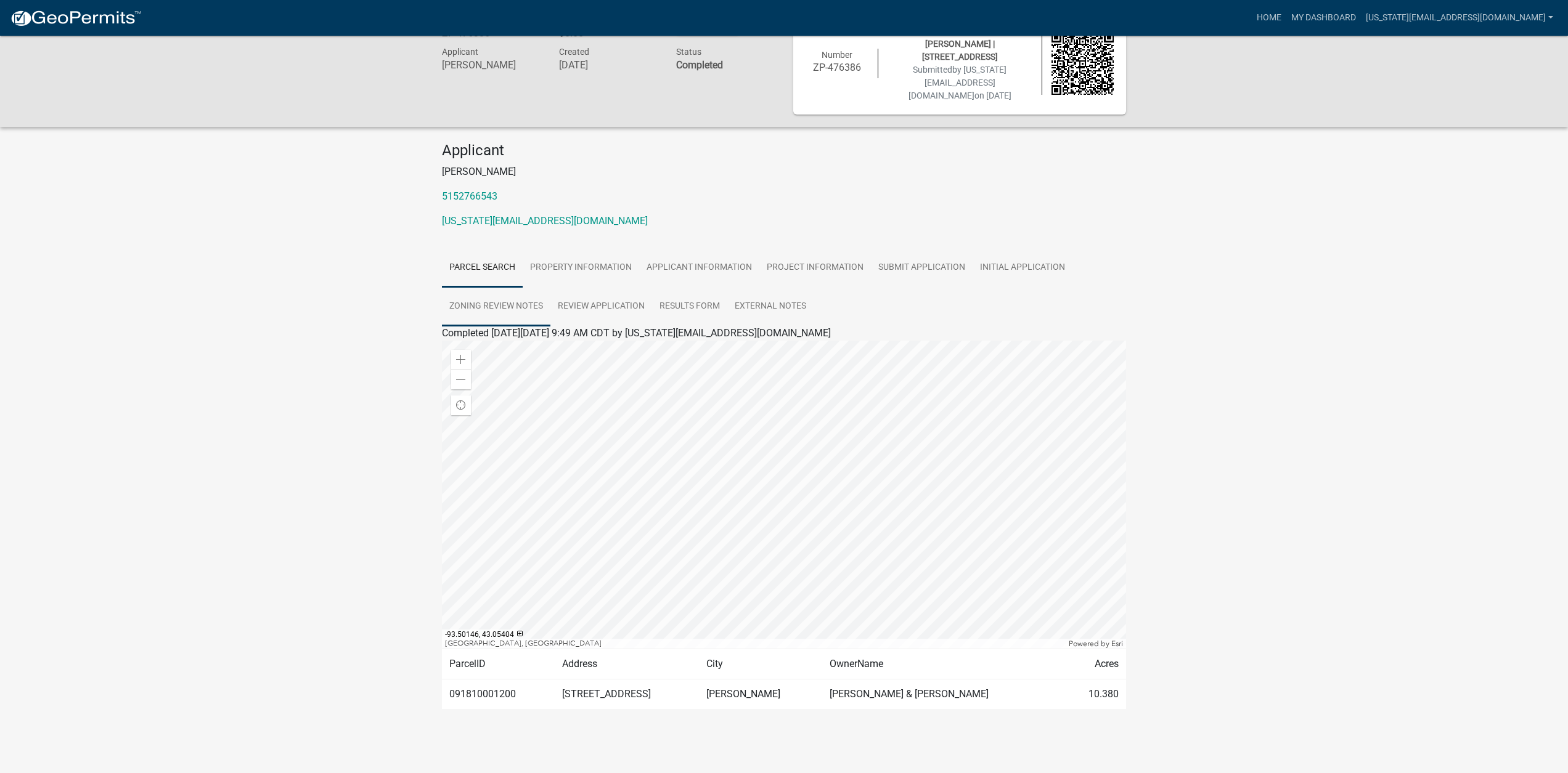
click at [475, 302] on link "Zoning Review Notes" at bounding box center [496, 307] width 108 height 39
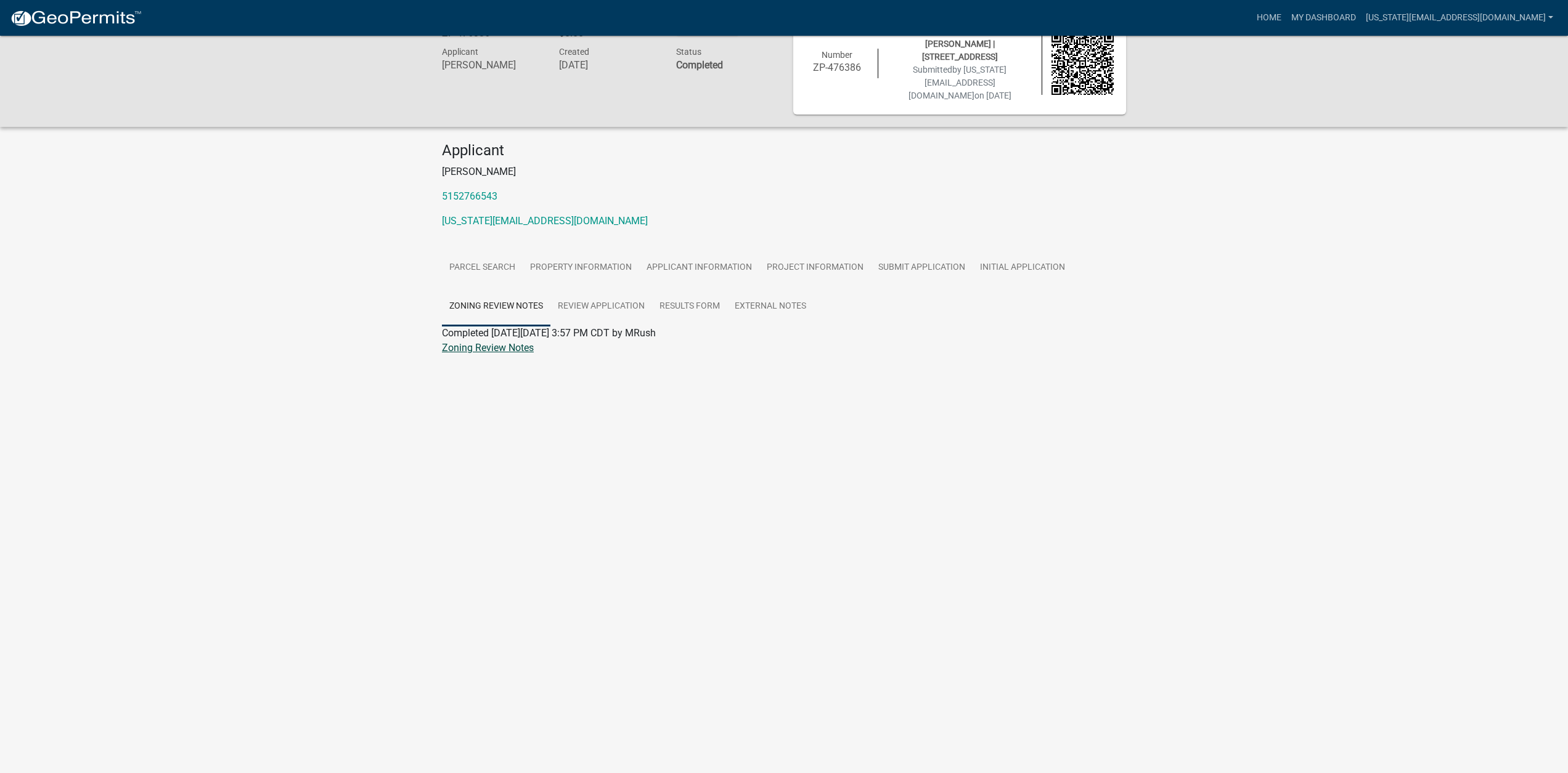
click at [493, 342] on div "Zoning Review Notes" at bounding box center [784, 348] width 703 height 15
click at [495, 342] on link "Zoning Review Notes" at bounding box center [488, 348] width 92 height 12
click at [612, 303] on link "Review Application" at bounding box center [601, 307] width 102 height 39
click at [668, 298] on link "Results Form" at bounding box center [689, 307] width 75 height 39
click at [473, 342] on link "Results Form" at bounding box center [470, 348] width 58 height 12
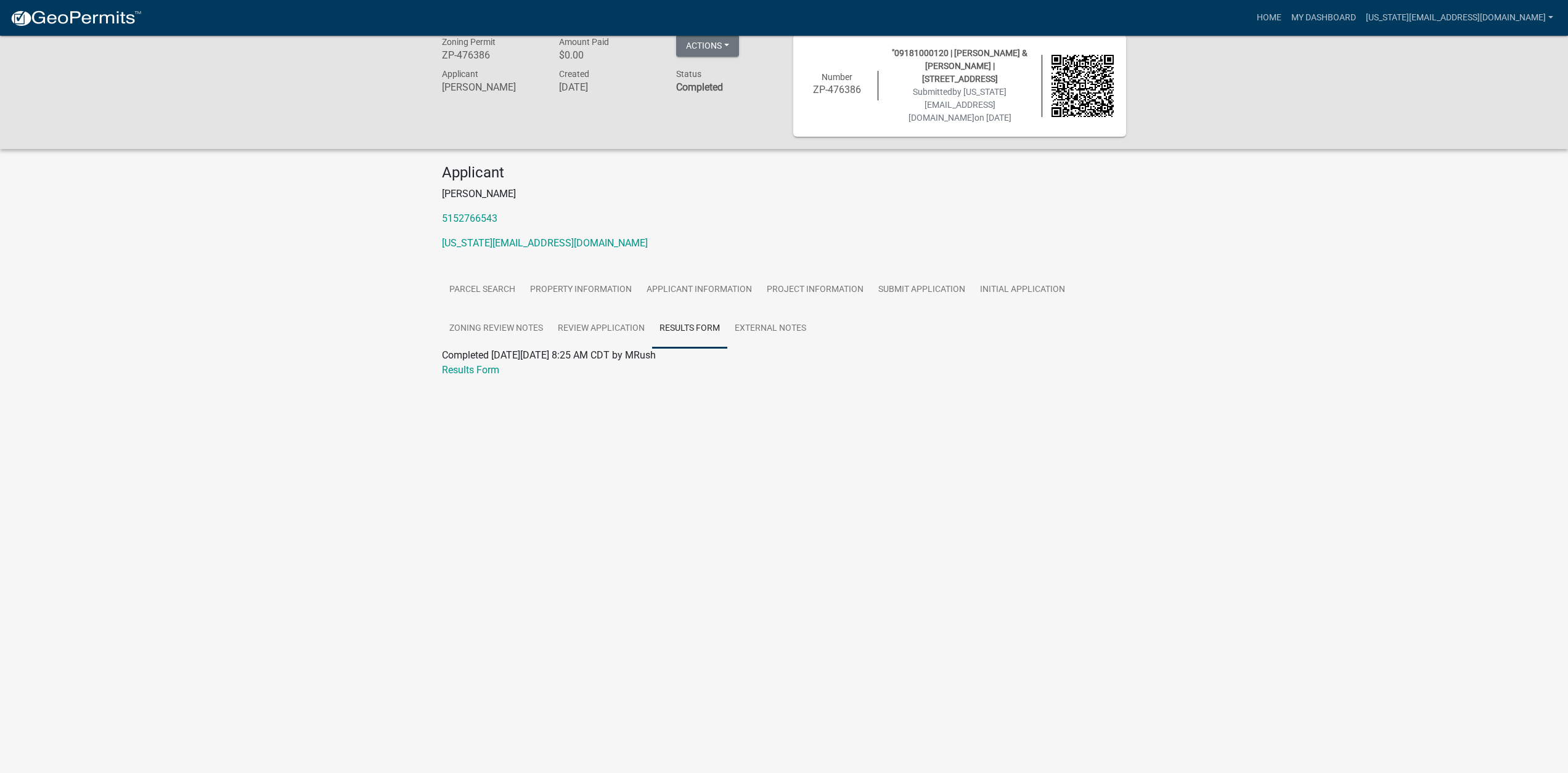
scroll to position [0, 0]
